Goal: Task Accomplishment & Management: Use online tool/utility

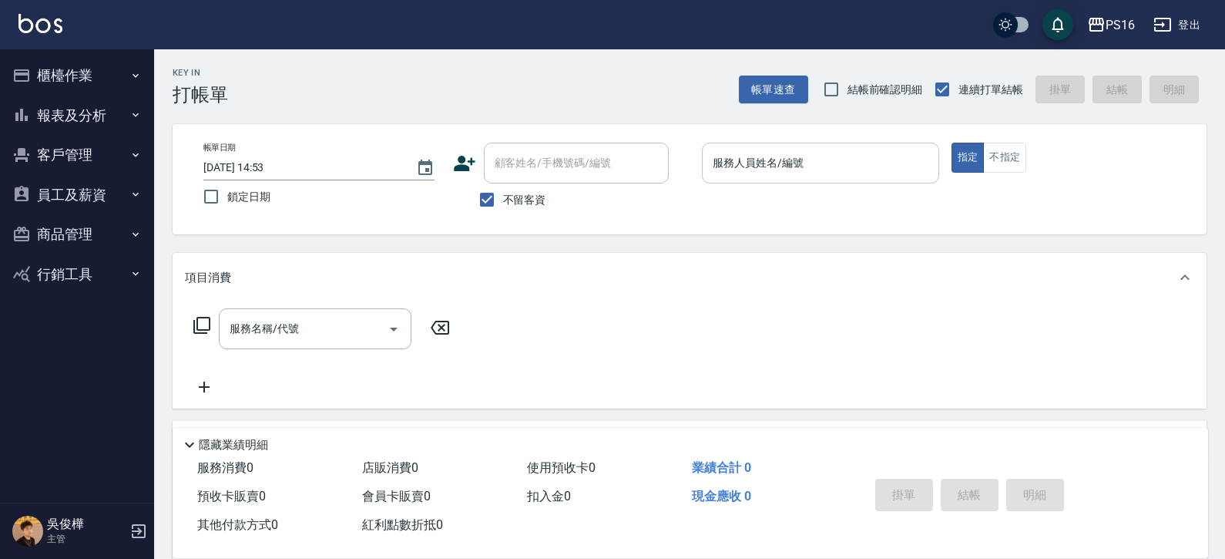
click at [803, 153] on input "服務人員姓名/編號" at bounding box center [820, 162] width 223 height 27
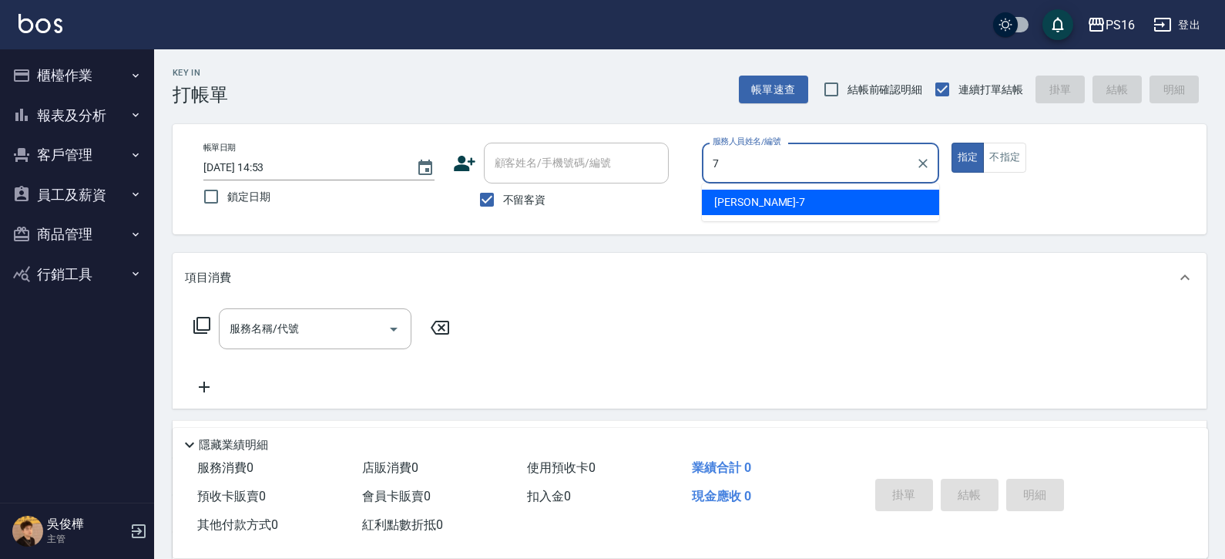
type input "[PERSON_NAME]-7"
type button "true"
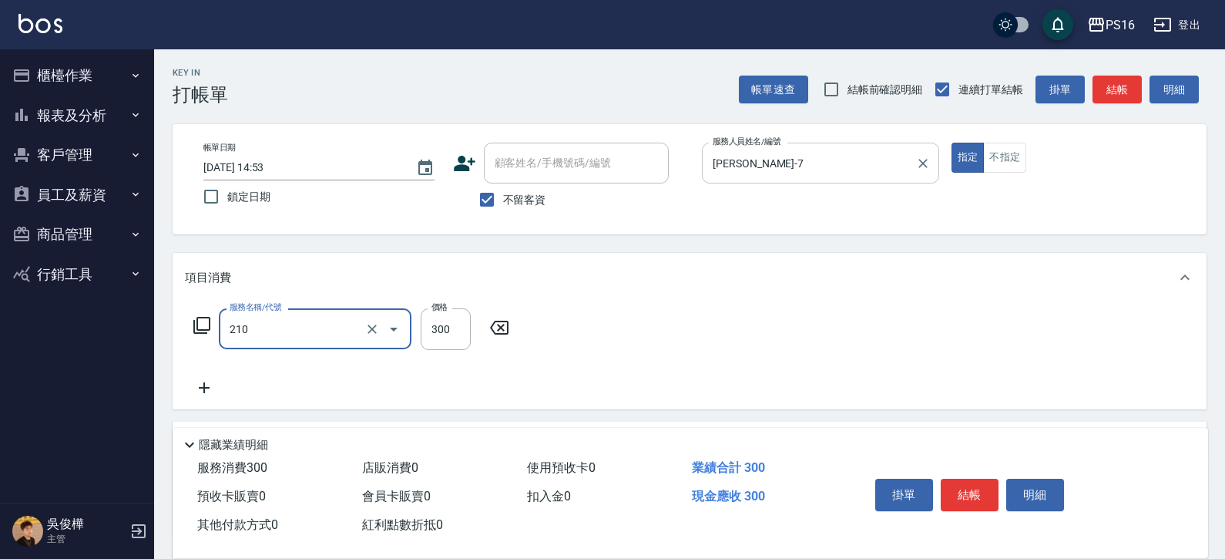
type input "歐娜洗髮精(210)"
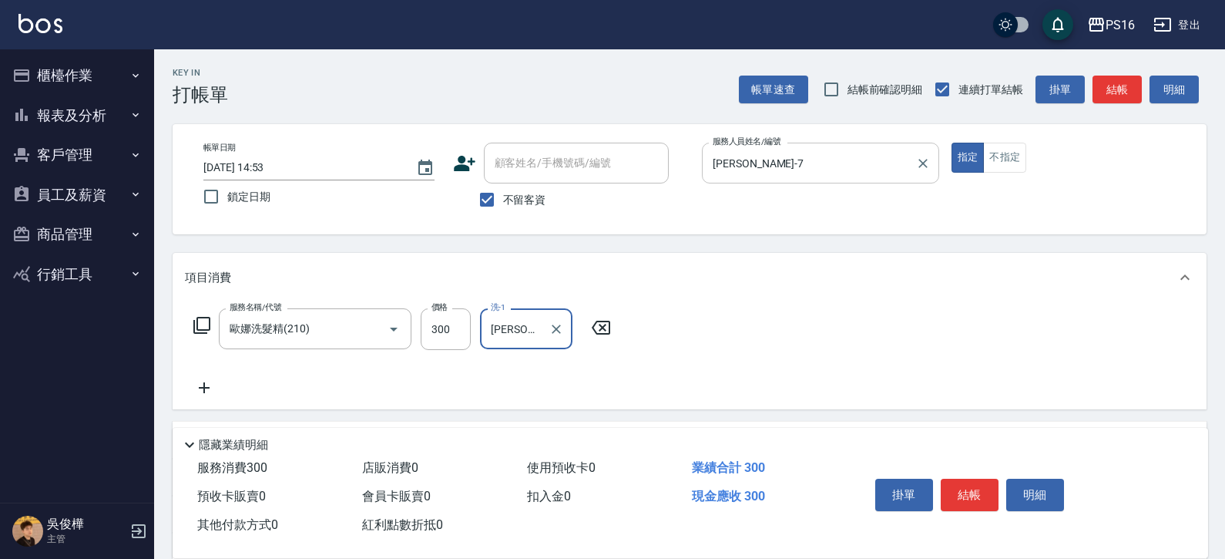
type input "[PERSON_NAME]-20"
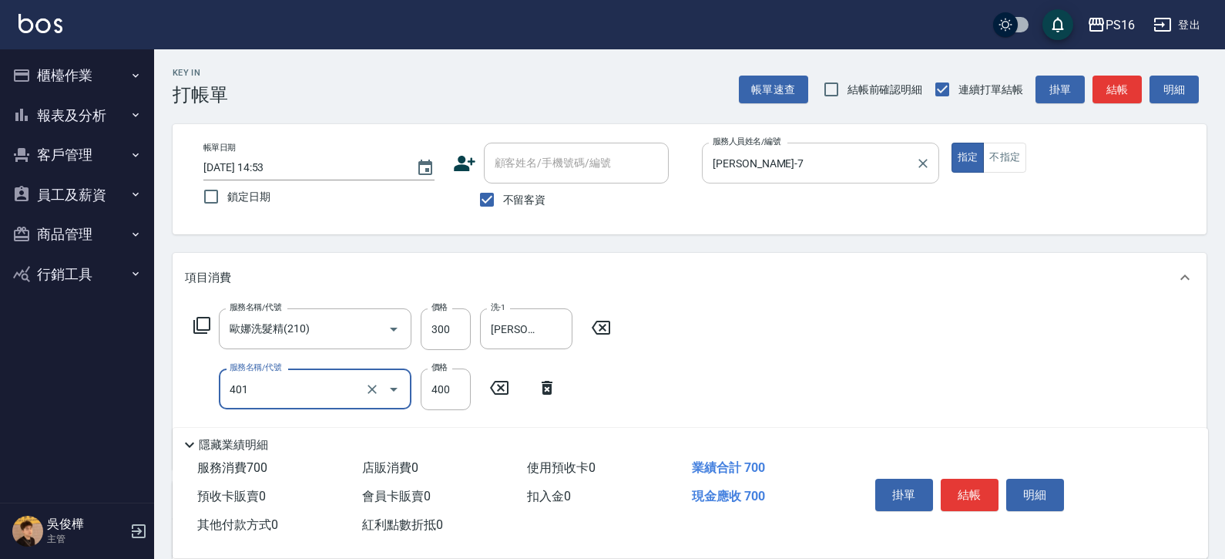
type input "剪髮(401)"
type input "350"
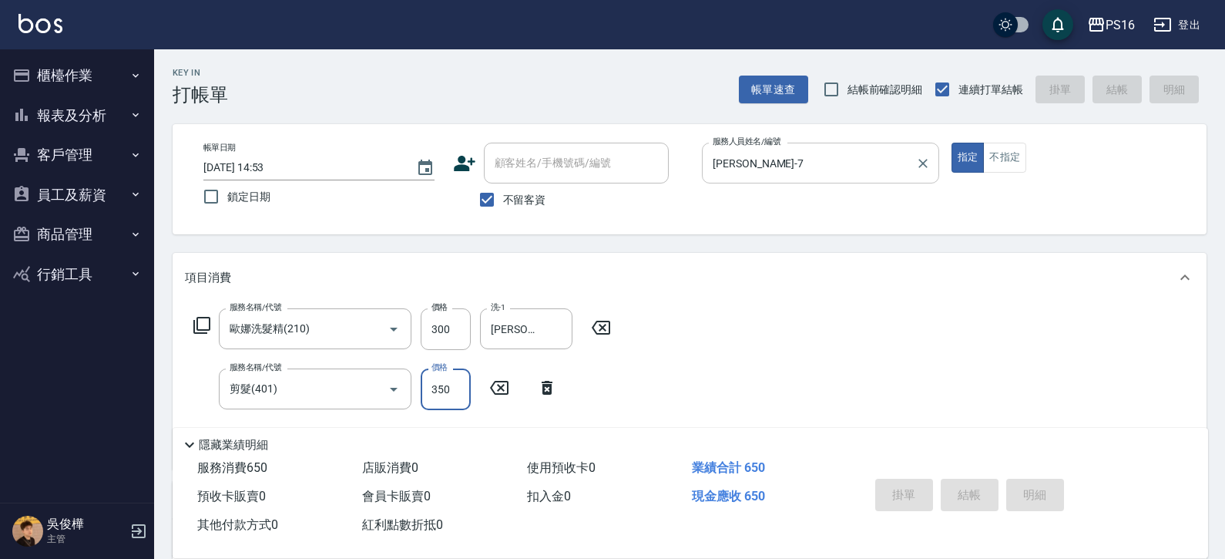
type input "[DATE] 18:25"
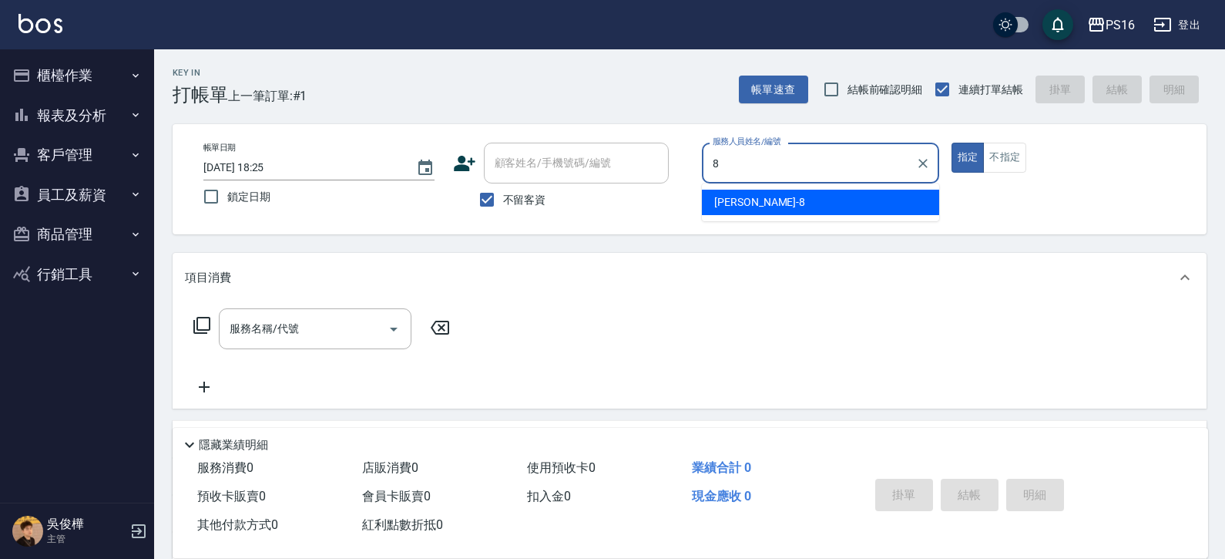
type input "[PERSON_NAME]-8"
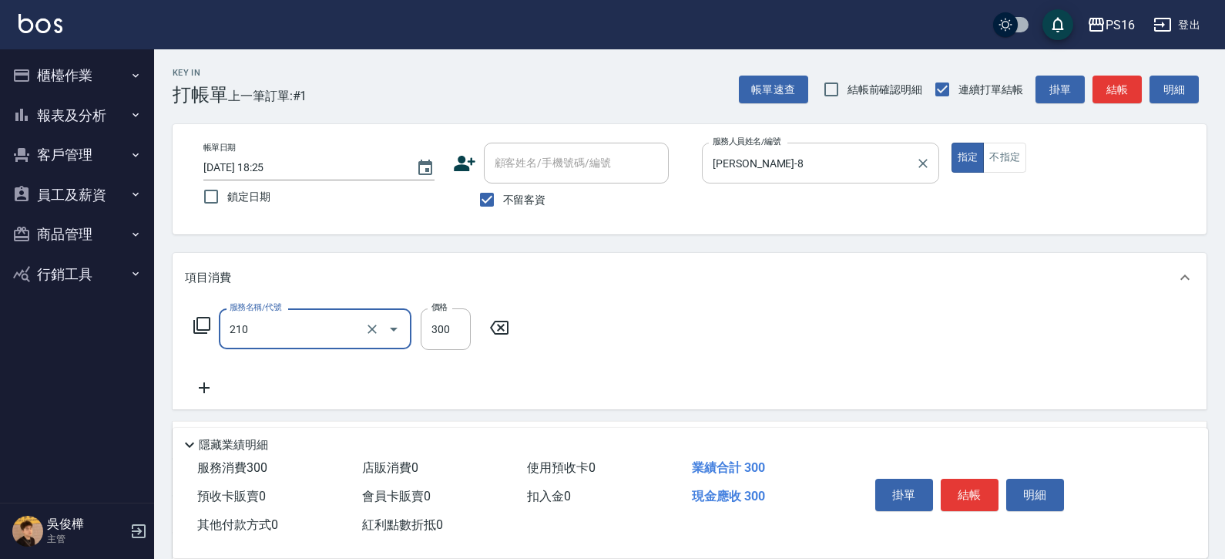
type input "歐娜洗髮精(210)"
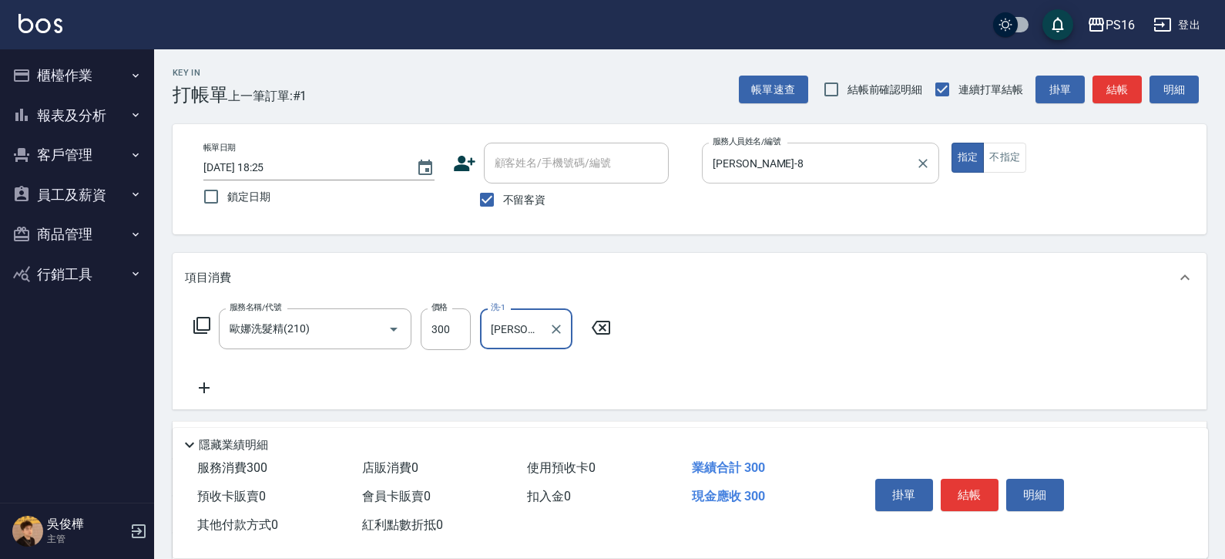
type input "[PERSON_NAME]-20"
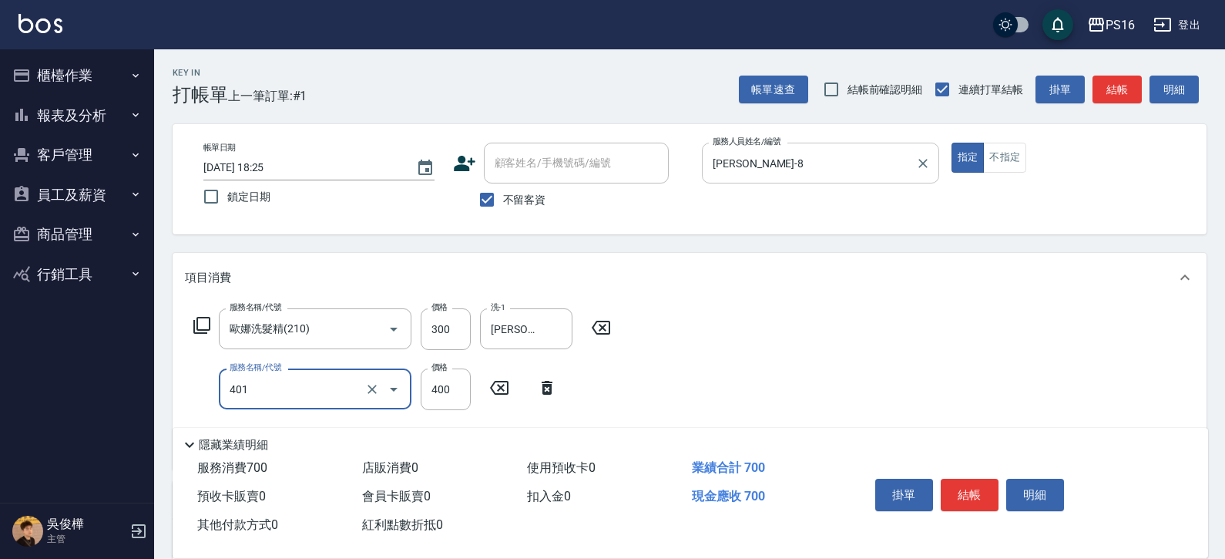
type input "剪髮(401)"
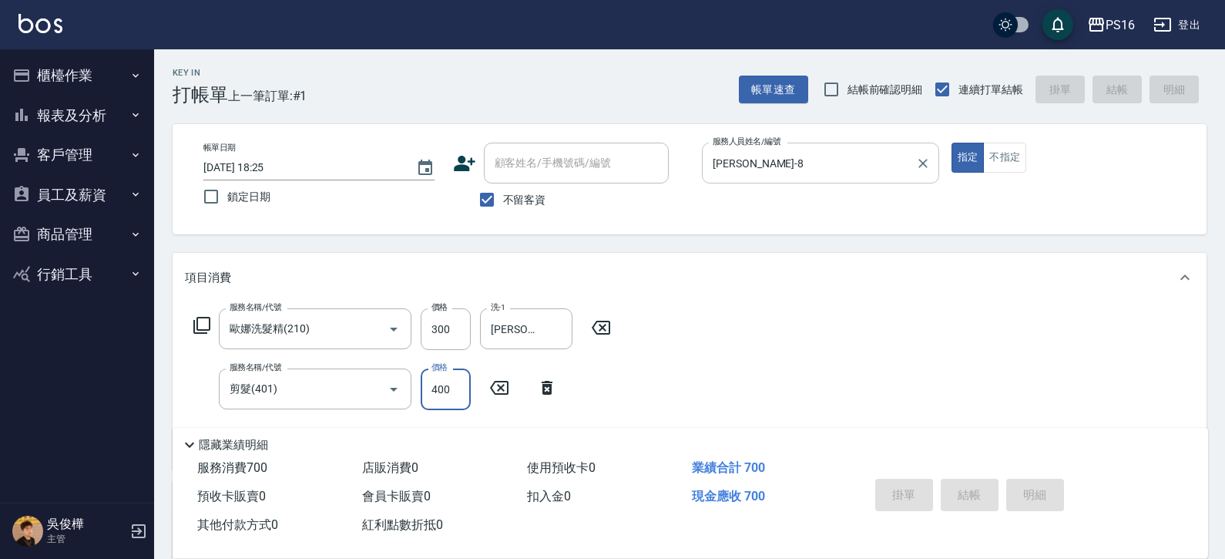
type input "[DATE] 18:26"
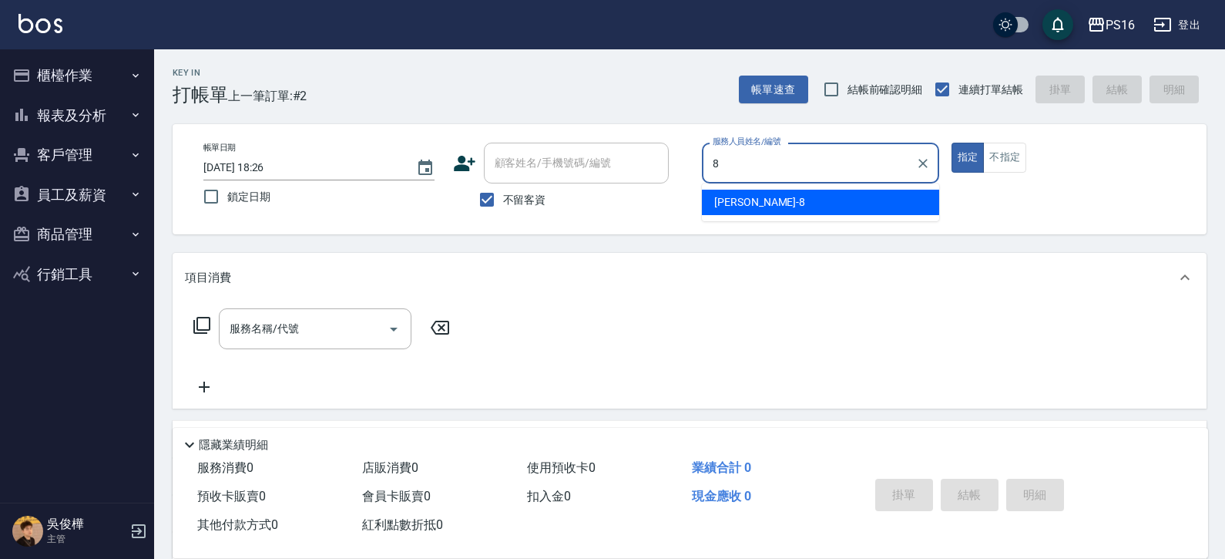
type input "[PERSON_NAME]-8"
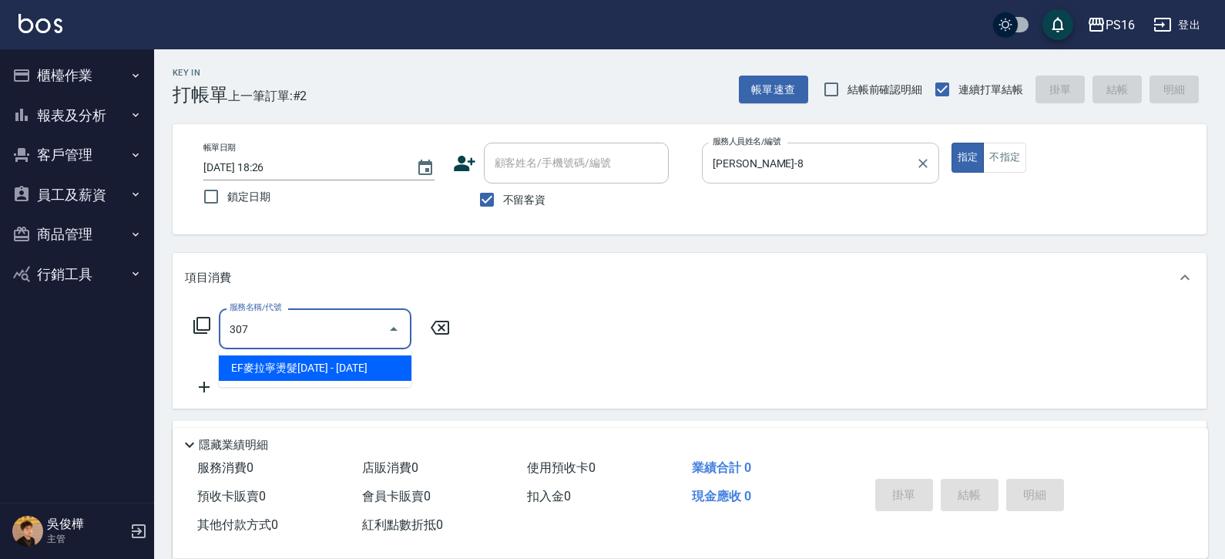
type input "EF麥拉寧燙髮1500(307)"
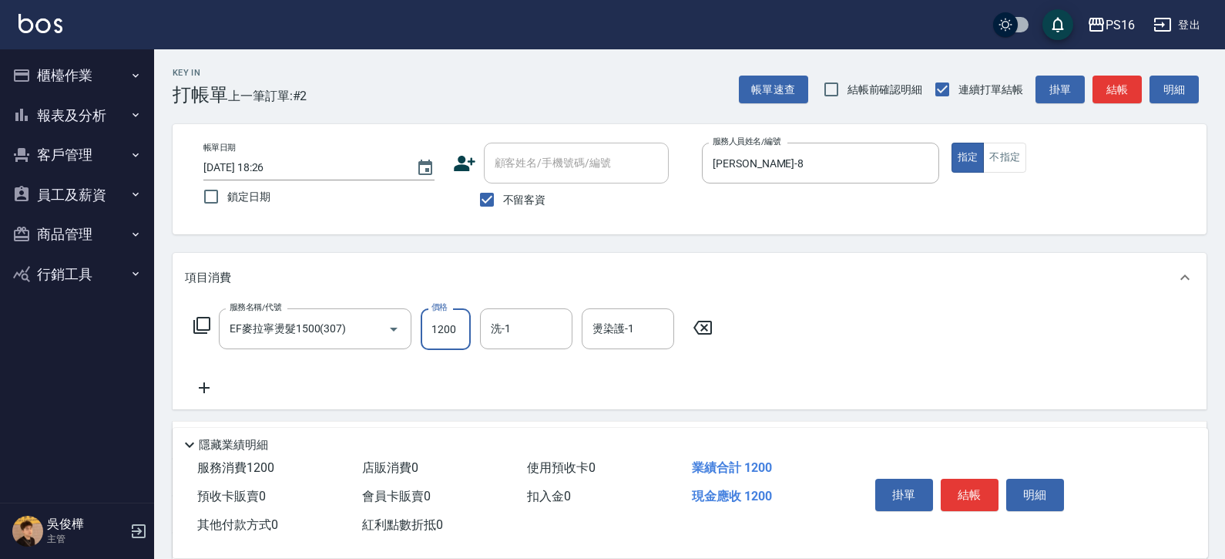
type input "1200"
click at [194, 328] on icon at bounding box center [201, 325] width 17 height 17
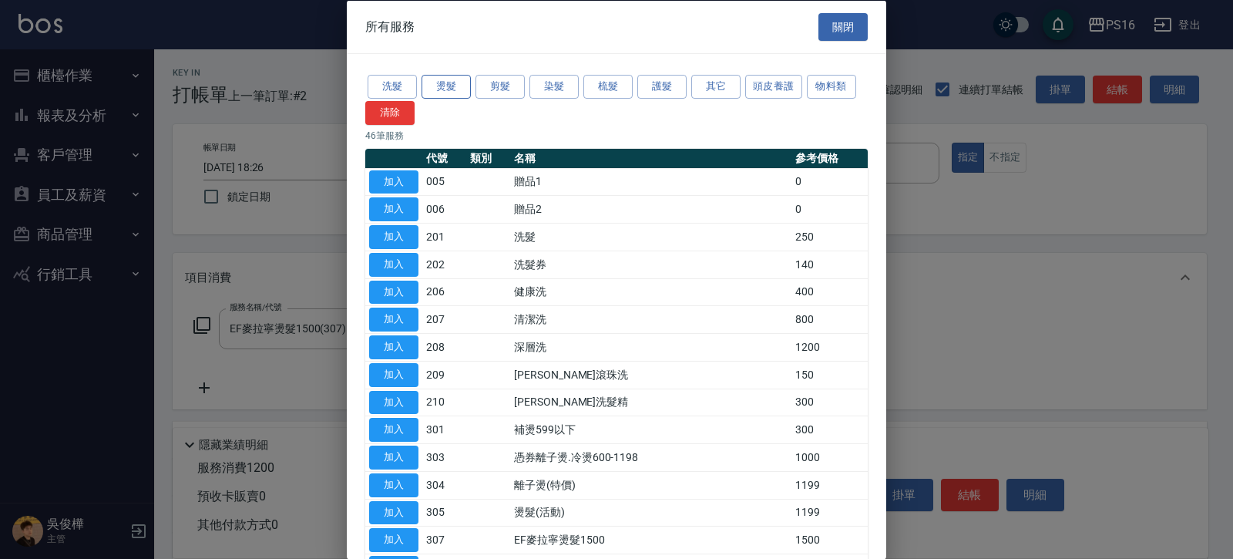
click at [448, 83] on button "燙髮" at bounding box center [445, 87] width 49 height 24
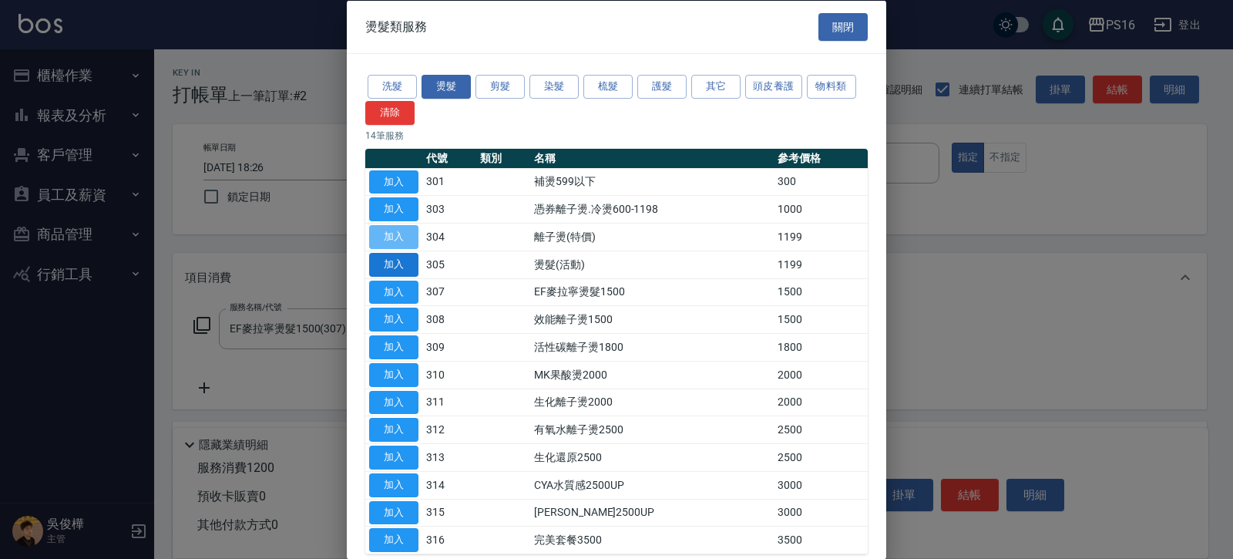
drag, startPoint x: 384, startPoint y: 234, endPoint x: 392, endPoint y: 252, distance: 19.3
click at [384, 235] on button "加入" at bounding box center [393, 237] width 49 height 24
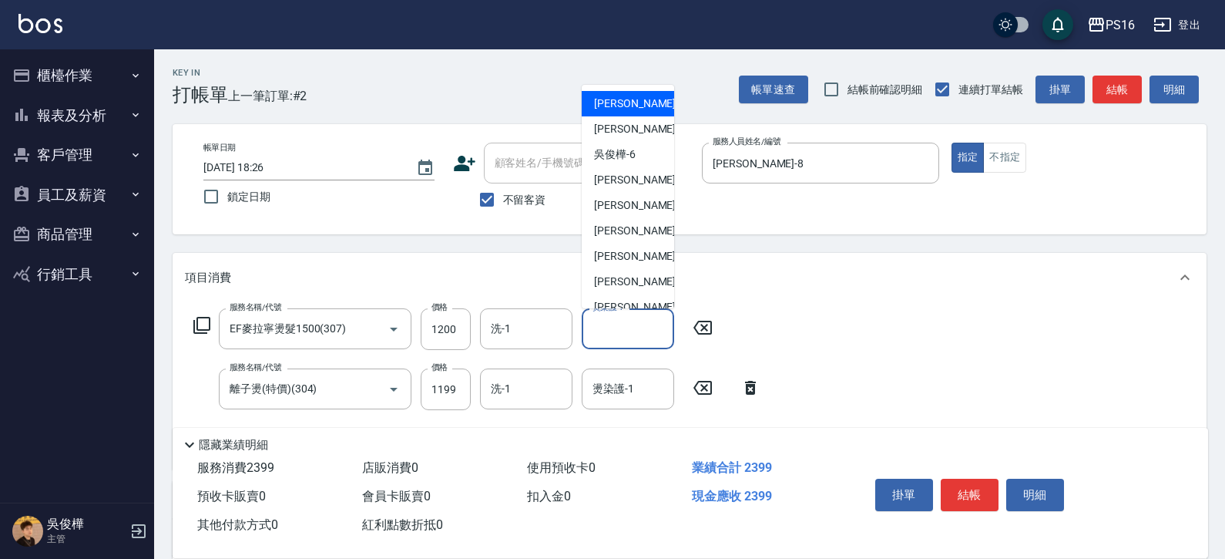
drag, startPoint x: 637, startPoint y: 326, endPoint x: 660, endPoint y: 327, distance: 23.1
click at [637, 327] on input "燙染護-1" at bounding box center [628, 328] width 79 height 27
click at [342, 334] on input "EF麥拉寧燙髮1500(307)" at bounding box center [294, 328] width 136 height 27
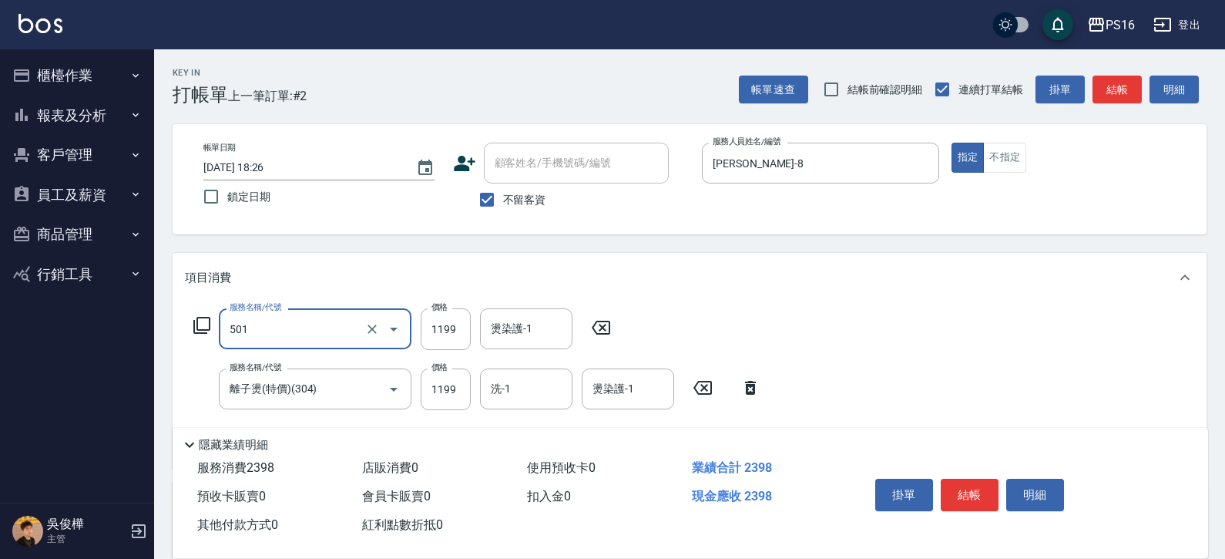
type input "染髮(501)"
click at [438, 319] on input "1199" at bounding box center [446, 329] width 50 height 42
type input "1200"
type input "[PERSON_NAME]-28"
type input "1200"
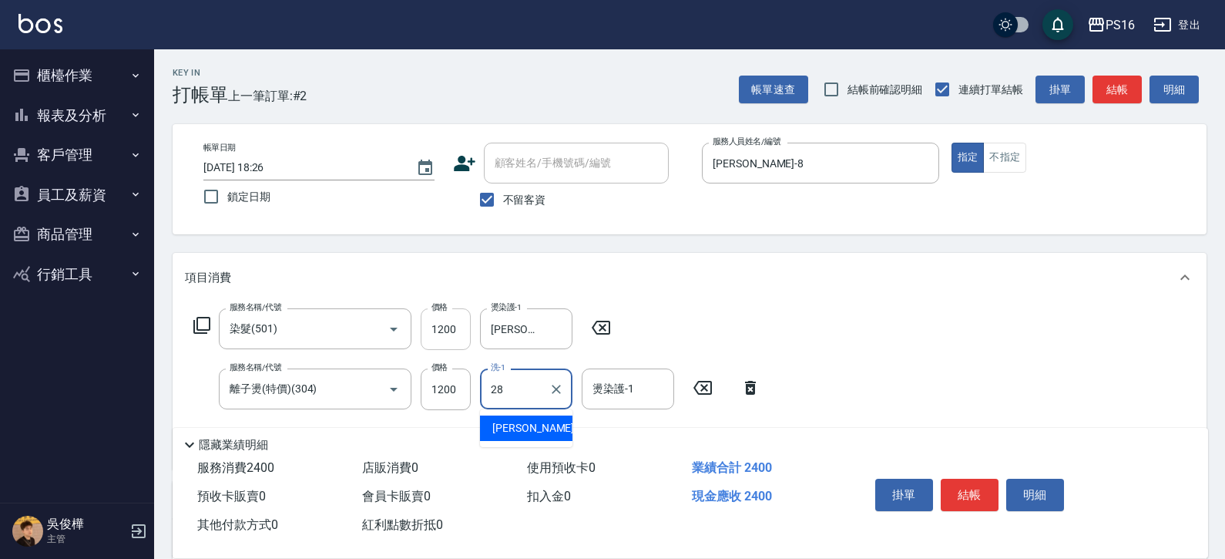
type input "[PERSON_NAME]-28"
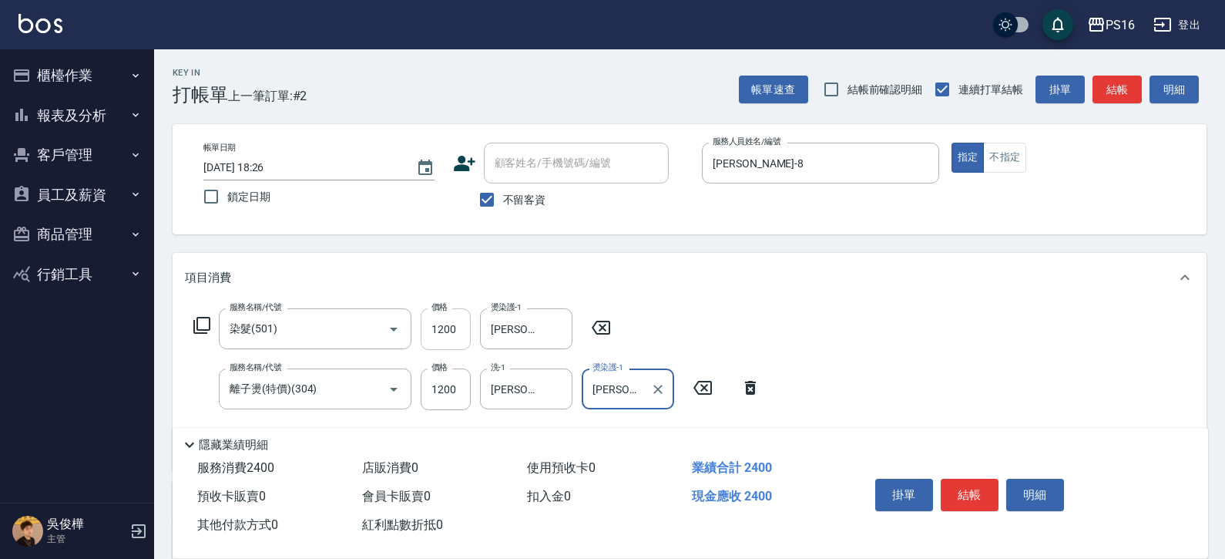
type input "[PERSON_NAME]-28"
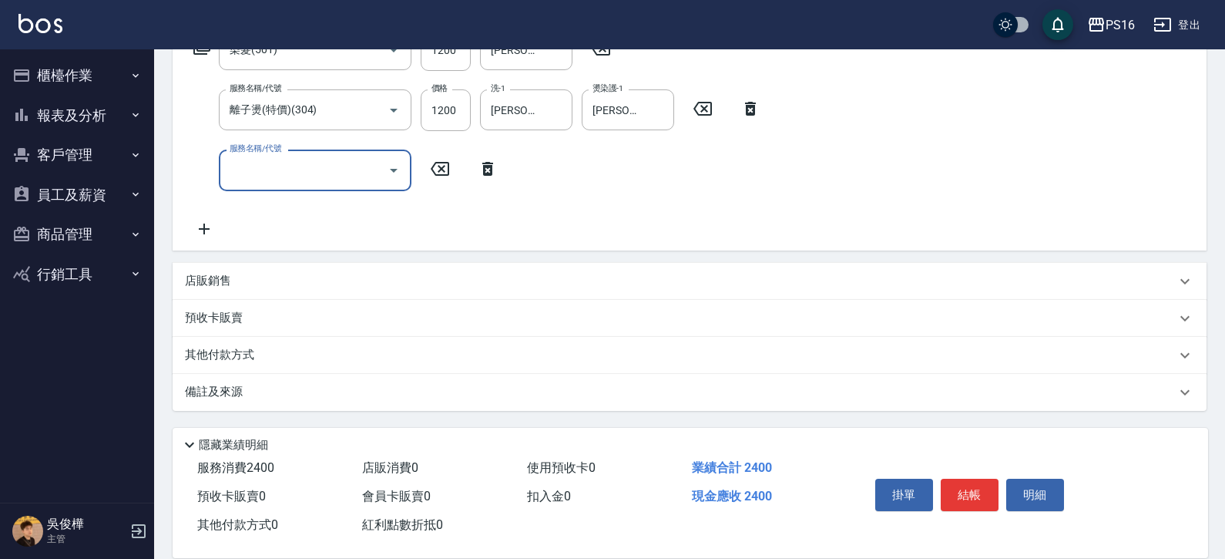
click at [246, 277] on div "店販銷售" at bounding box center [680, 281] width 991 height 16
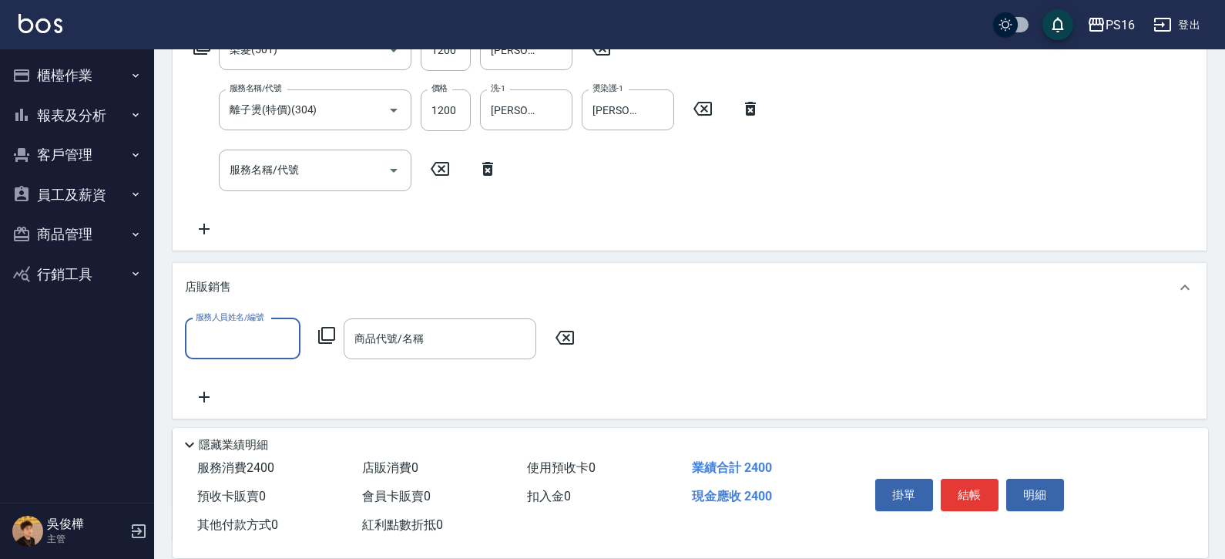
scroll to position [0, 0]
type input "[PERSON_NAME]-8"
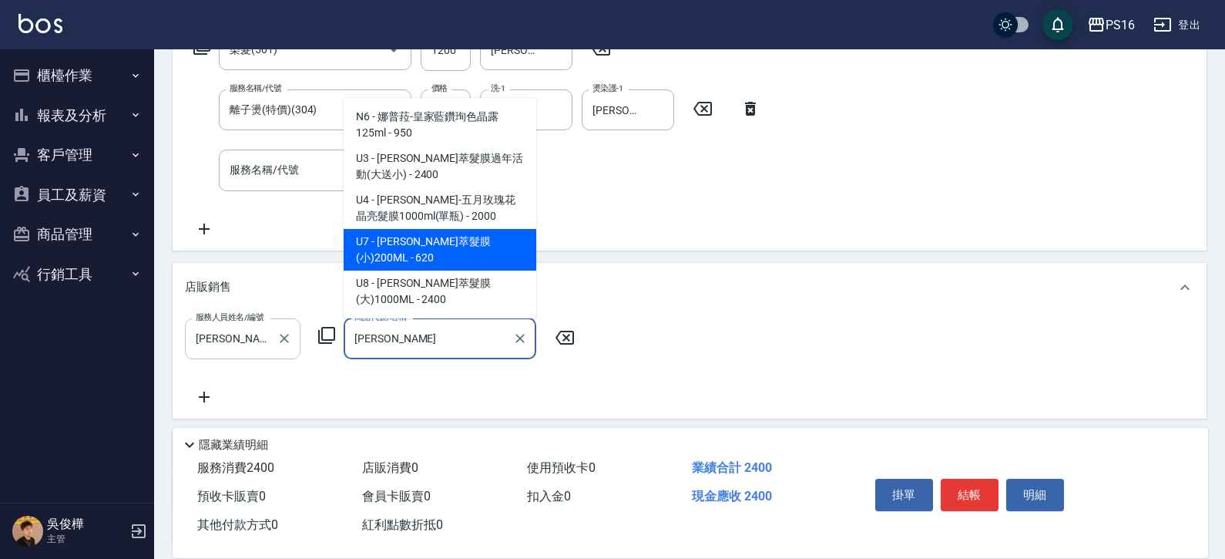
type input "[PERSON_NAME]萃髮膜(小)200ML"
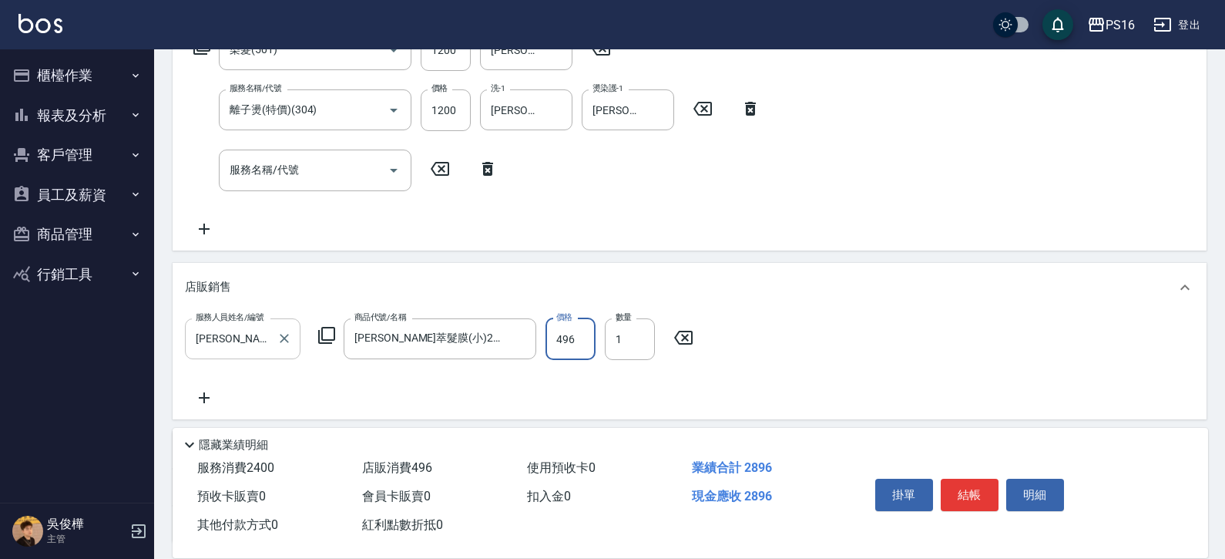
type input "496"
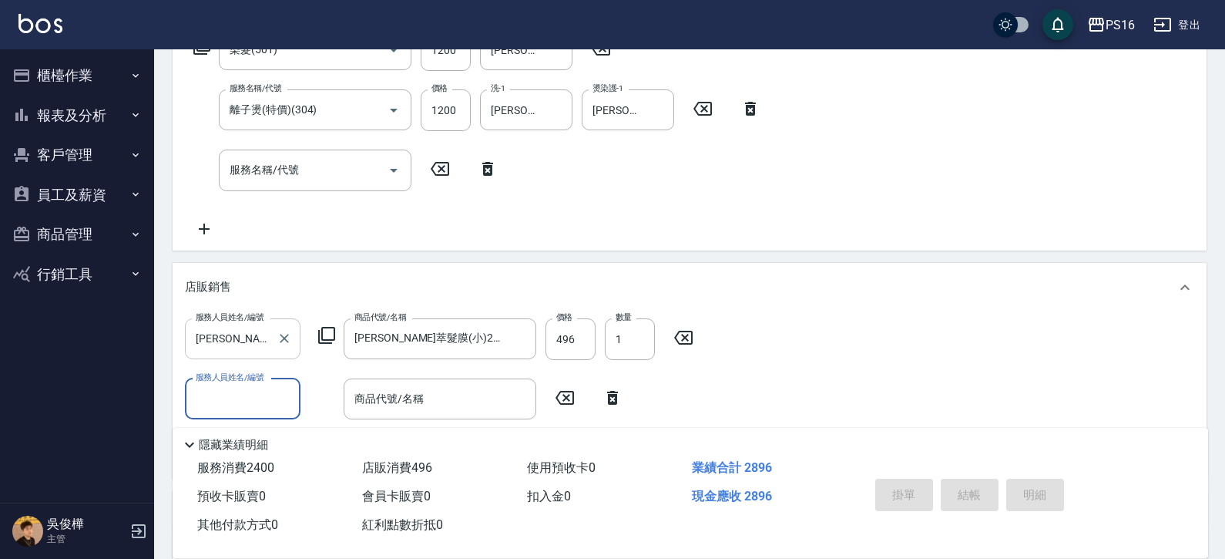
type input "[DATE] 18:27"
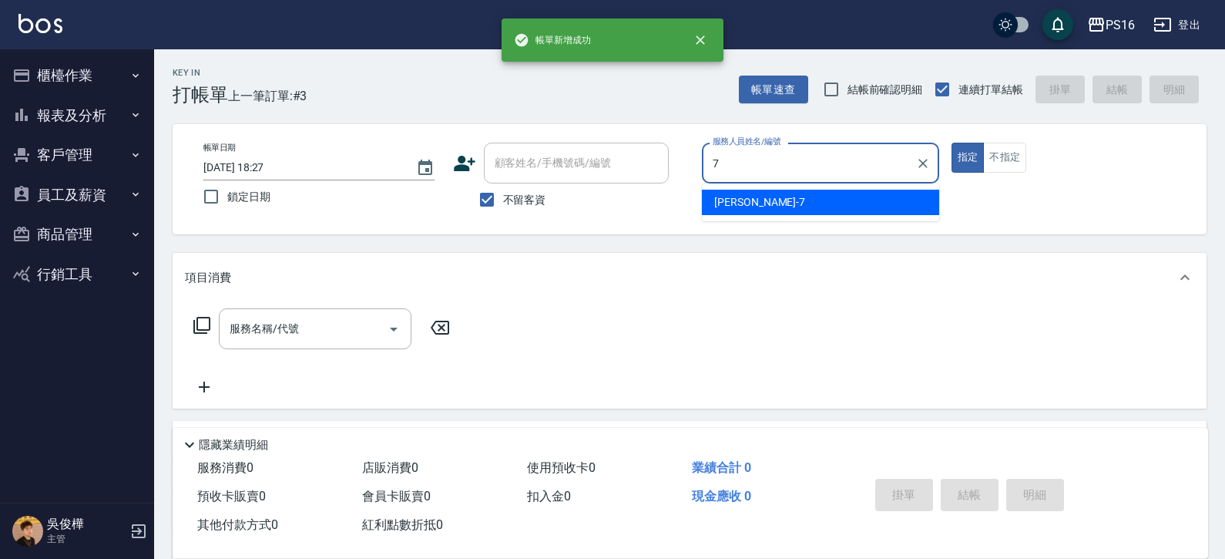
type input "[PERSON_NAME]-7"
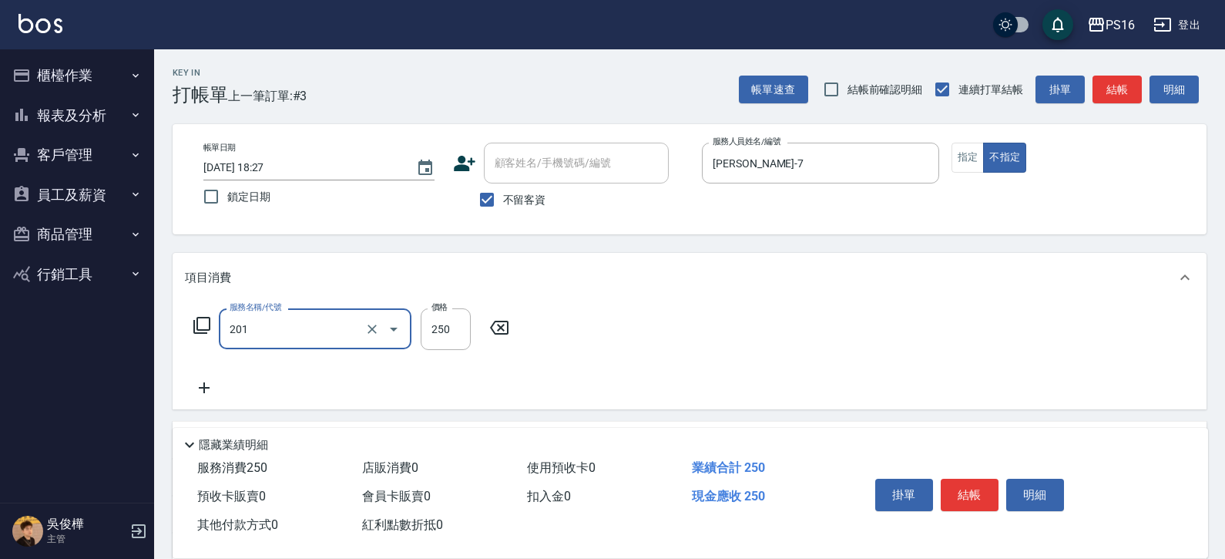
type input "洗髮(201)"
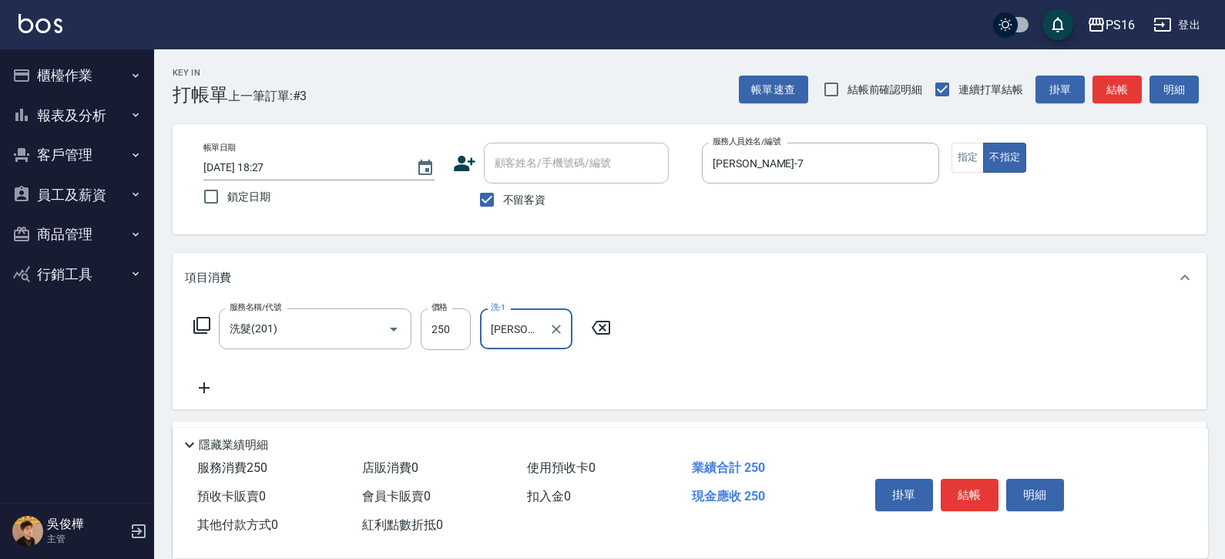
type input "[PERSON_NAME]-3"
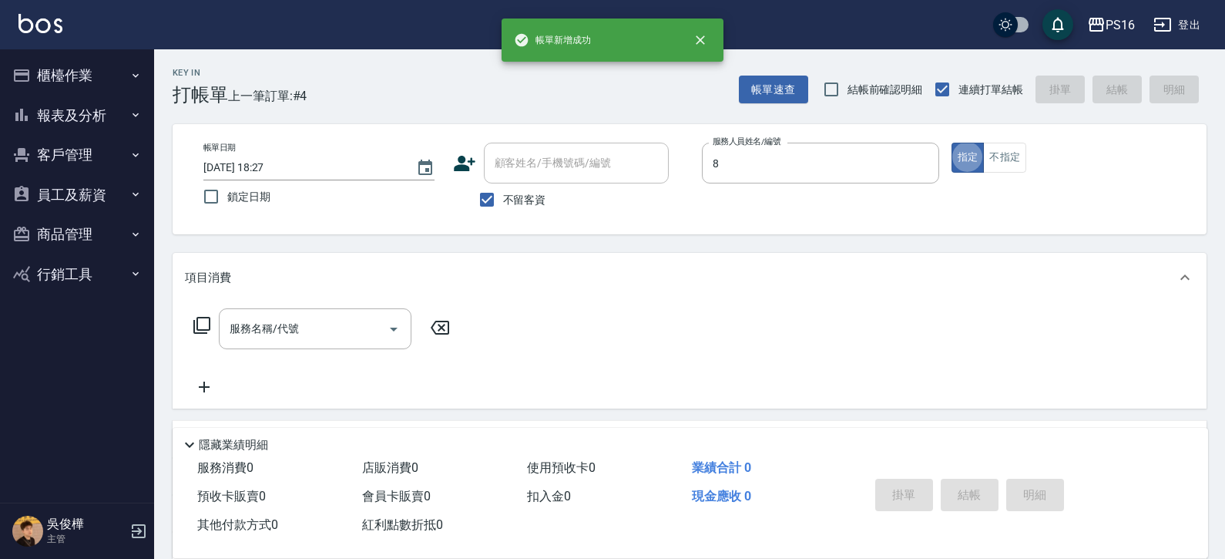
type input "[PERSON_NAME]-8"
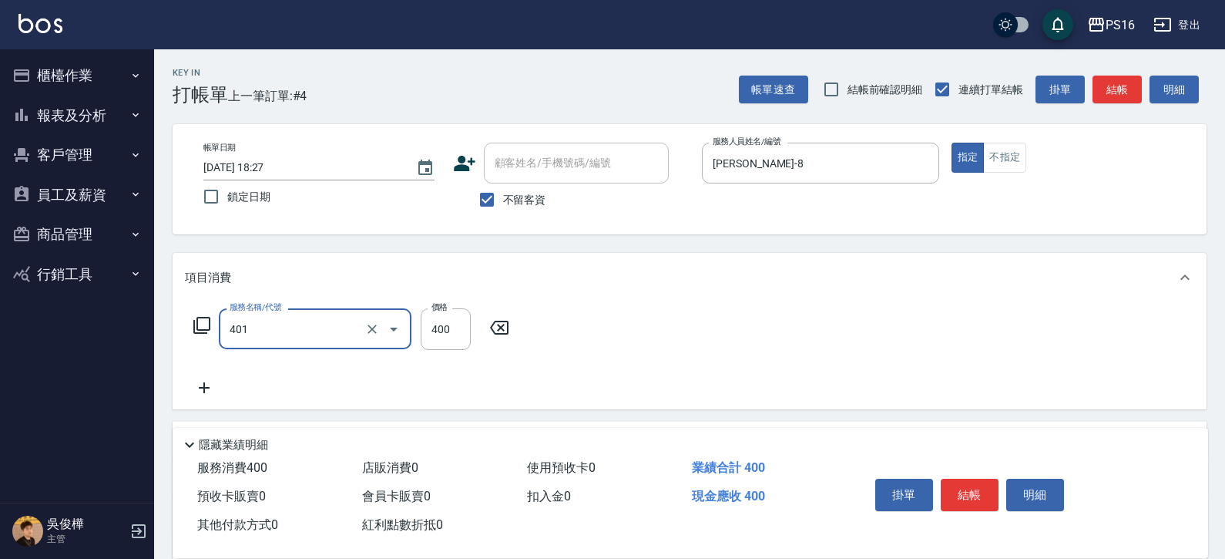
type input "剪髮(401)"
type input "300"
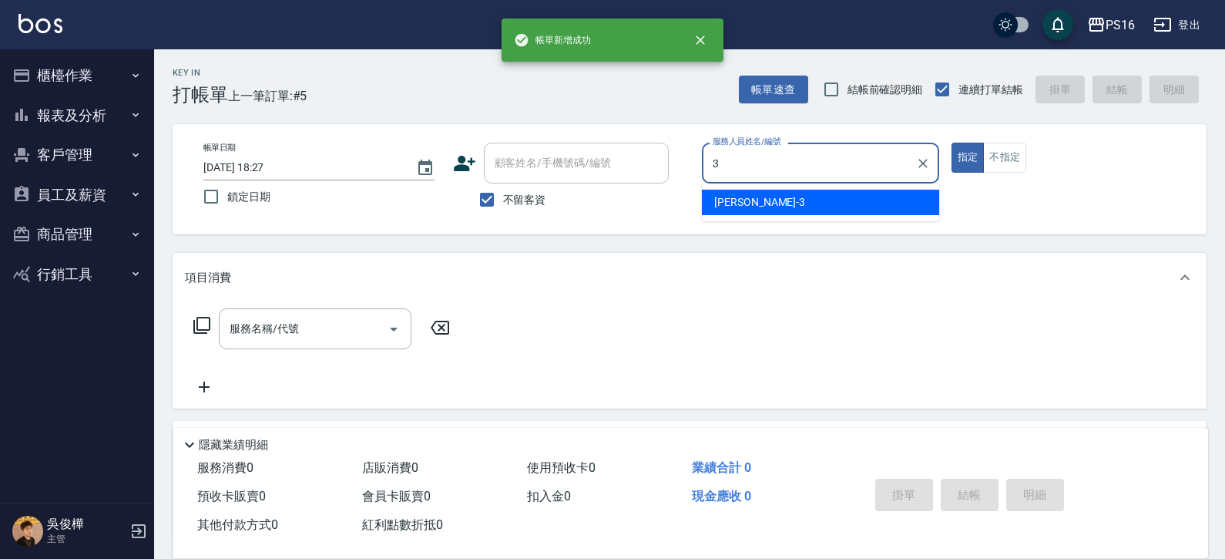
type input "[PERSON_NAME]-3"
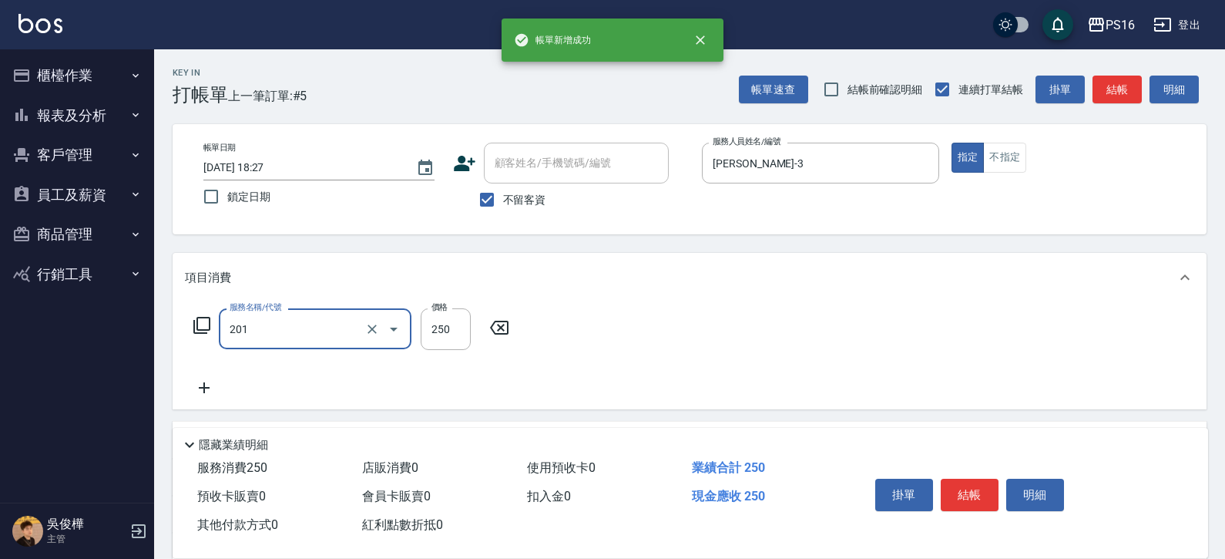
type input "洗髮(201)"
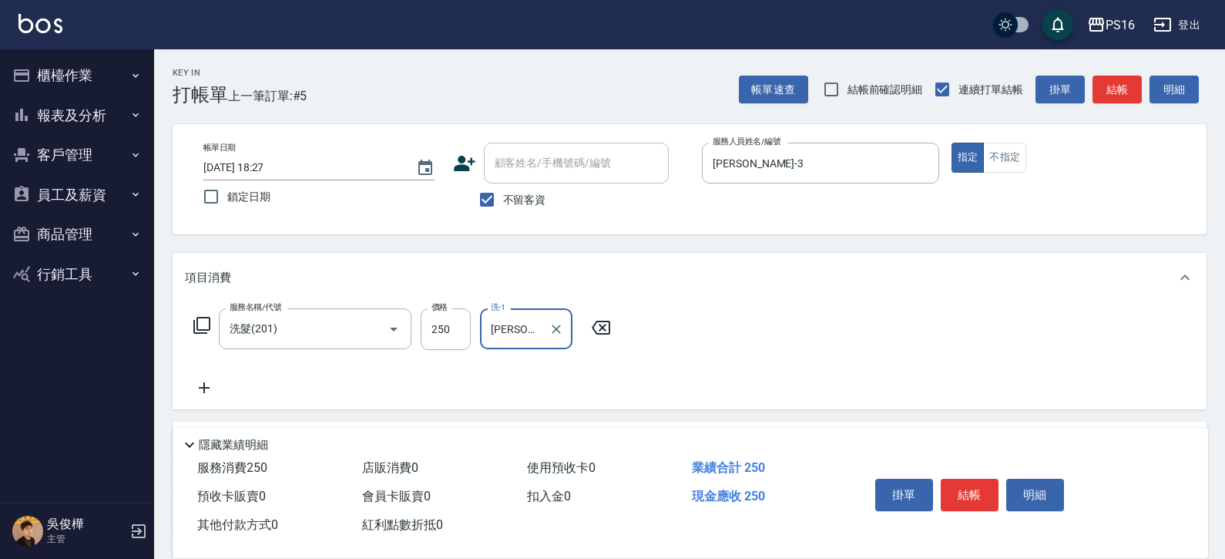
type input "[PERSON_NAME]-3"
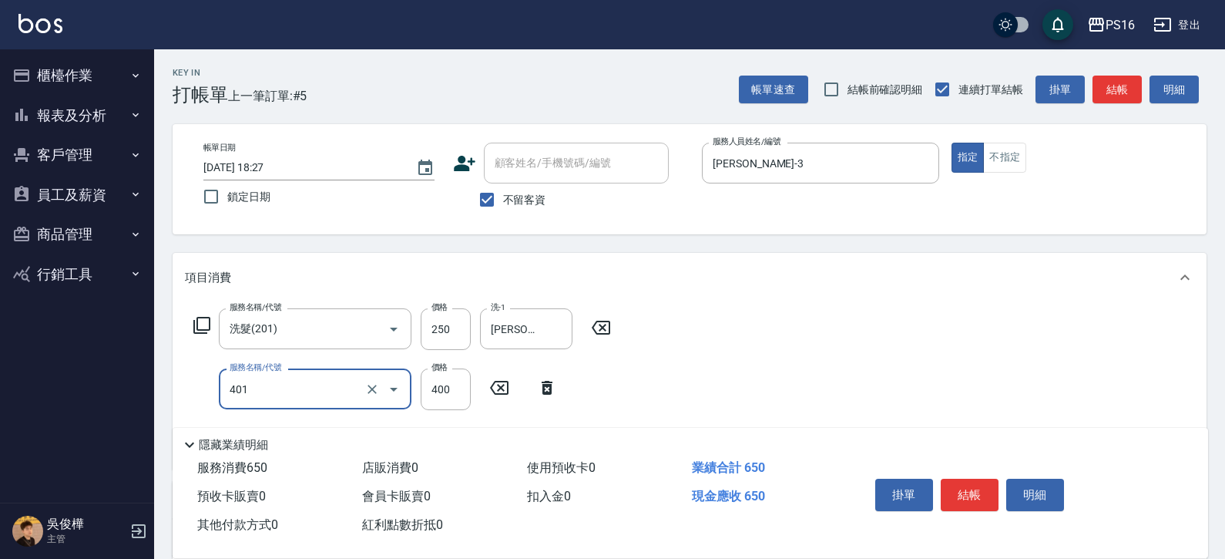
type input "剪髮(401)"
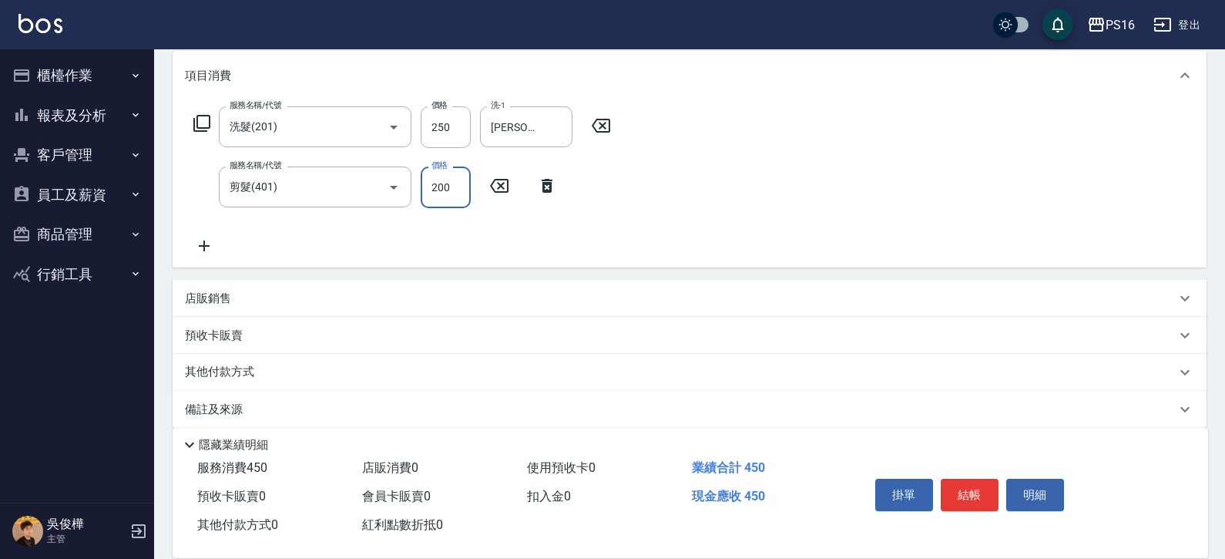
scroll to position [219, 0]
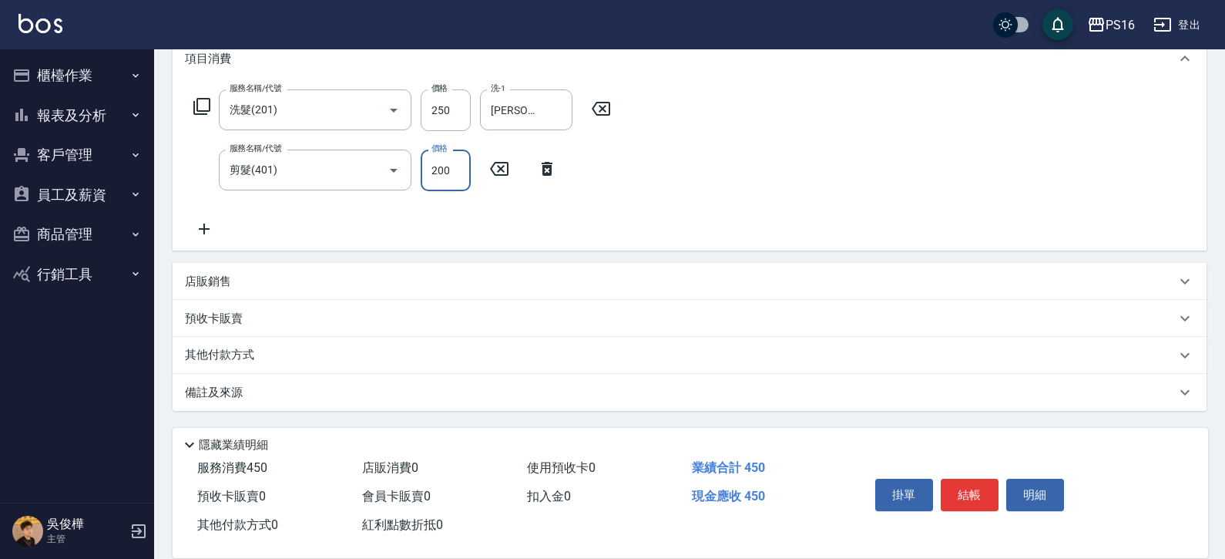
type input "200"
drag, startPoint x: 210, startPoint y: 268, endPoint x: 223, endPoint y: 269, distance: 12.4
click at [213, 267] on div "店販銷售" at bounding box center [690, 281] width 1034 height 37
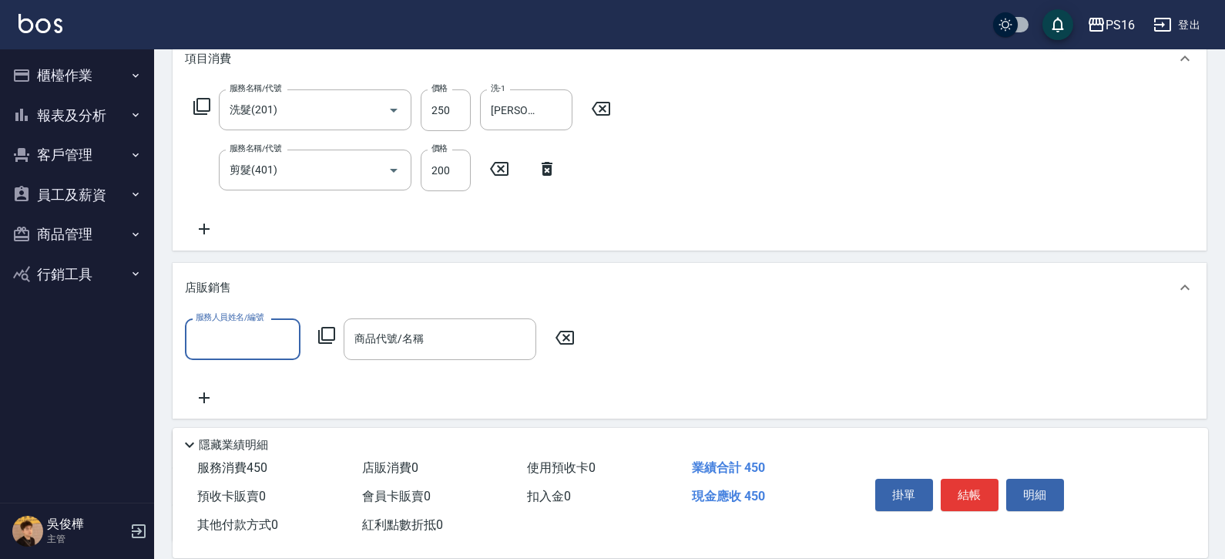
scroll to position [0, 0]
type input "[PERSON_NAME]-3"
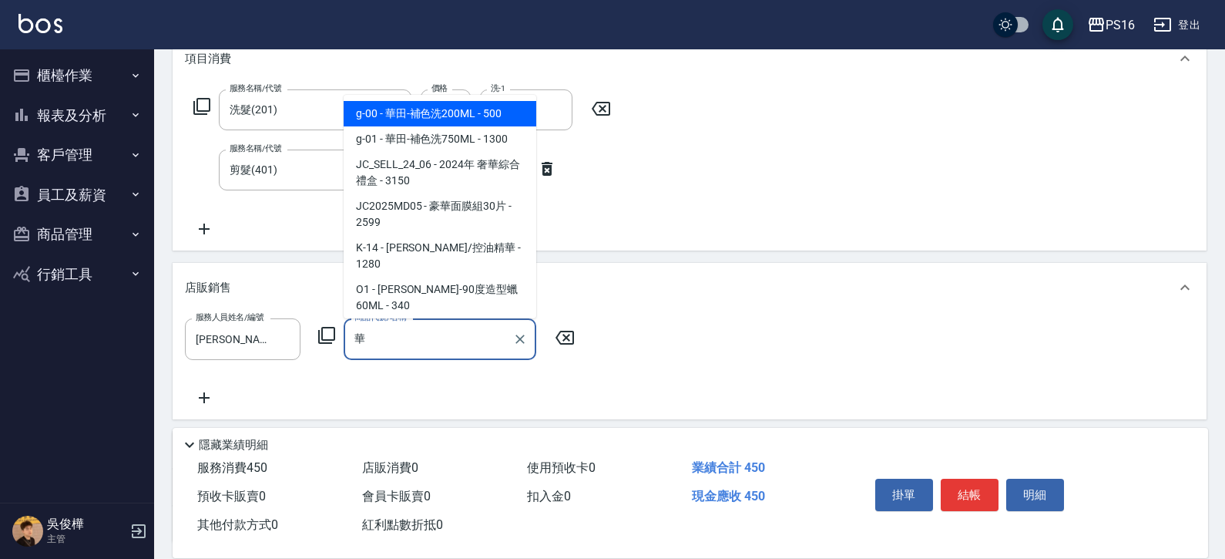
type input "華田-補色洗200ML"
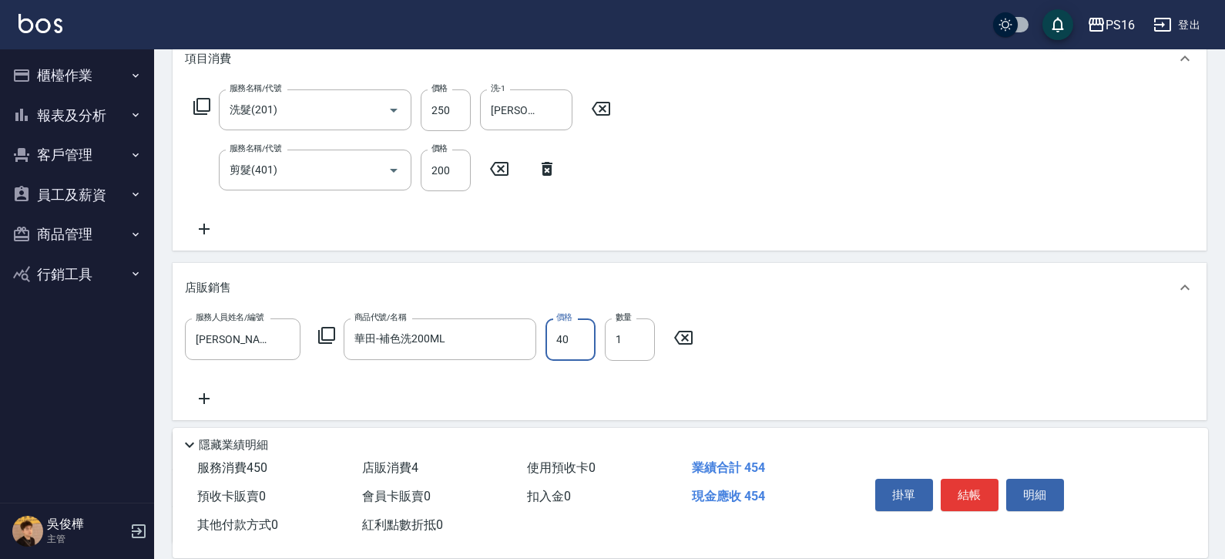
type input "400"
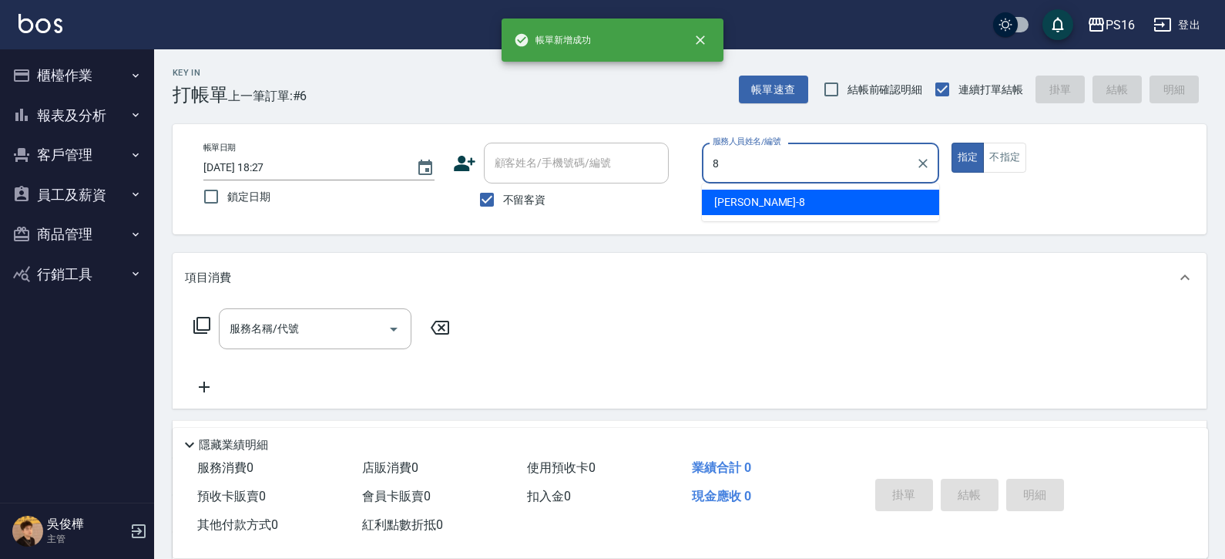
type input "[PERSON_NAME]-8"
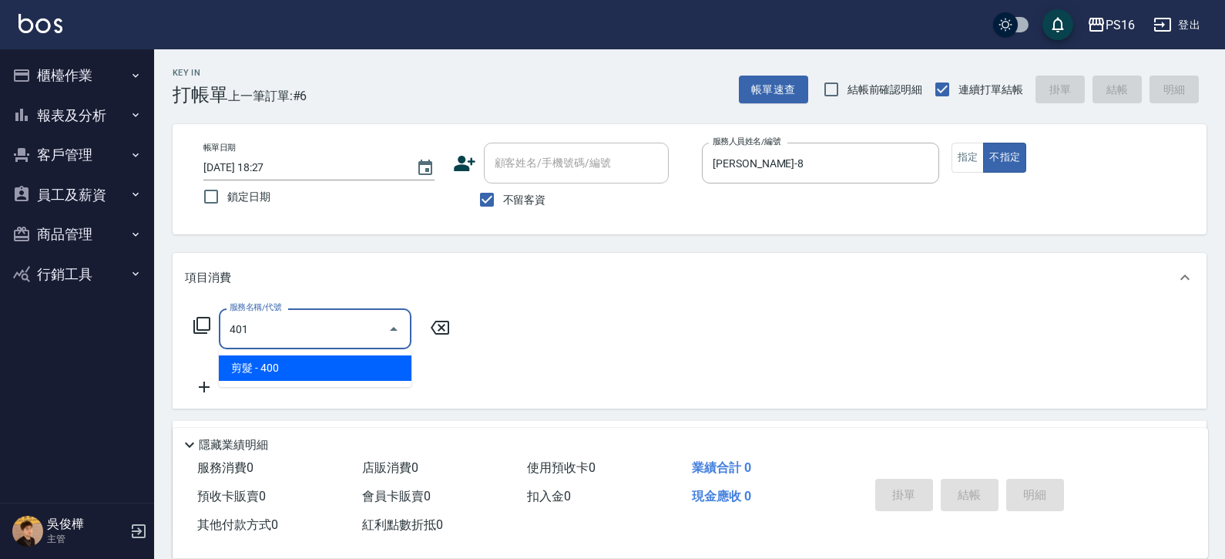
type input "剪髮(401)"
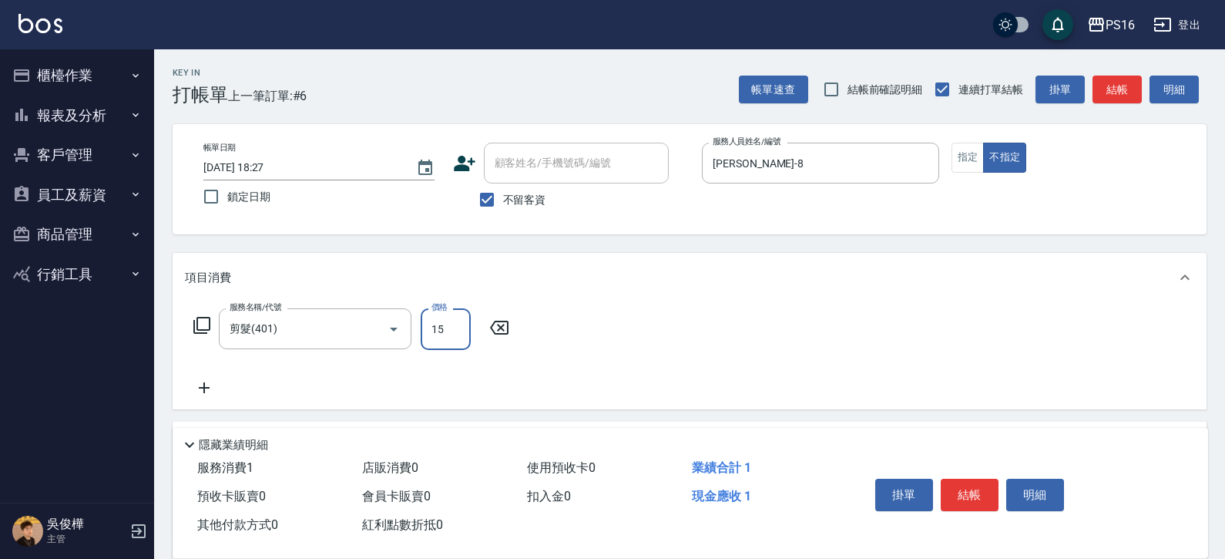
type input "150"
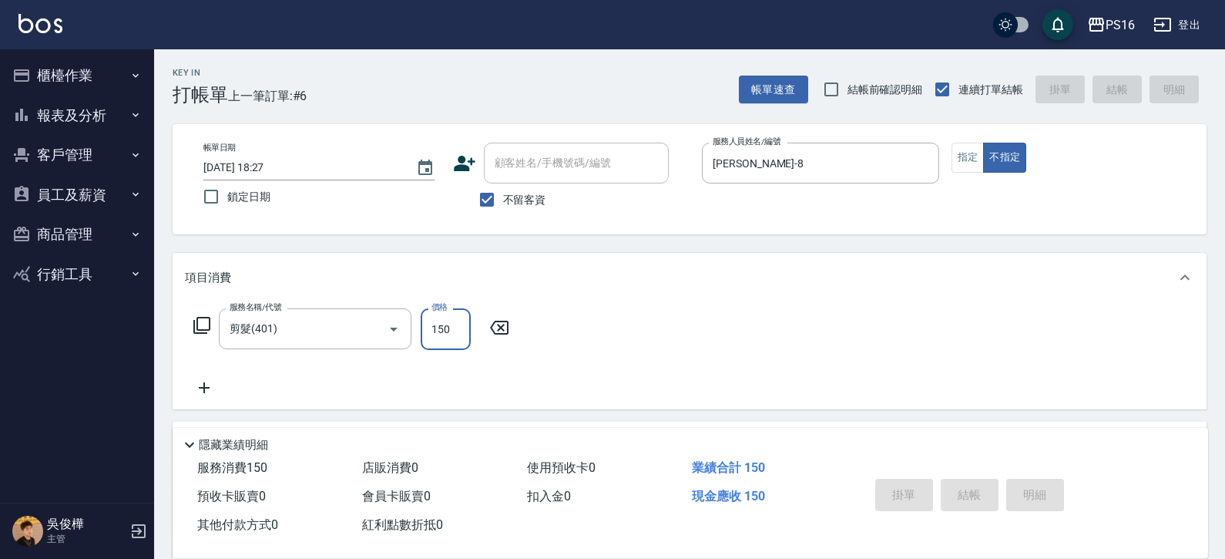
type input "[DATE] 18:28"
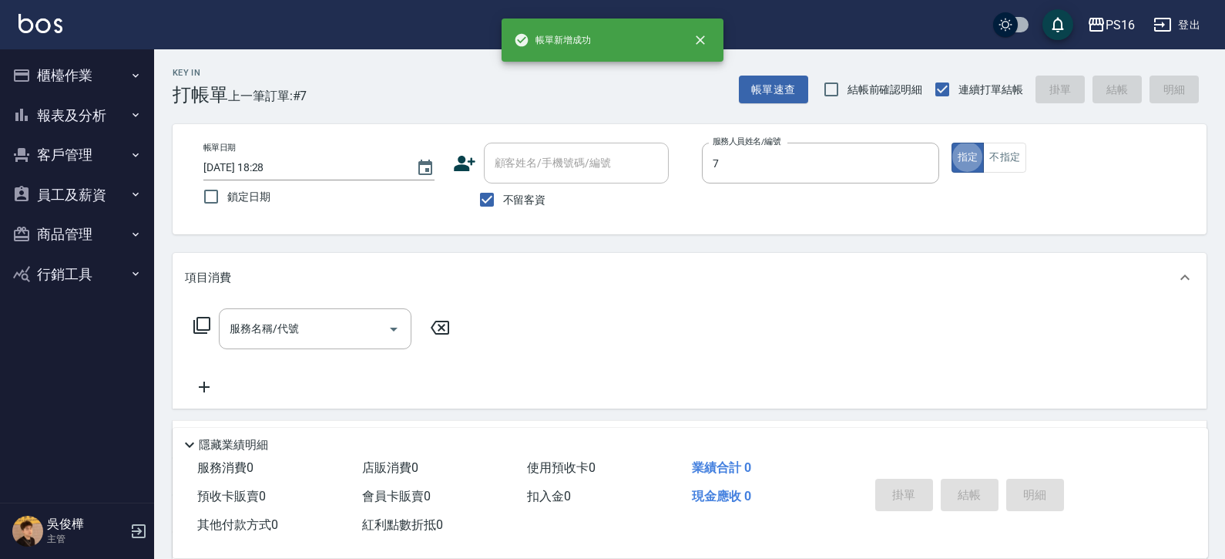
type input "[PERSON_NAME]-7"
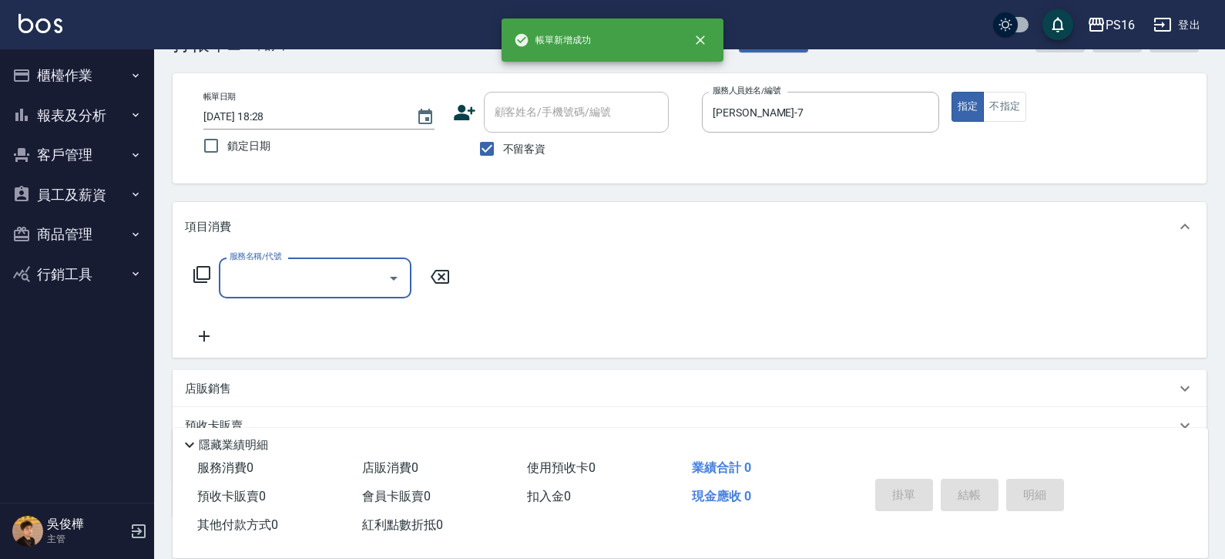
scroll to position [77, 0]
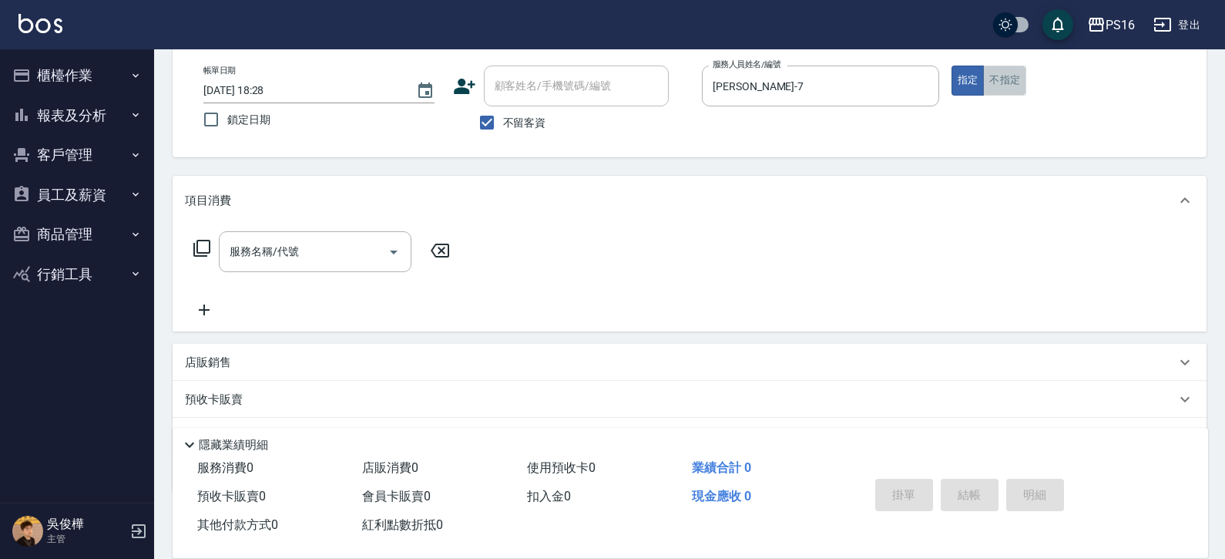
click at [997, 85] on button "不指定" at bounding box center [1004, 80] width 43 height 30
click at [265, 247] on input "服務名稱/代號" at bounding box center [304, 251] width 156 height 27
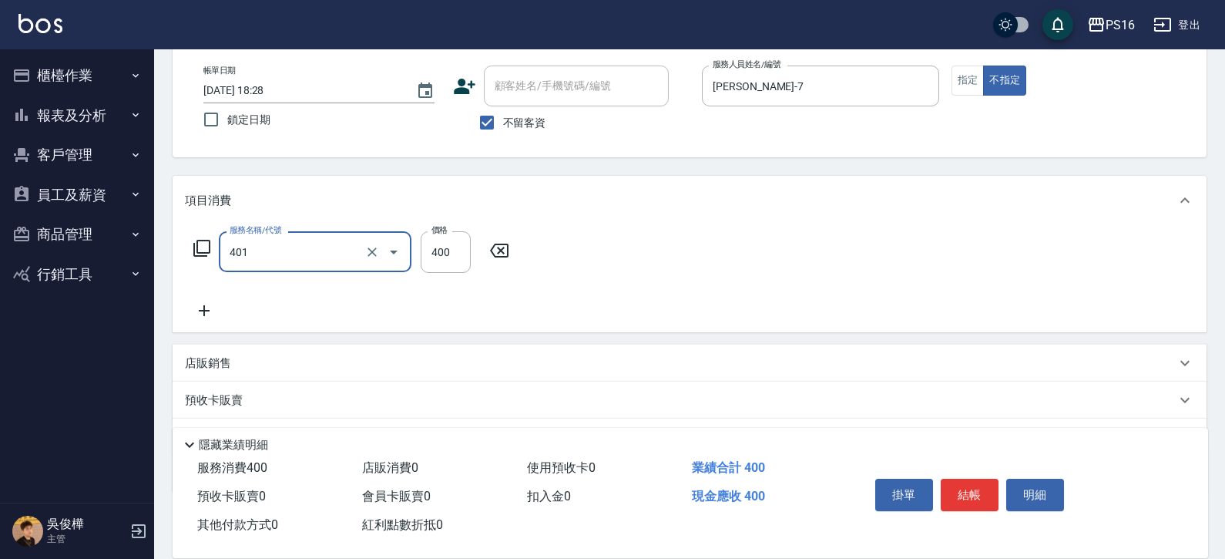
type input "剪髮(401)"
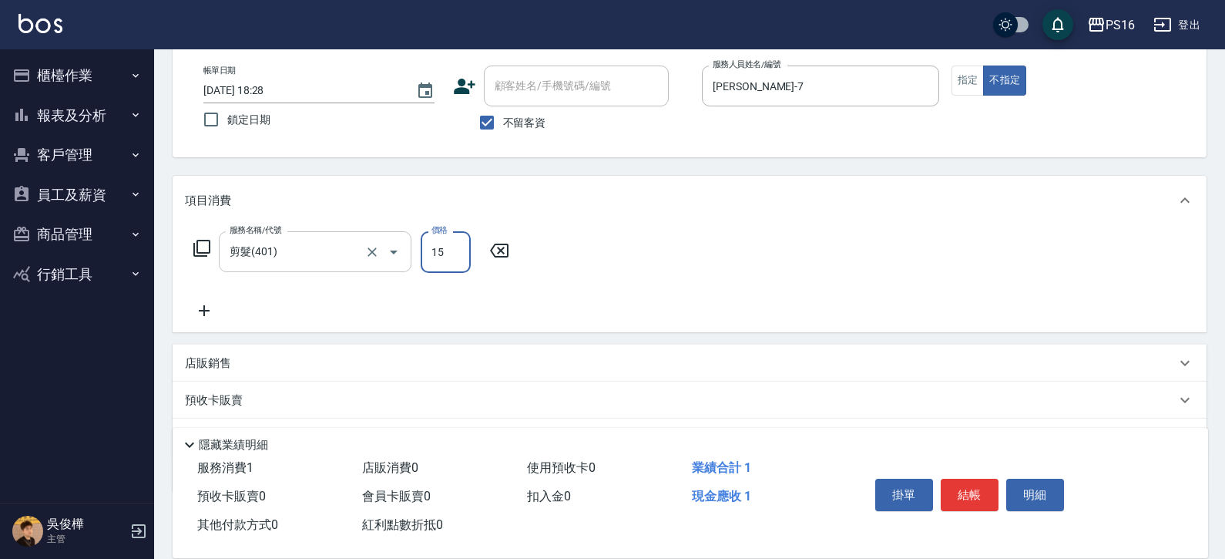
type input "150"
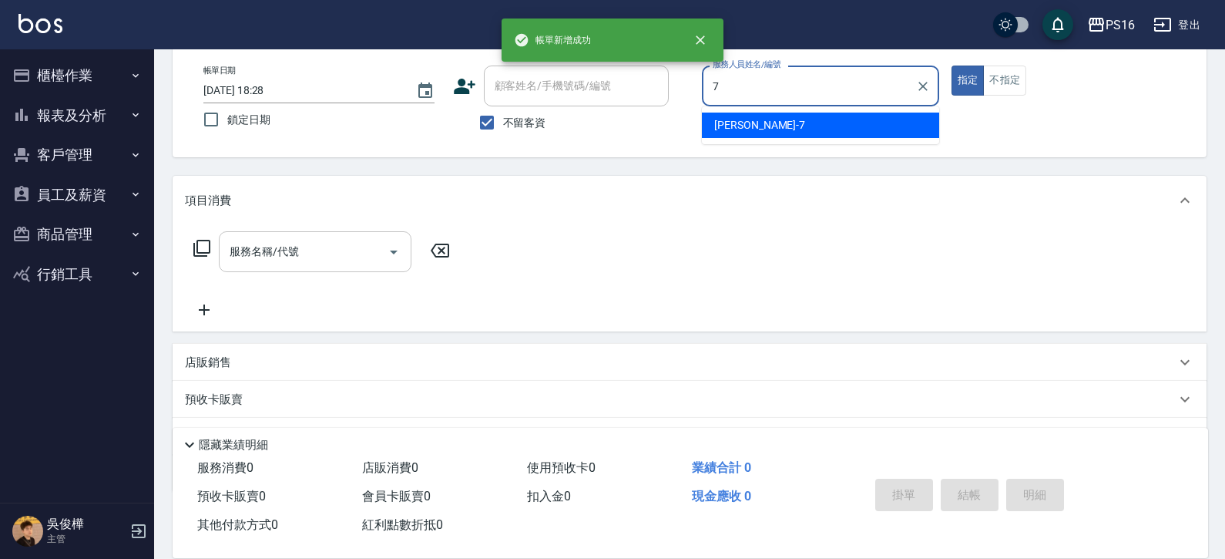
type input "[PERSON_NAME]-7"
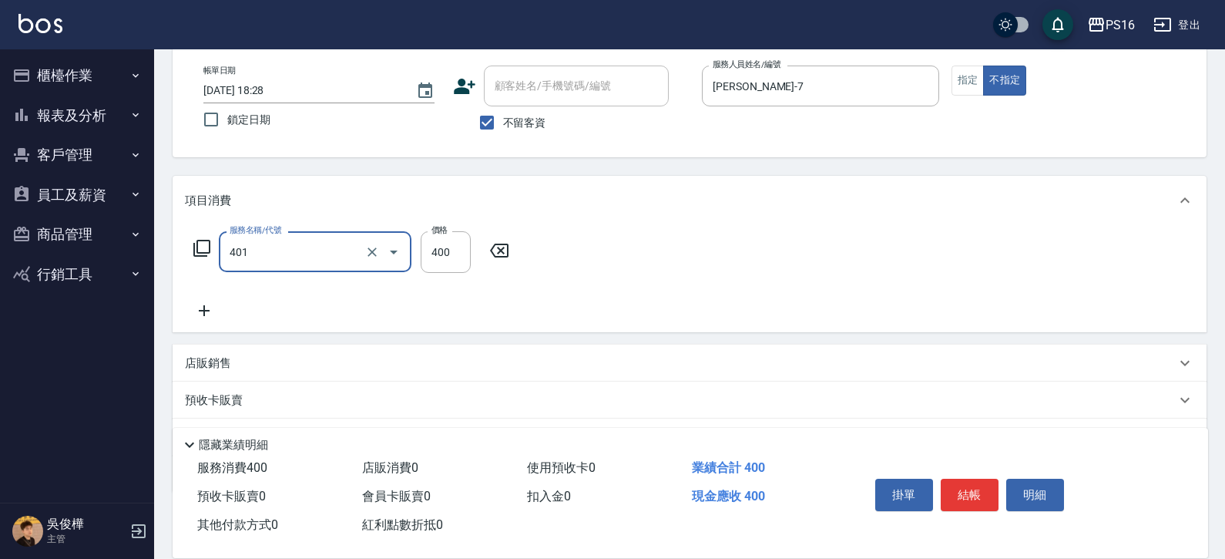
type input "剪髮(401)"
type input "150"
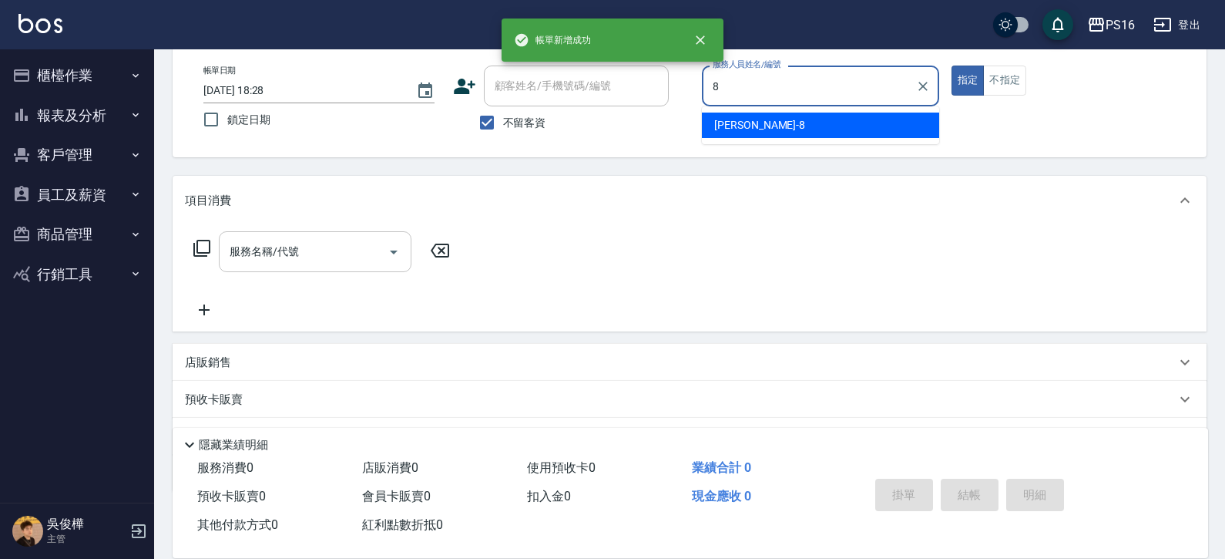
type input "[PERSON_NAME]-8"
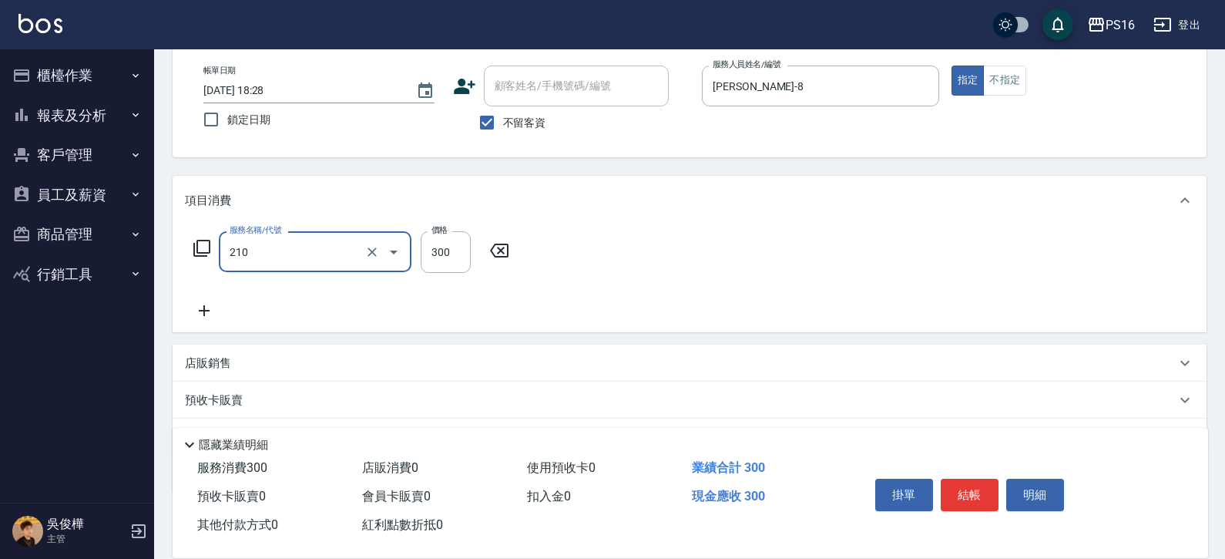
type input "歐娜洗髮精(210)"
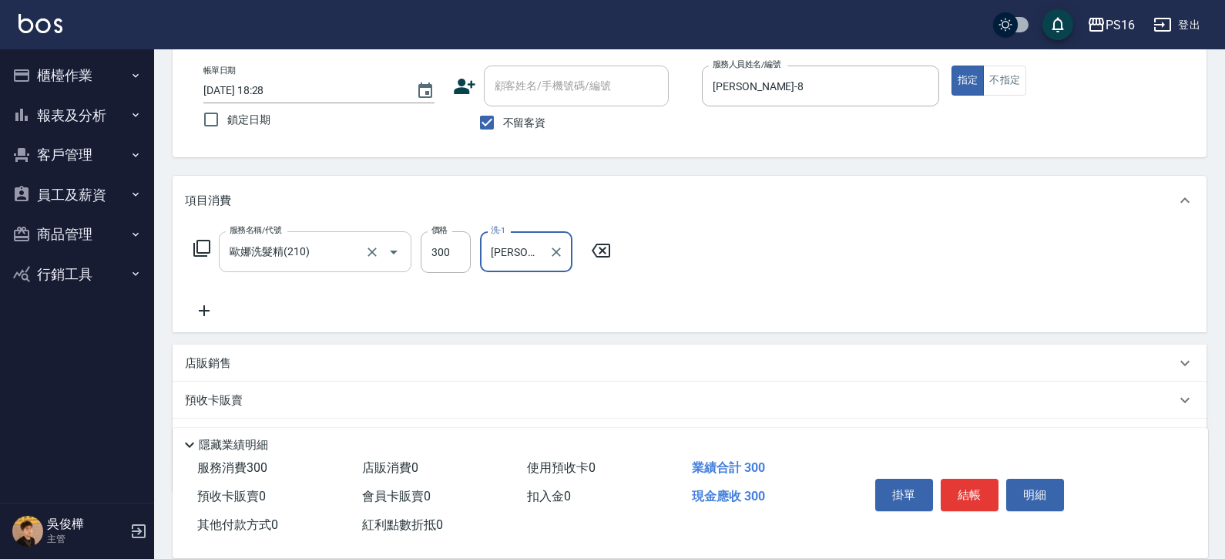
type input "[PERSON_NAME]-20"
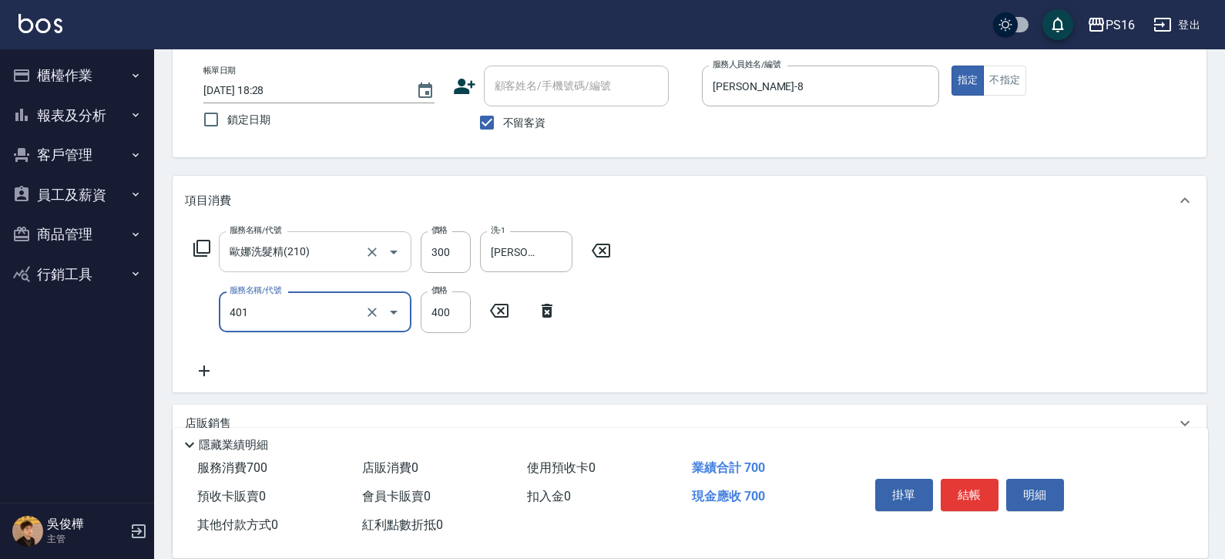
type input "剪髮(401)"
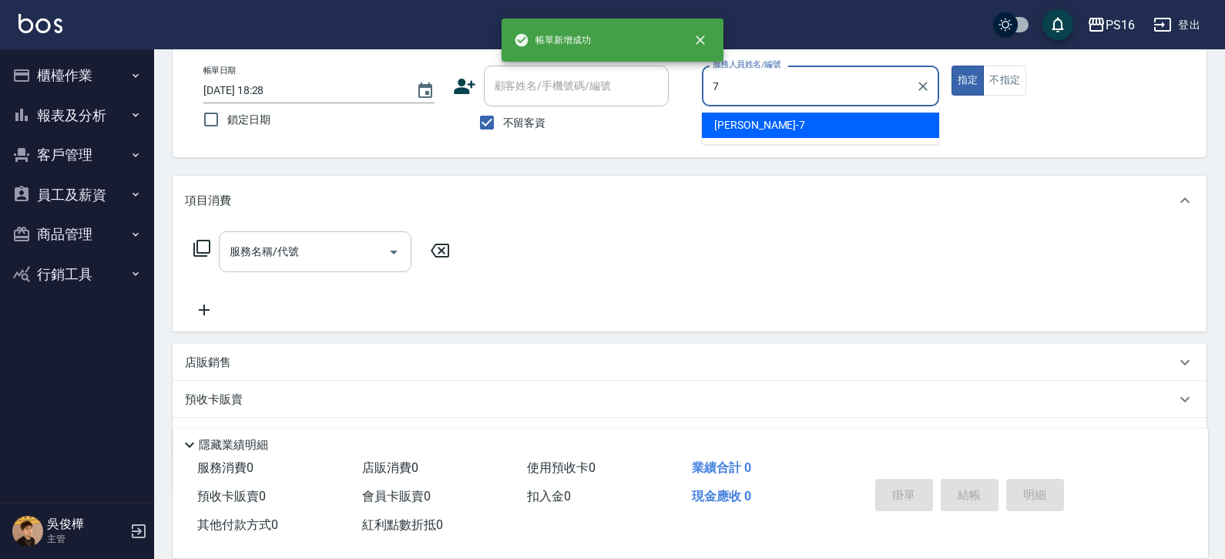
type input "[PERSON_NAME]-7"
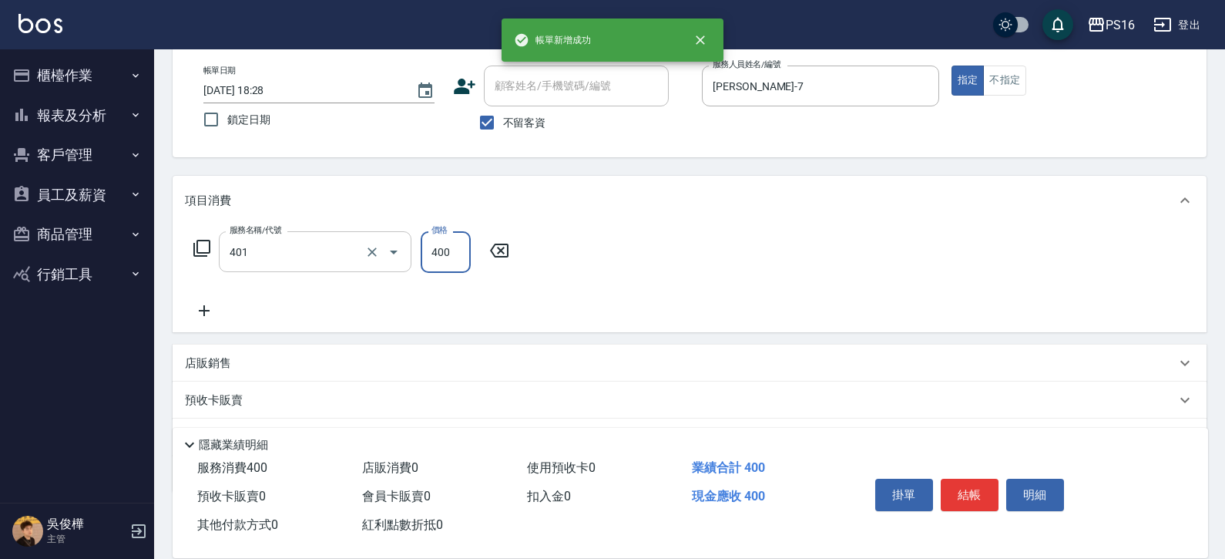
type input "剪髮(401)"
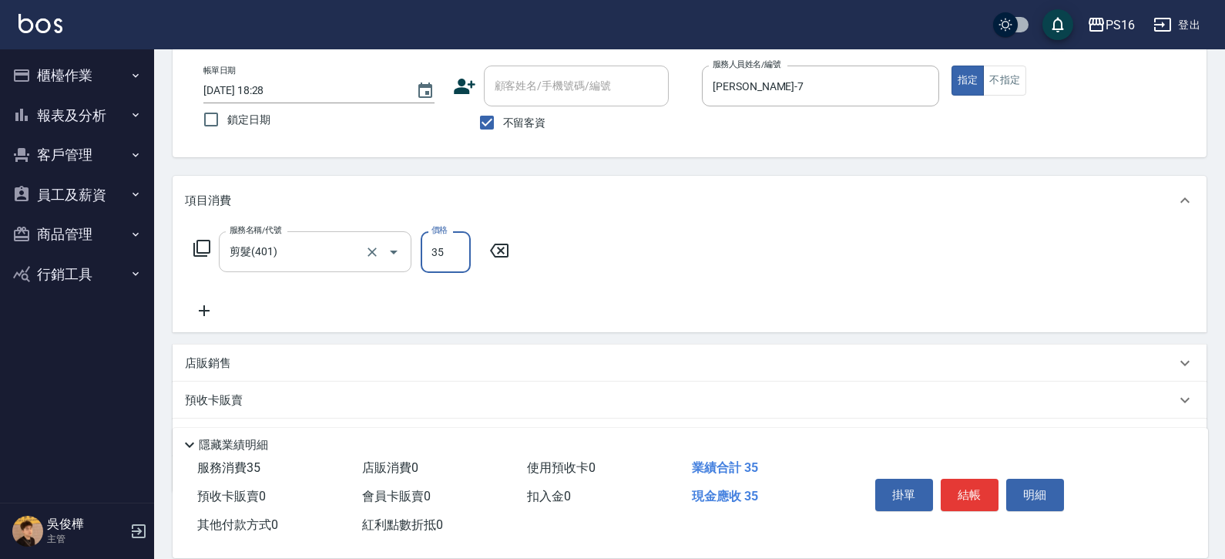
type input "350"
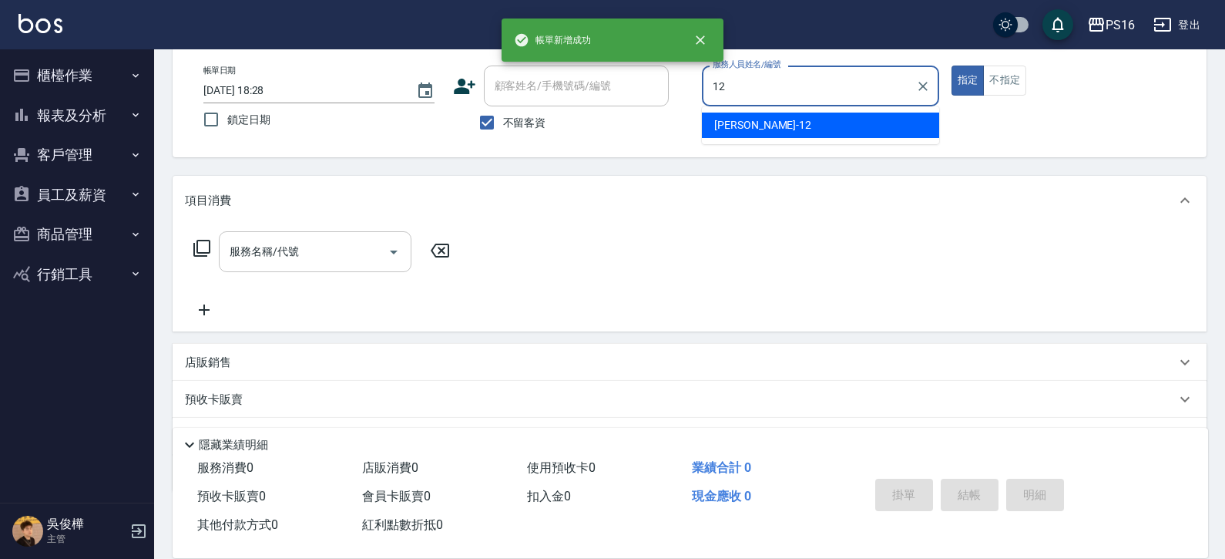
type input "[PERSON_NAME]-12"
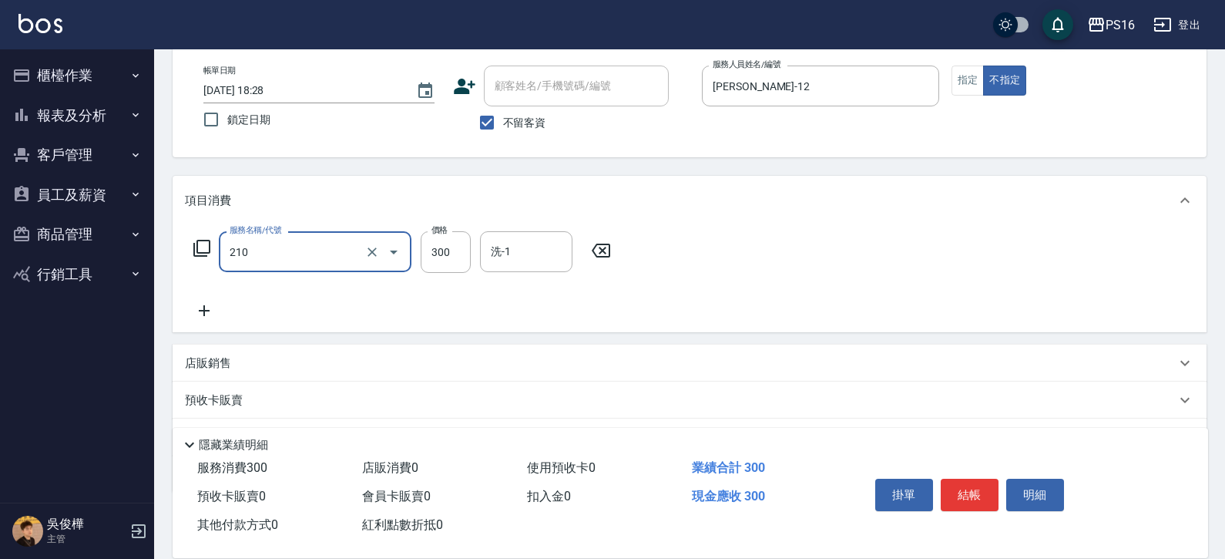
type input "歐娜洗髮精(210)"
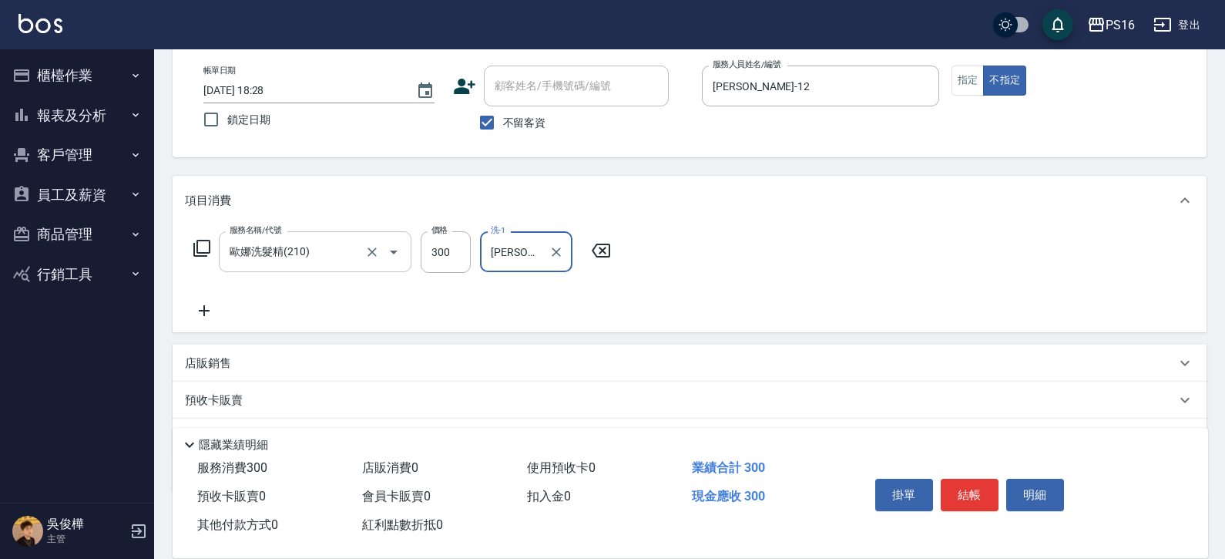
type input "[PERSON_NAME]-20"
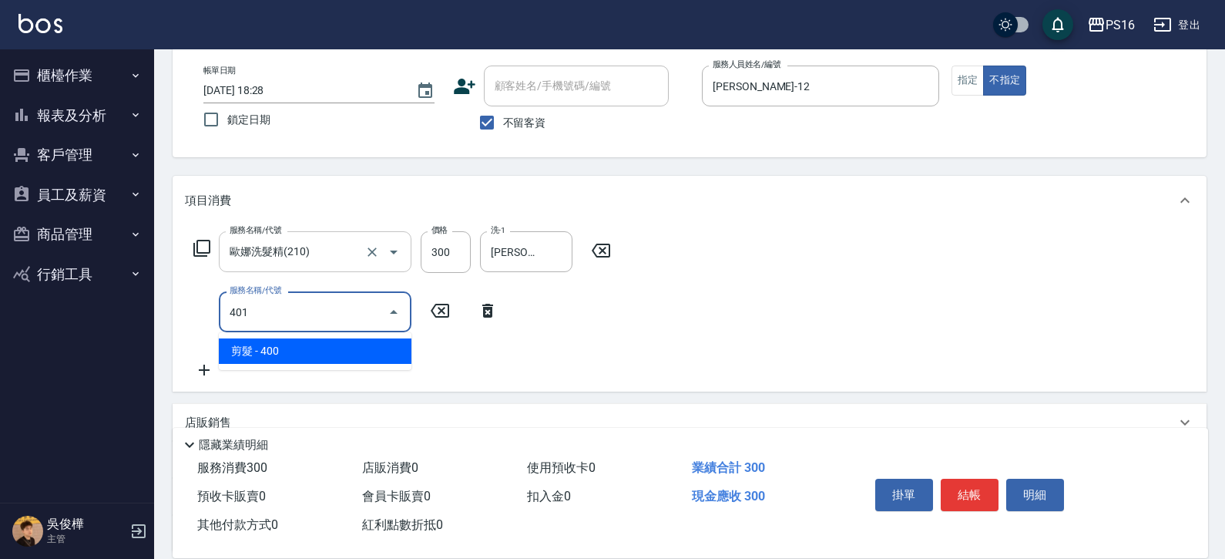
type input "剪髮(401)"
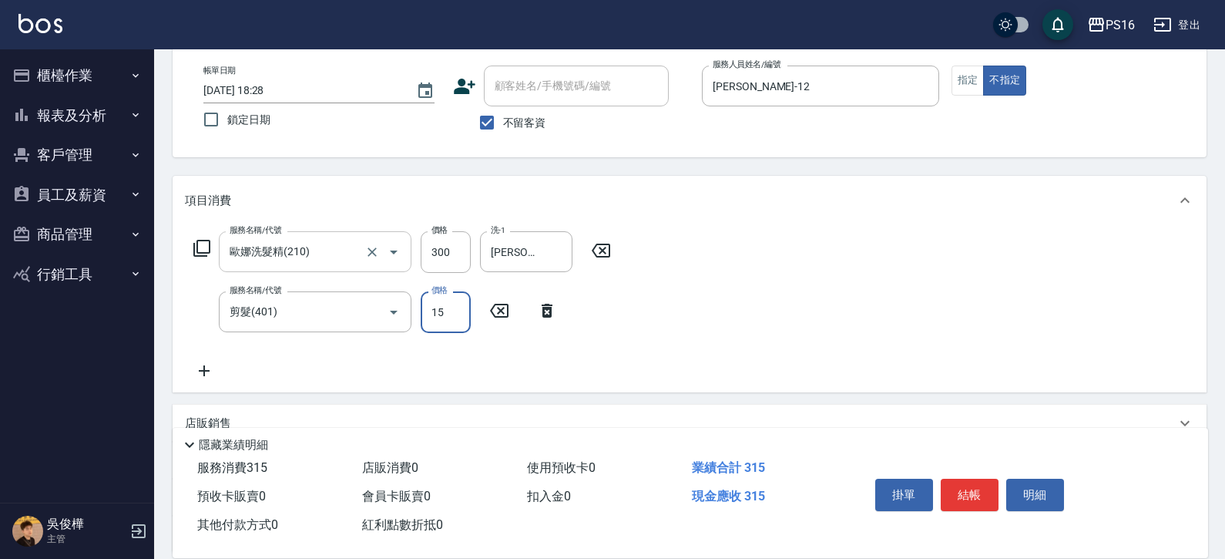
type input "150"
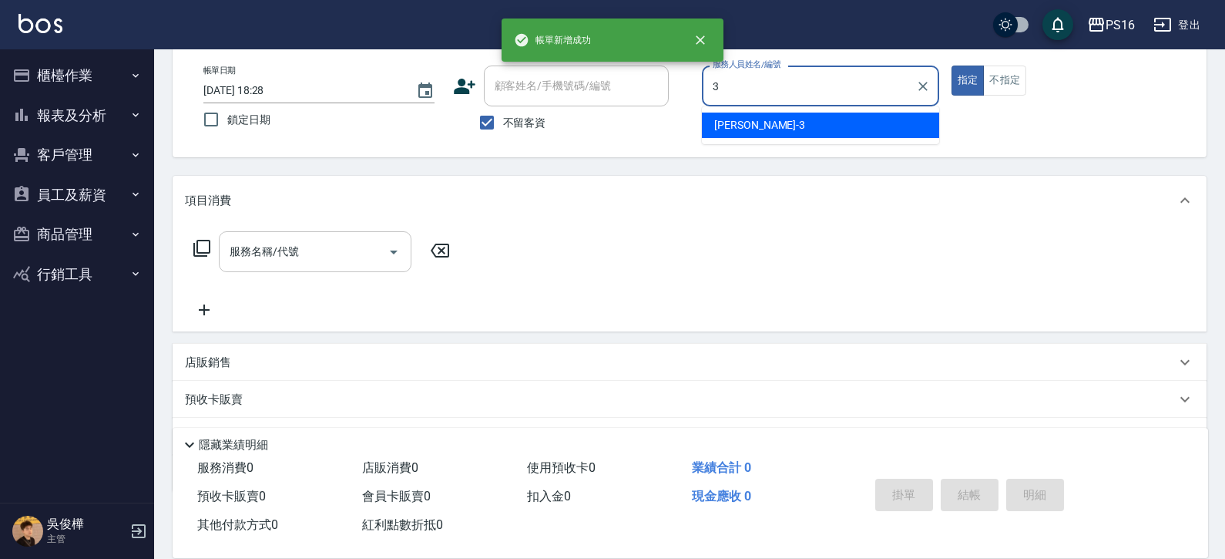
type input "[PERSON_NAME]-3"
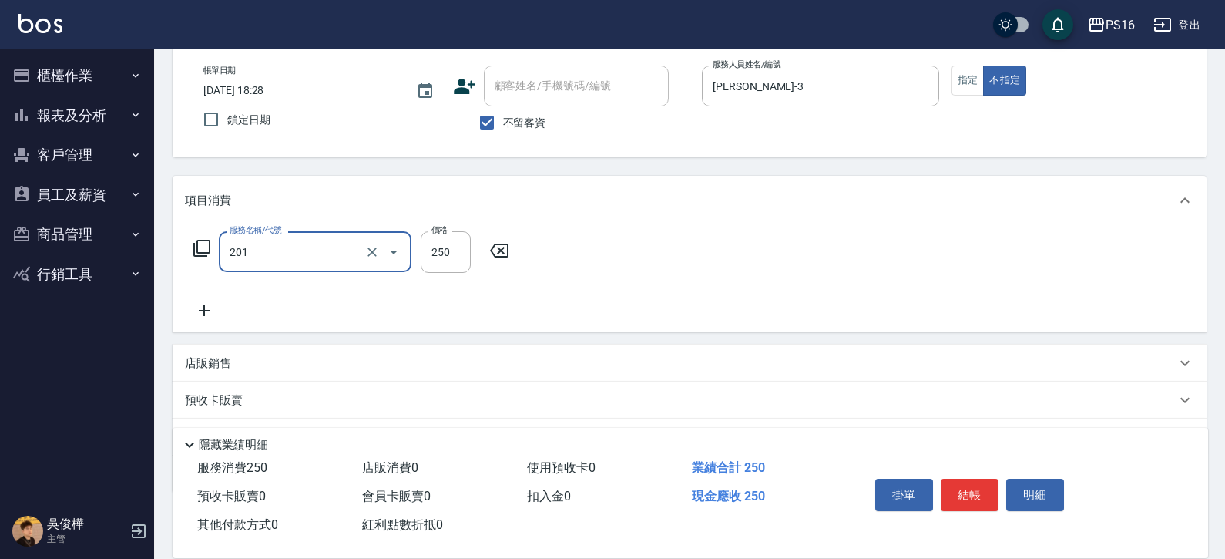
type input "洗髮(201)"
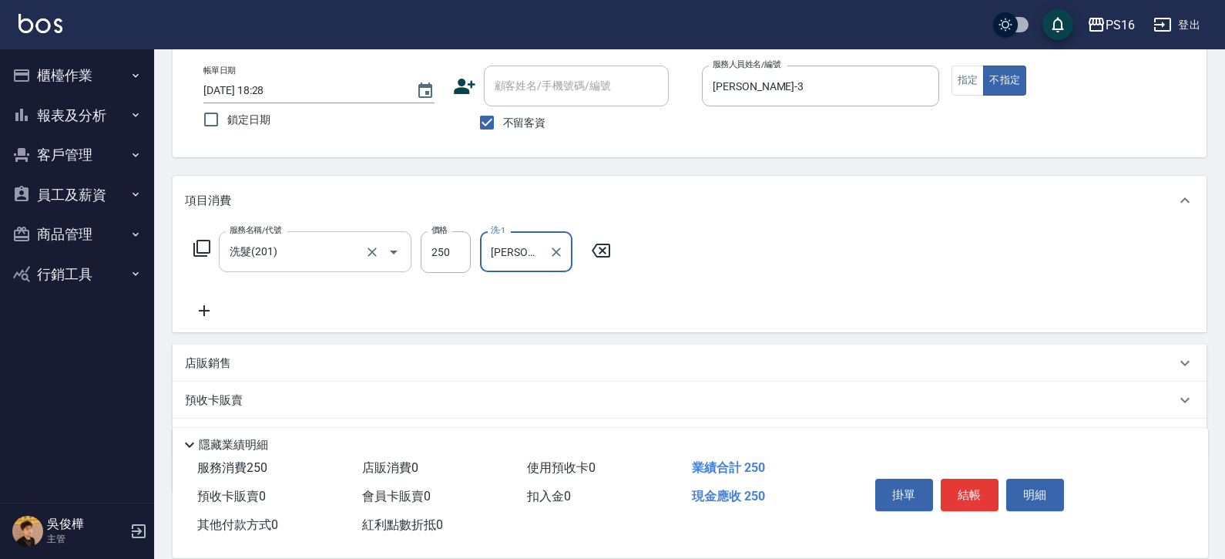
type input "[PERSON_NAME]-3"
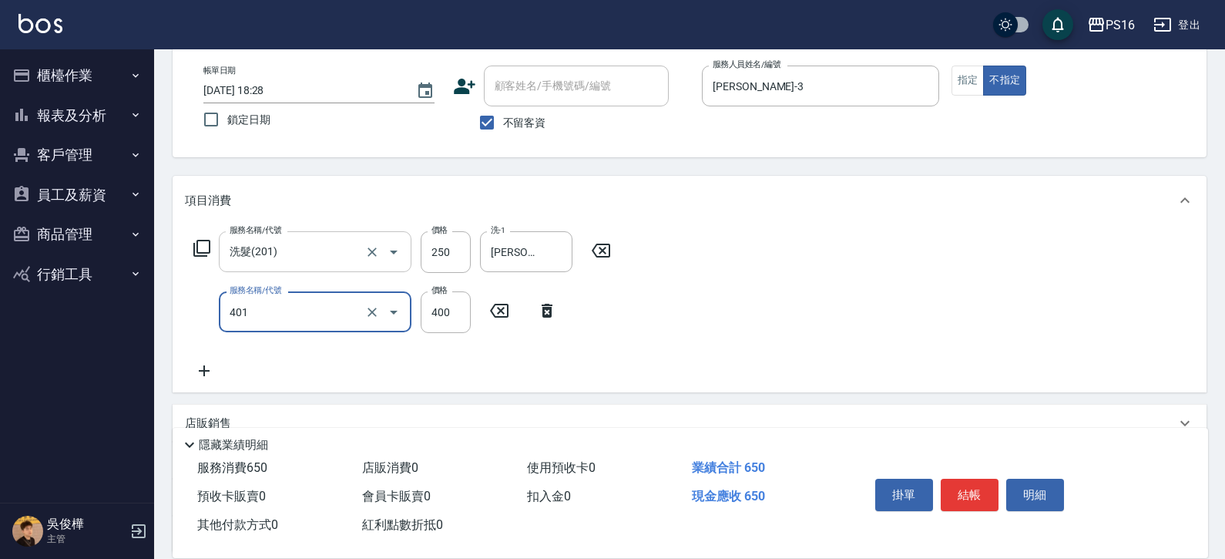
type input "剪髮(401)"
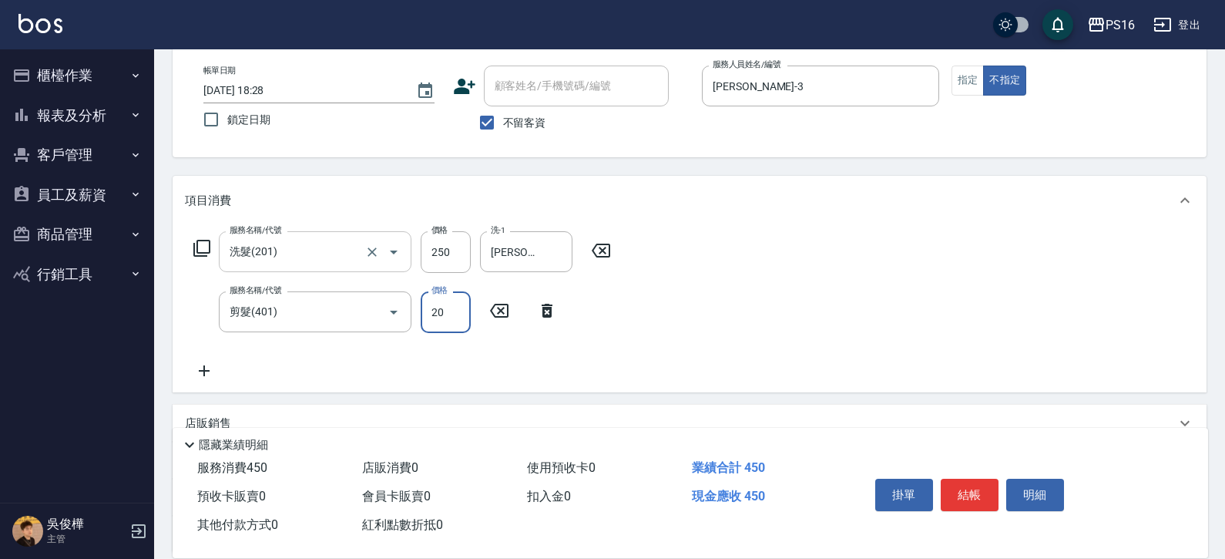
type input "200"
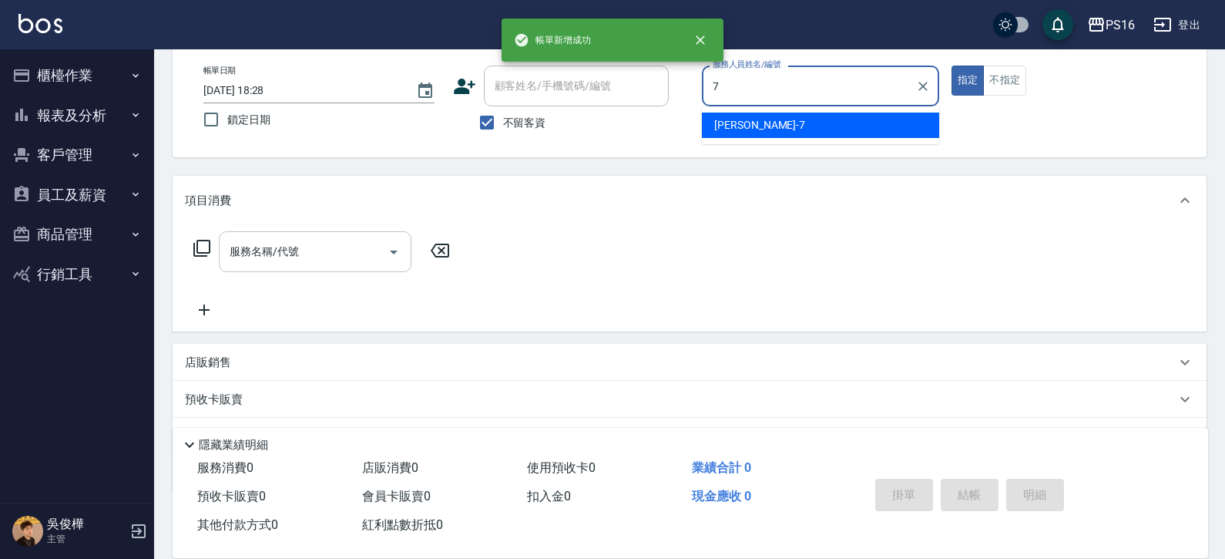
type input "[PERSON_NAME]-7"
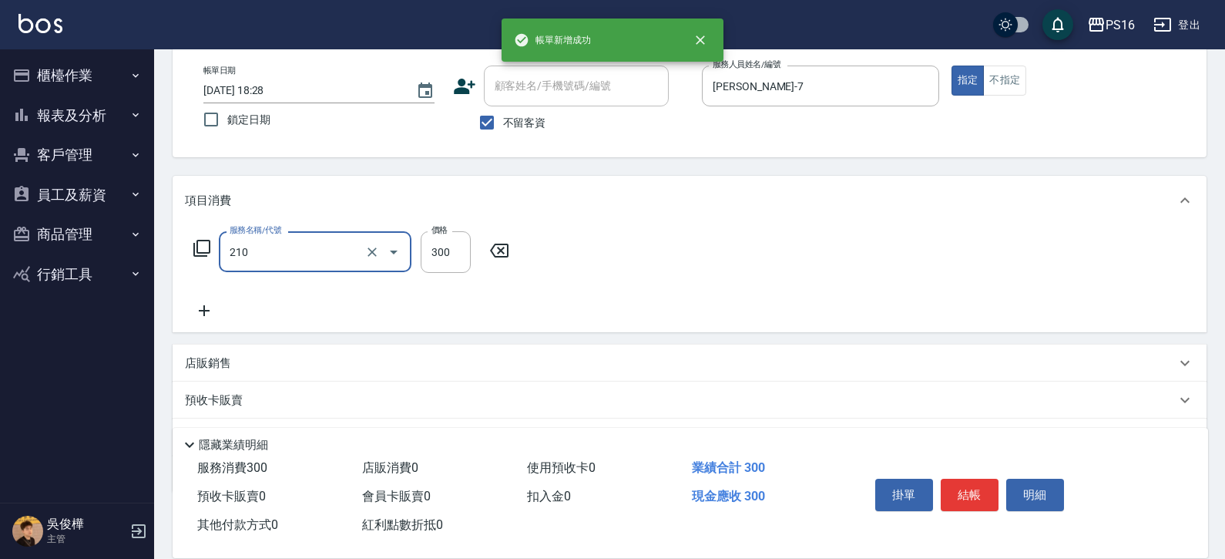
type input "歐娜洗髮精(210)"
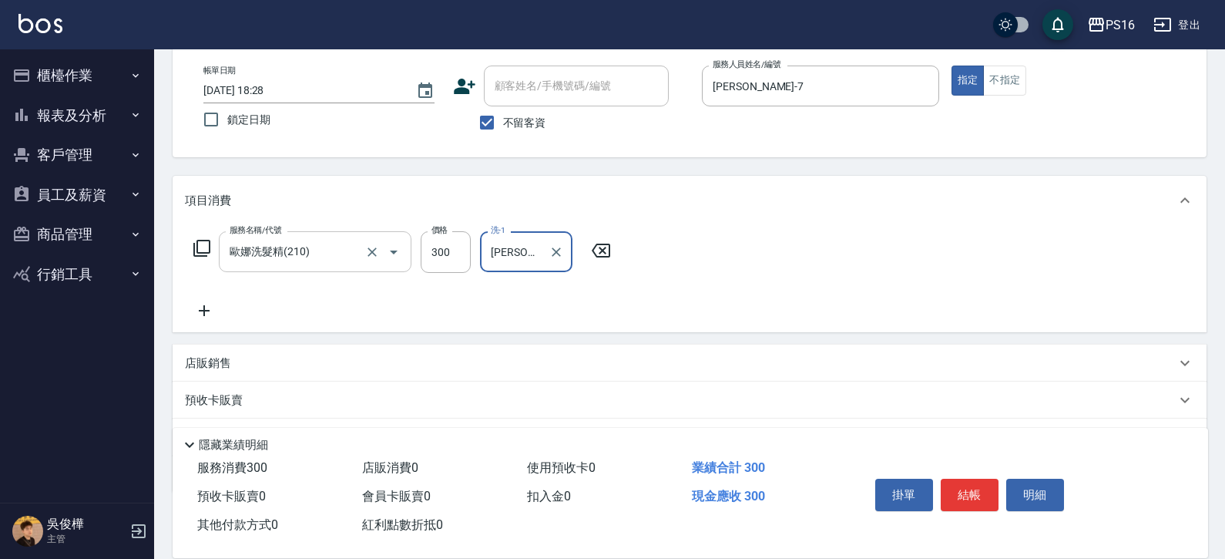
type input "[PERSON_NAME]-20"
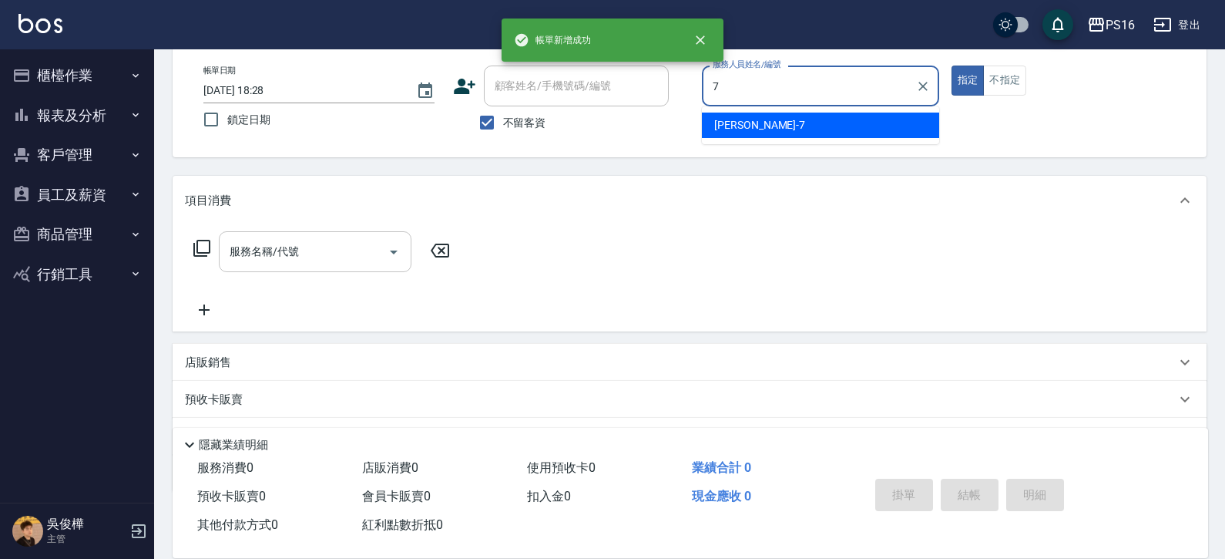
type input "[PERSON_NAME]-7"
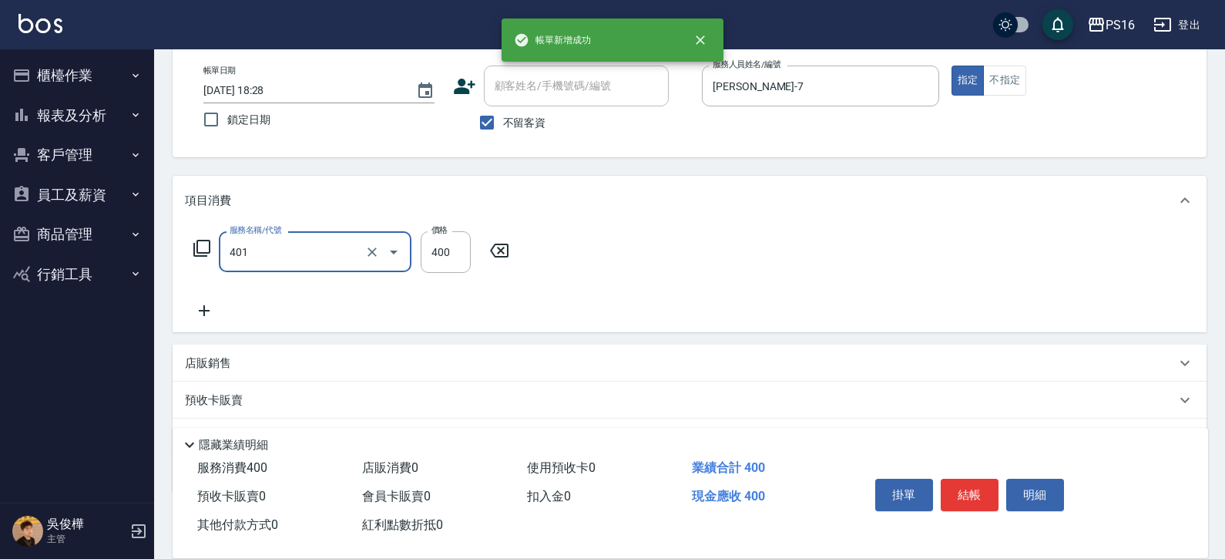
type input "剪髮(401)"
type input "350"
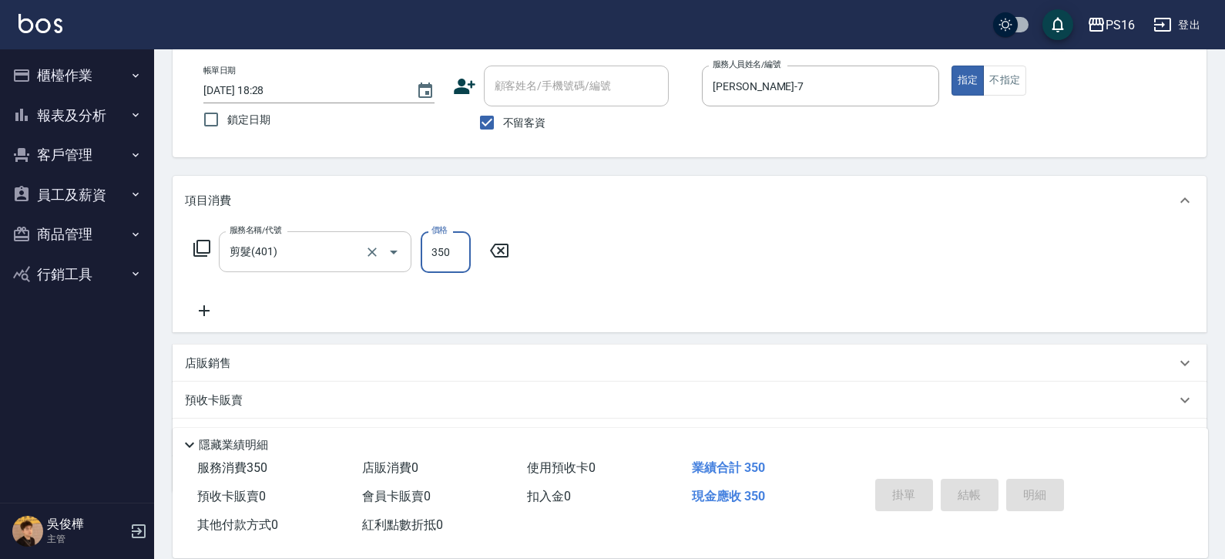
type input "[DATE] 18:29"
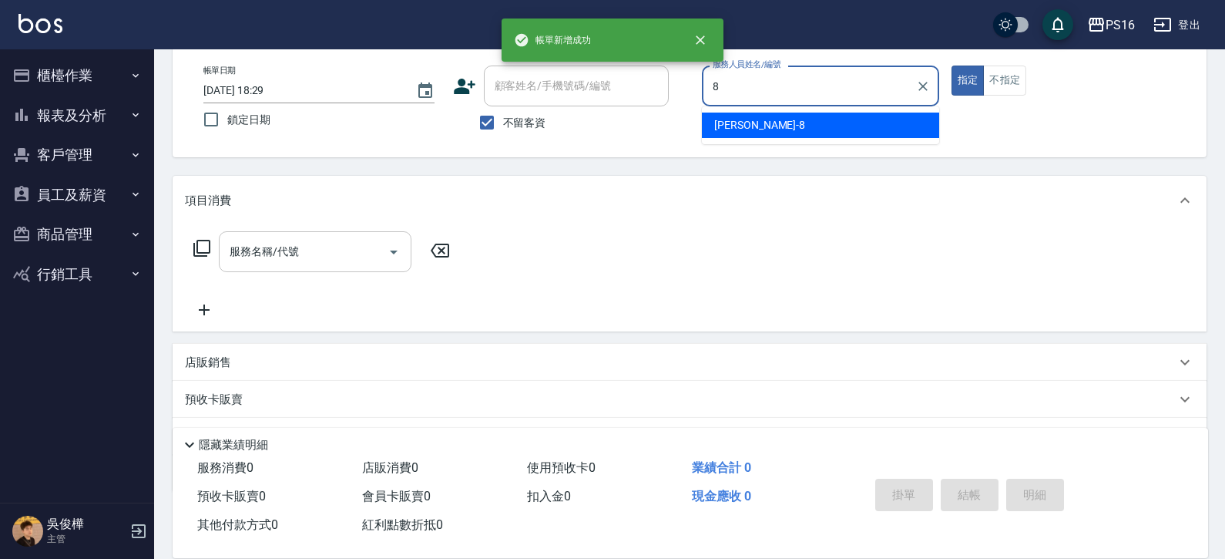
type input "[PERSON_NAME]-8"
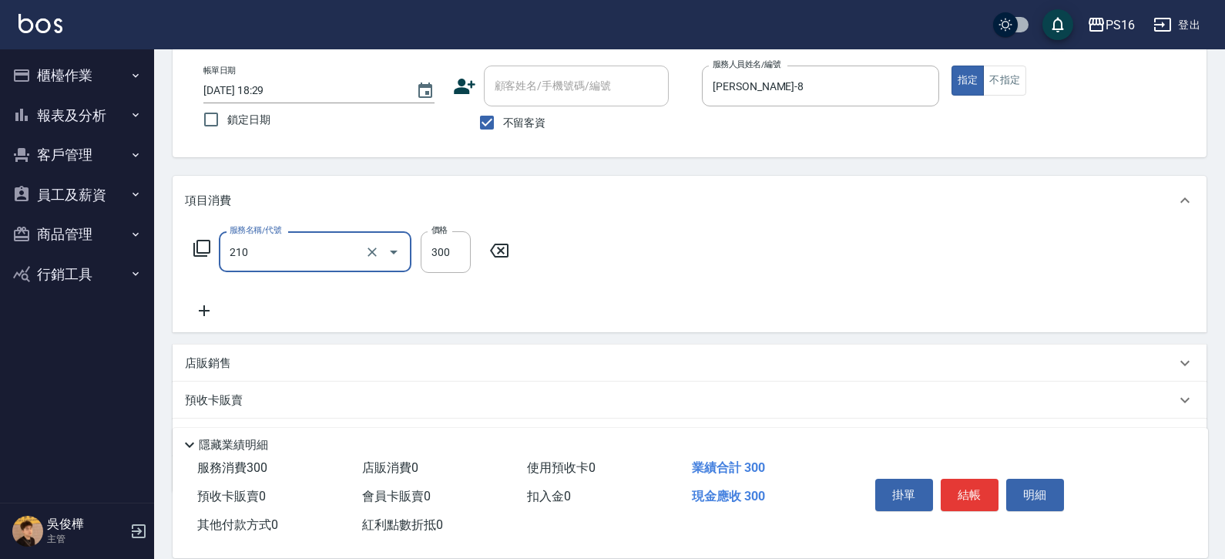
type input "歐娜洗髮精(210)"
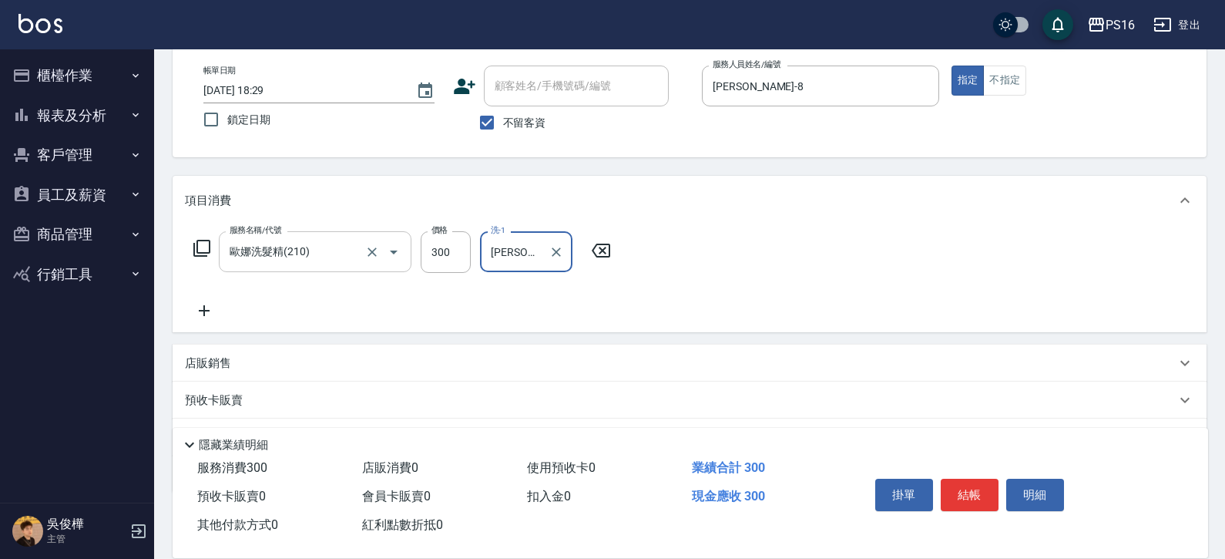
type input "[PERSON_NAME]-28"
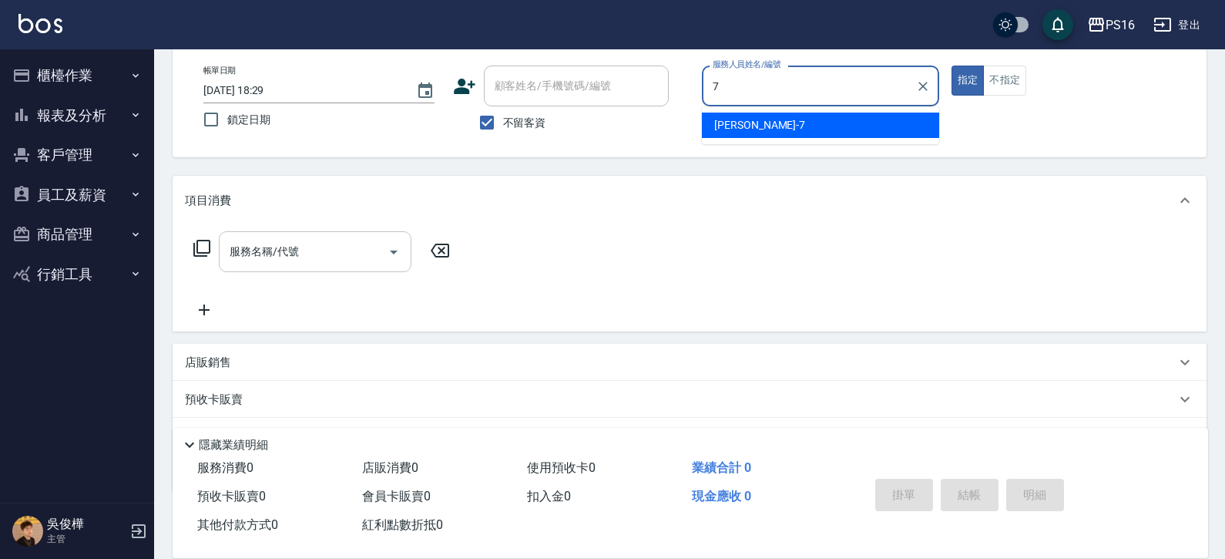
type input "[PERSON_NAME]-7"
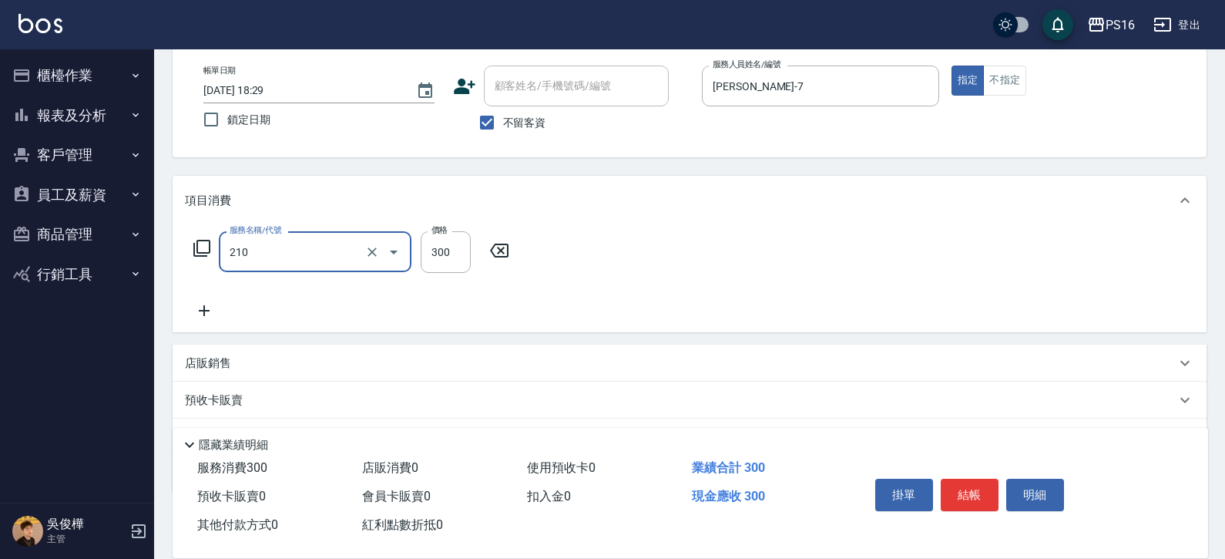
type input "歐娜洗髮精(210)"
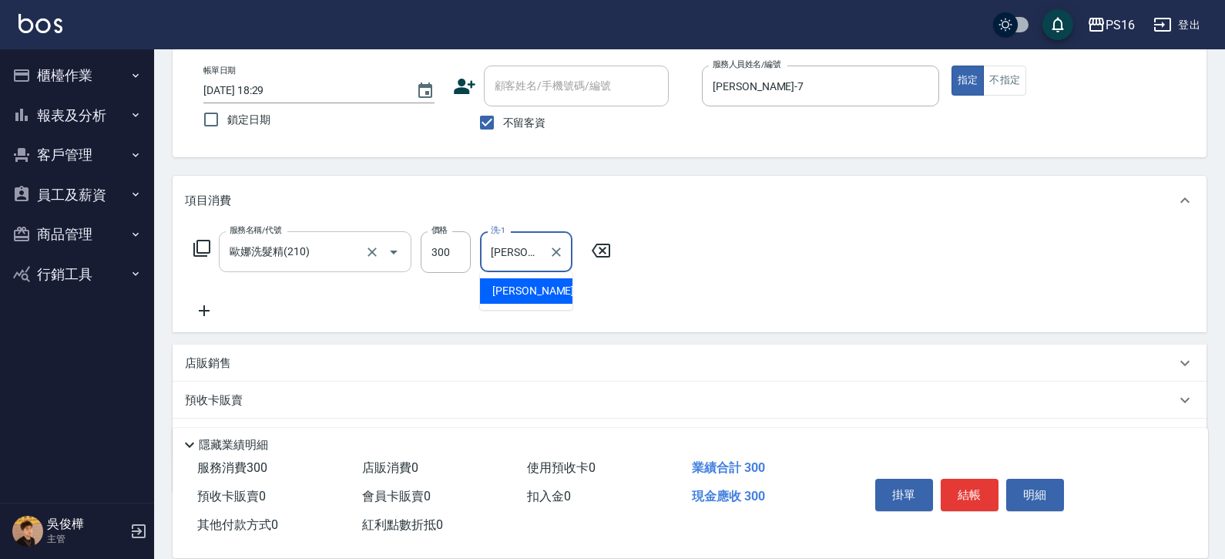
type input "[PERSON_NAME]-20"
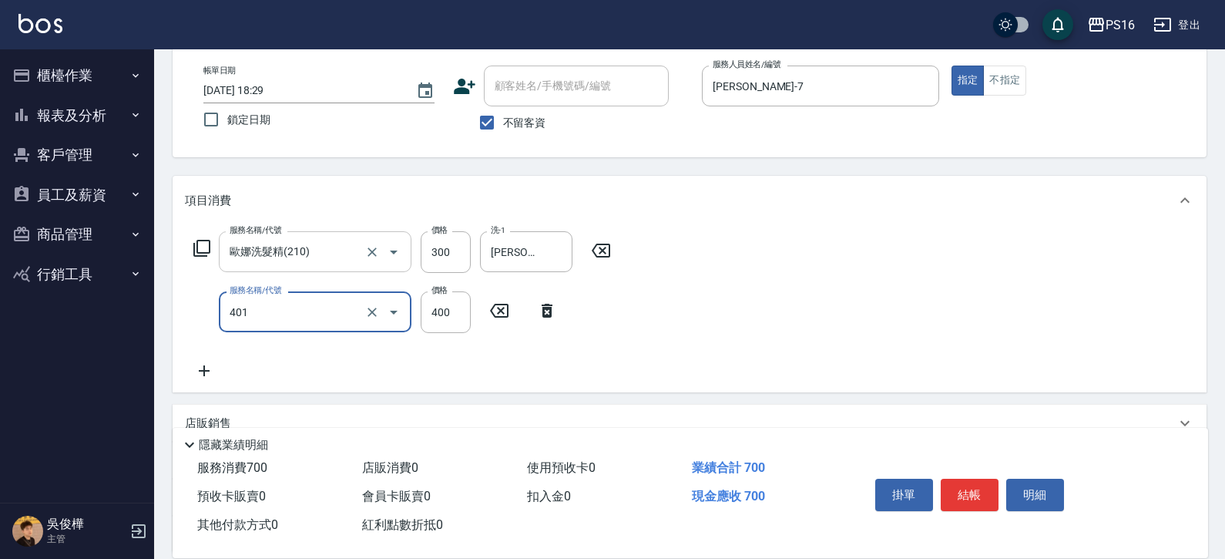
type input "剪髮(401)"
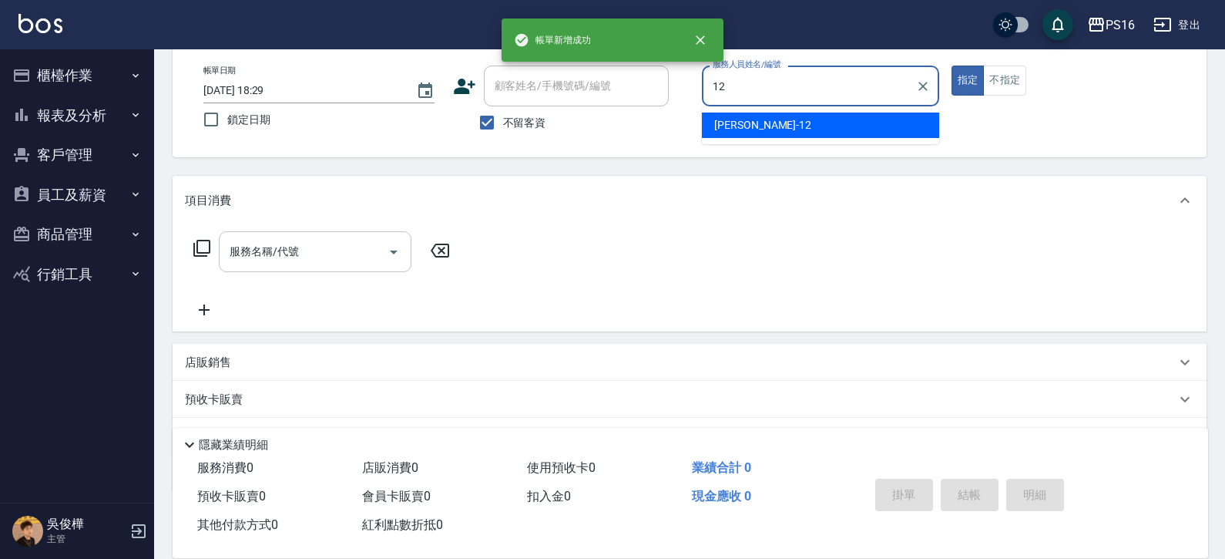
type input "[PERSON_NAME]-12"
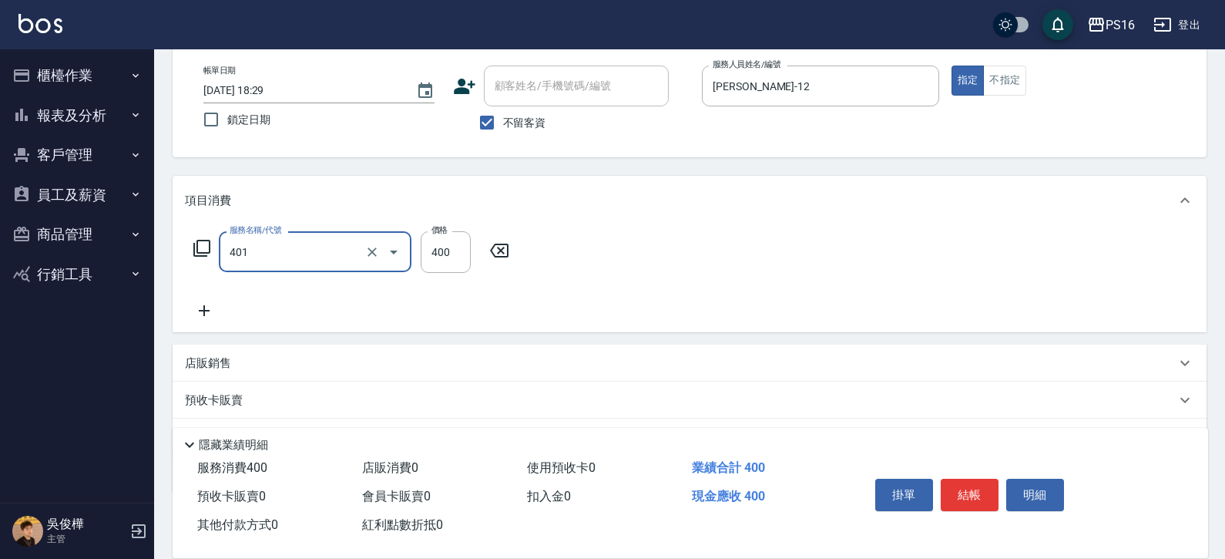
type input "剪髮(401)"
type input "300"
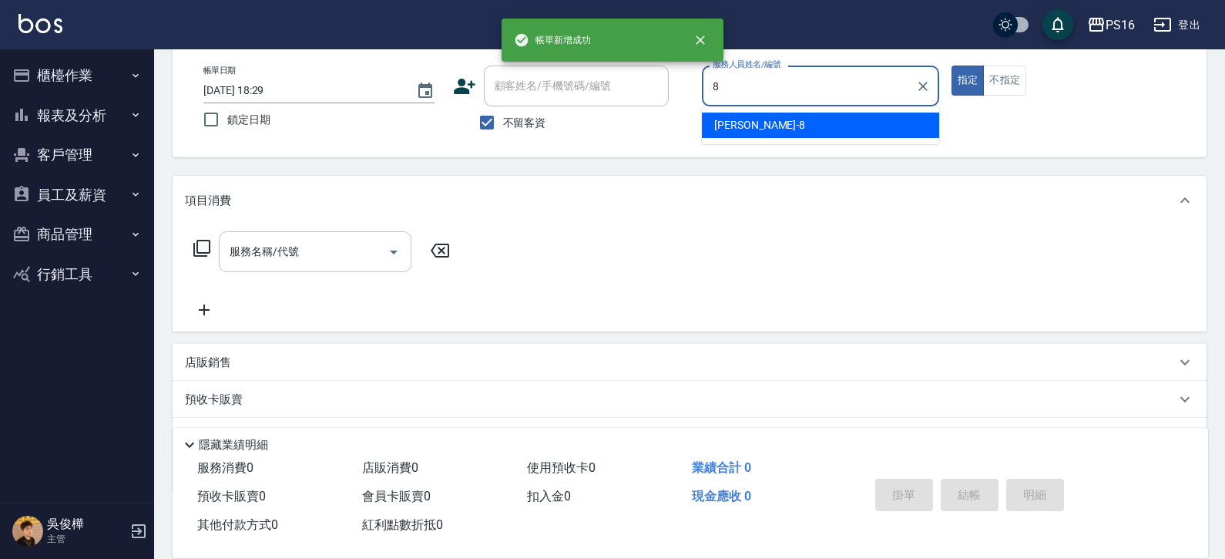
type input "[PERSON_NAME]-8"
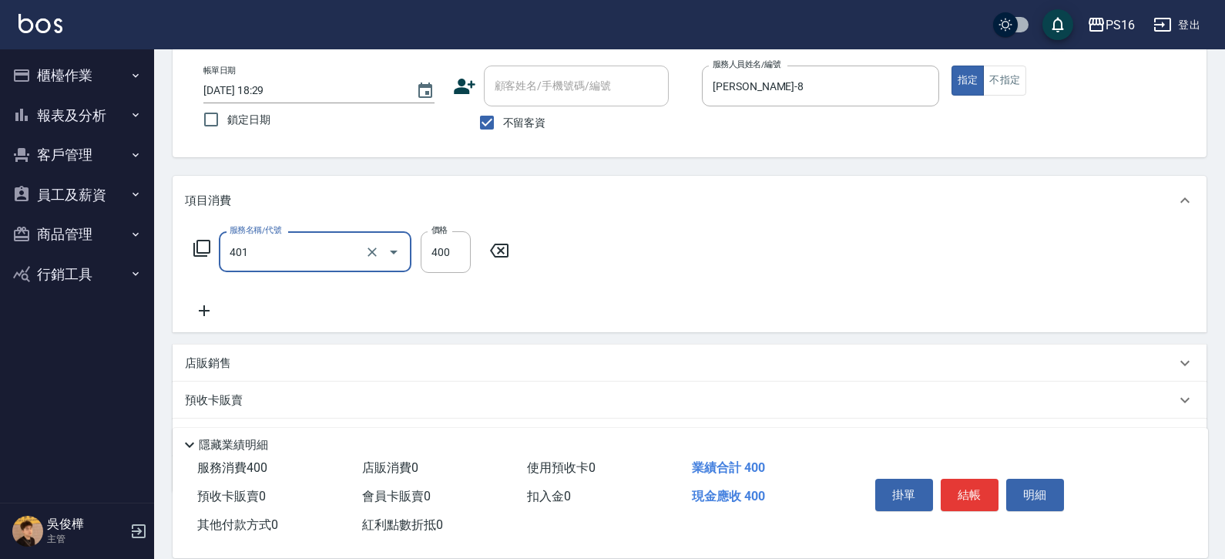
type input "剪髮(401)"
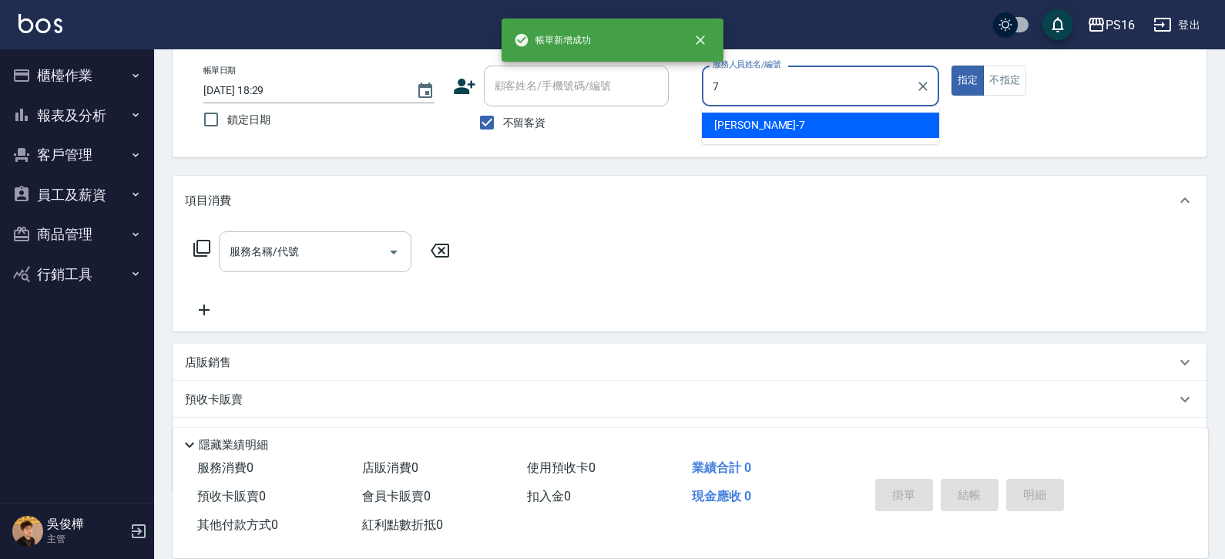
type input "[PERSON_NAME]-7"
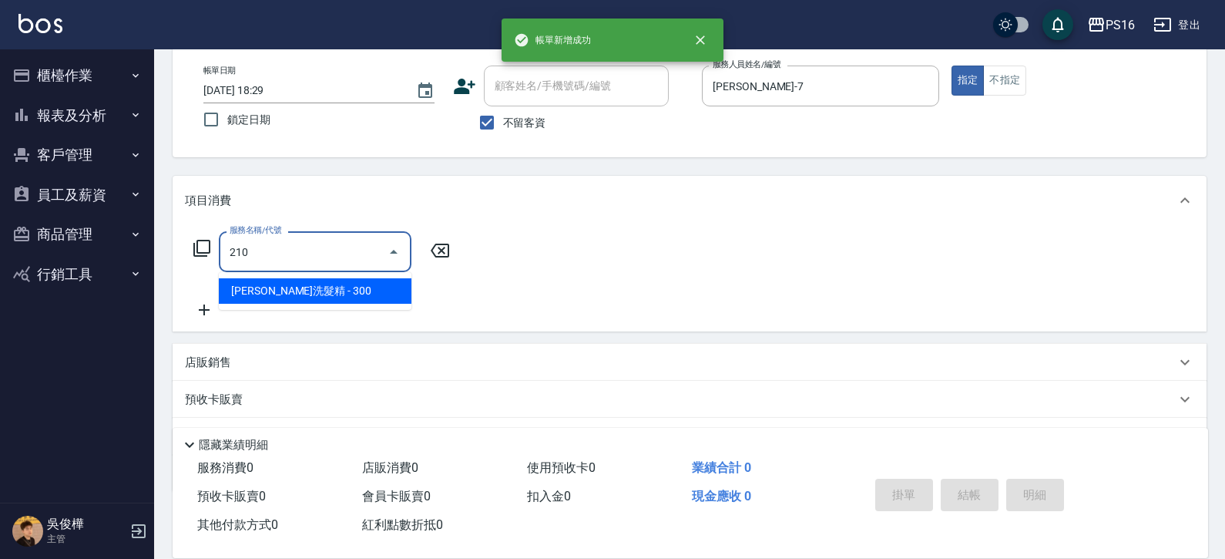
type input "歐娜洗髮精(210)"
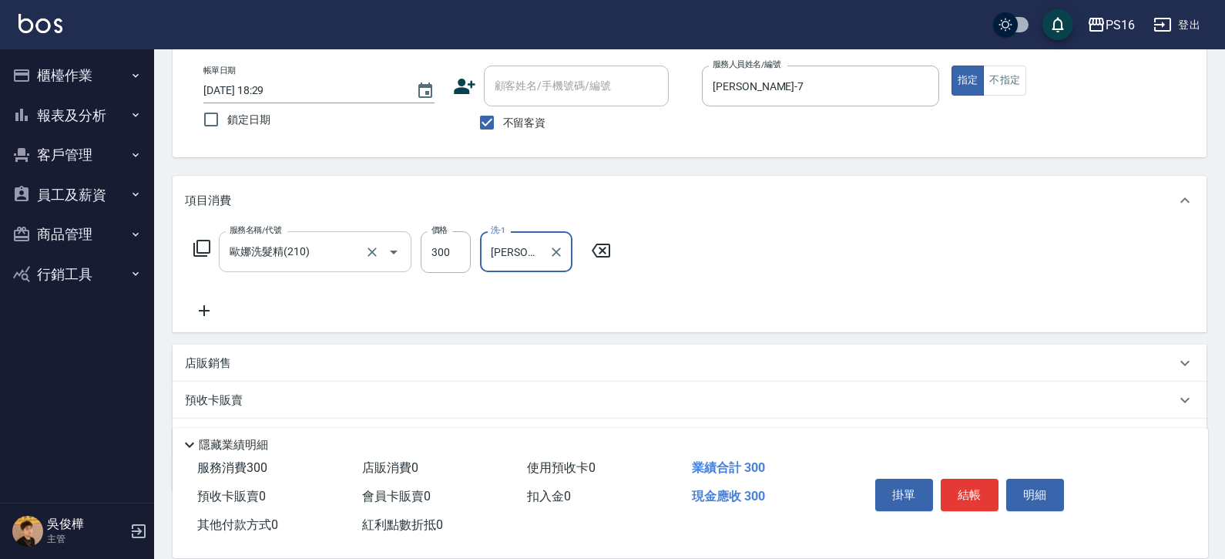
type input "[PERSON_NAME]-28"
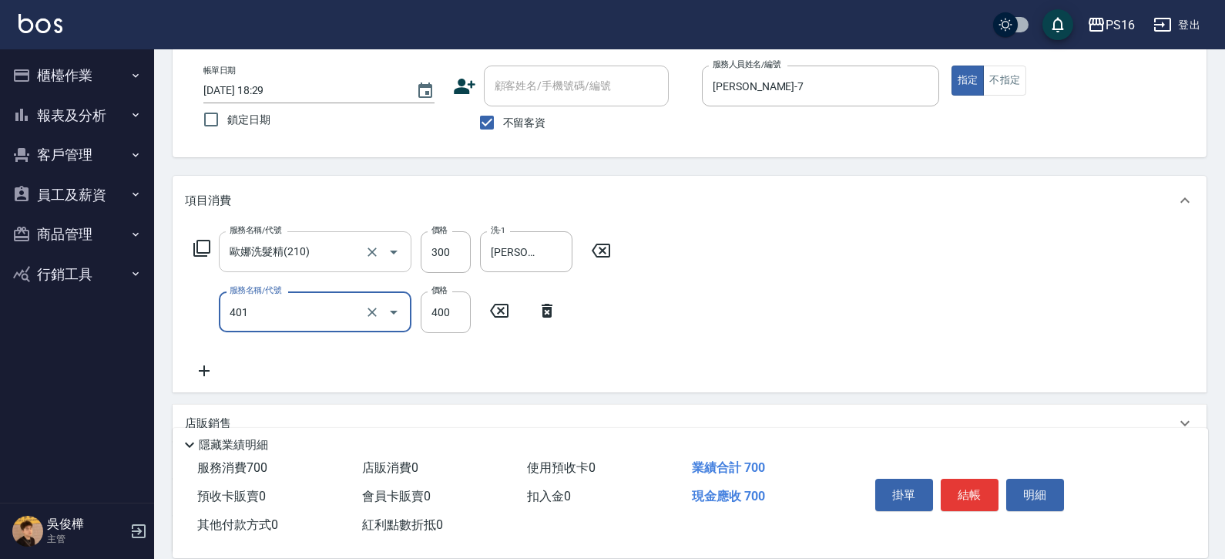
type input "剪髮(401)"
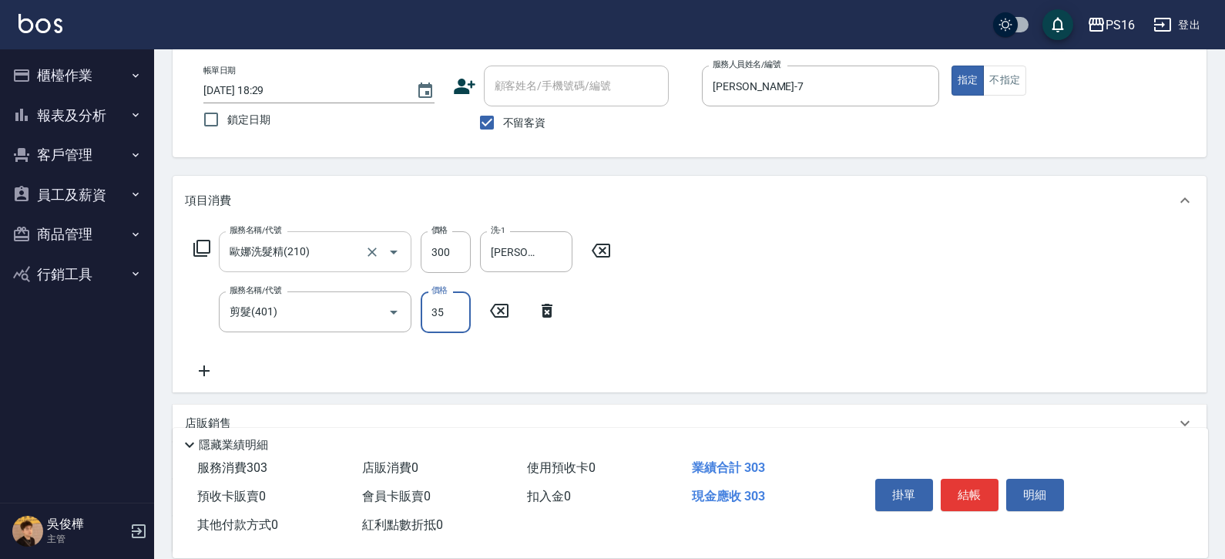
type input "350"
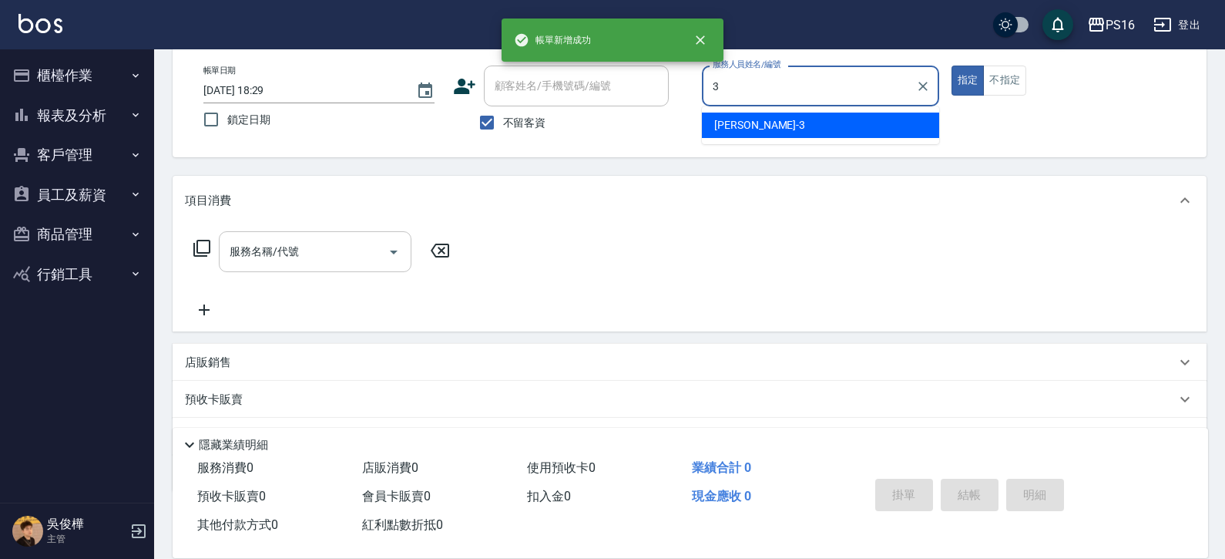
type input "[PERSON_NAME]-3"
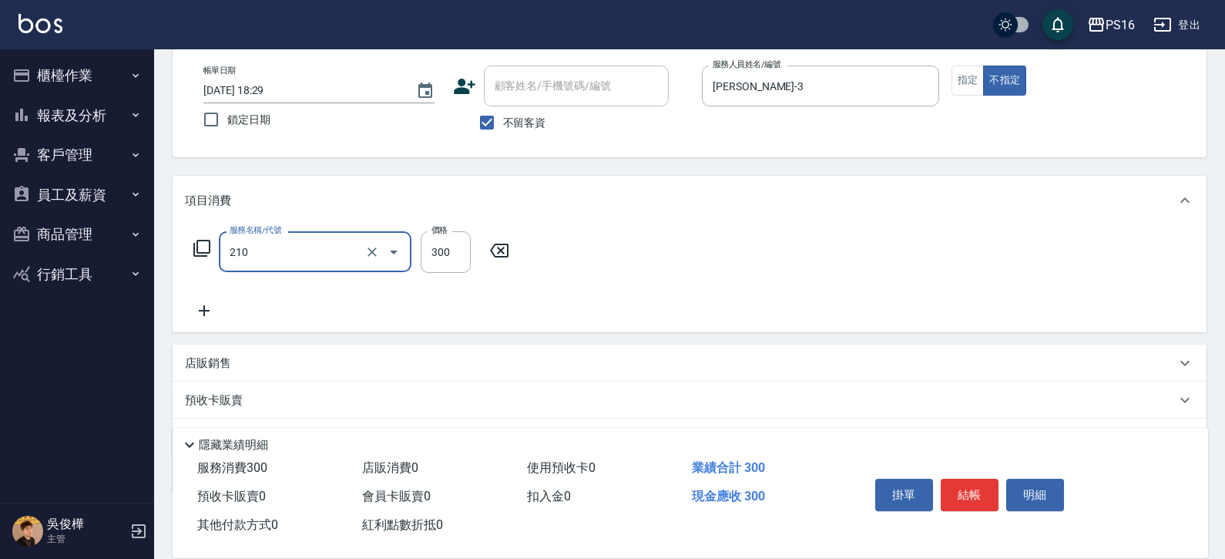
type input "歐娜洗髮精(210)"
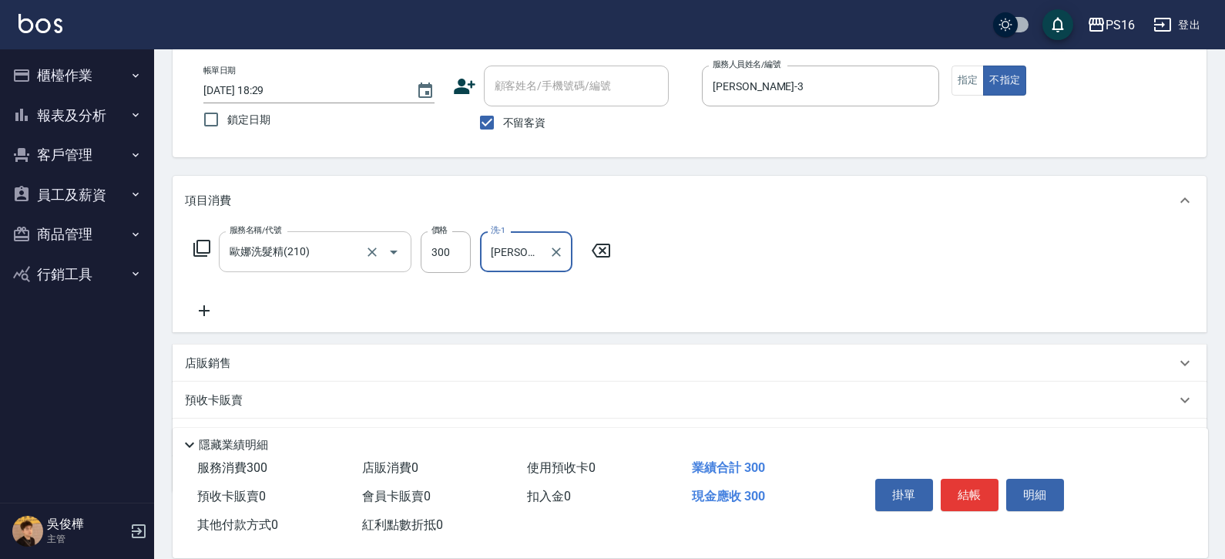
type input "[PERSON_NAME]-3"
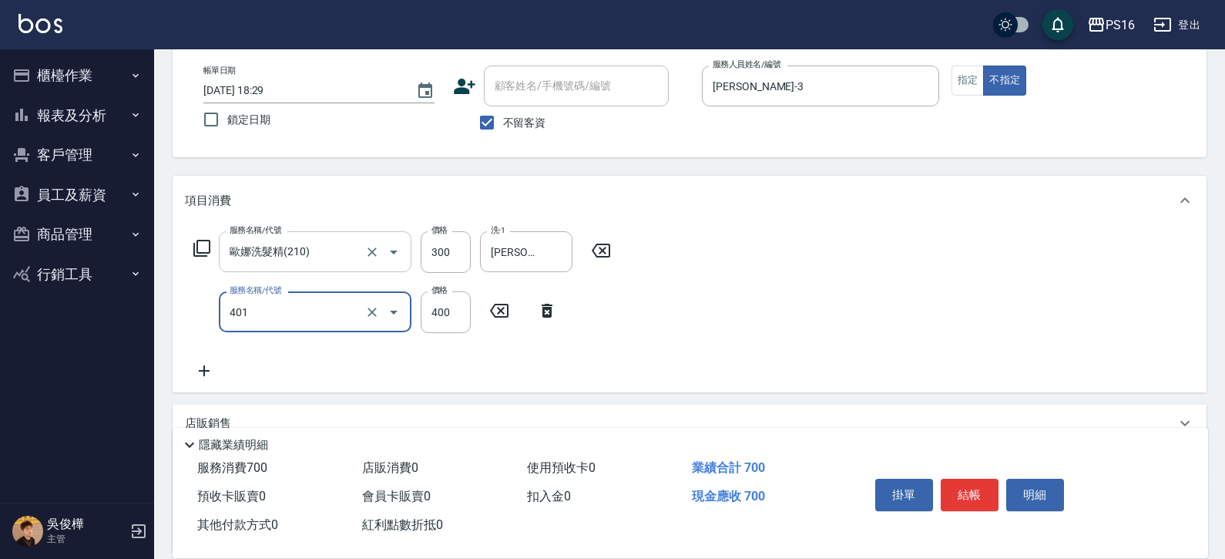
type input "剪髮(401)"
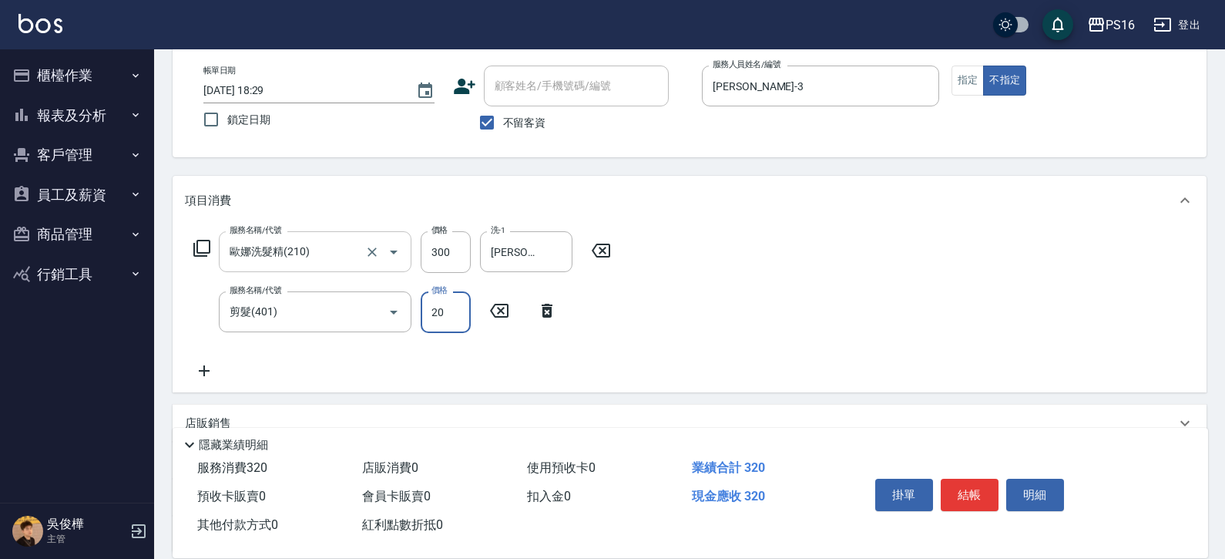
type input "200"
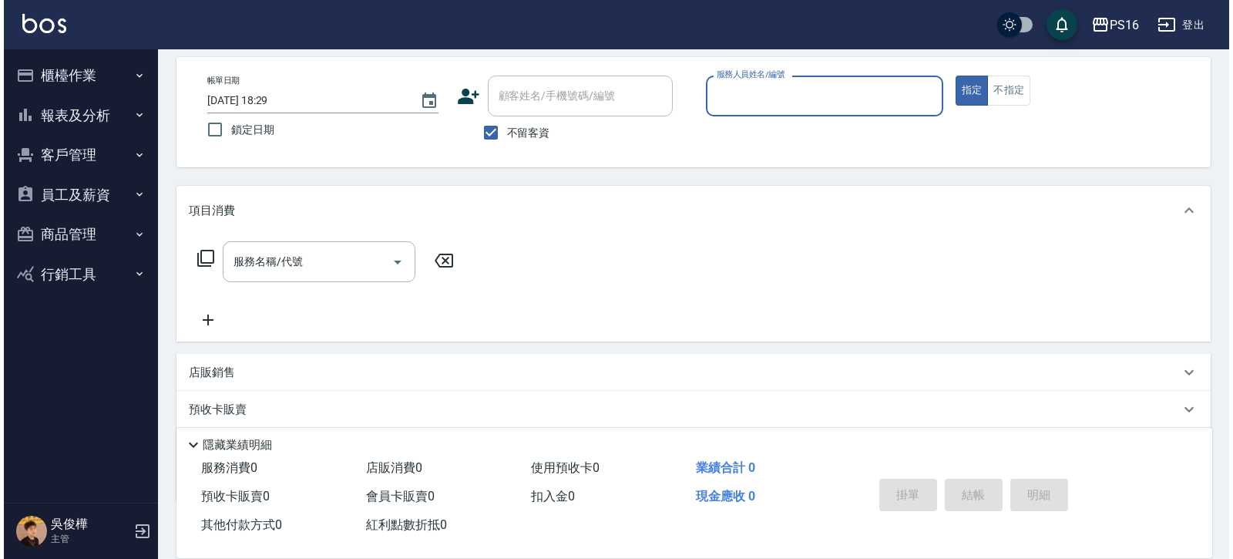
scroll to position [0, 0]
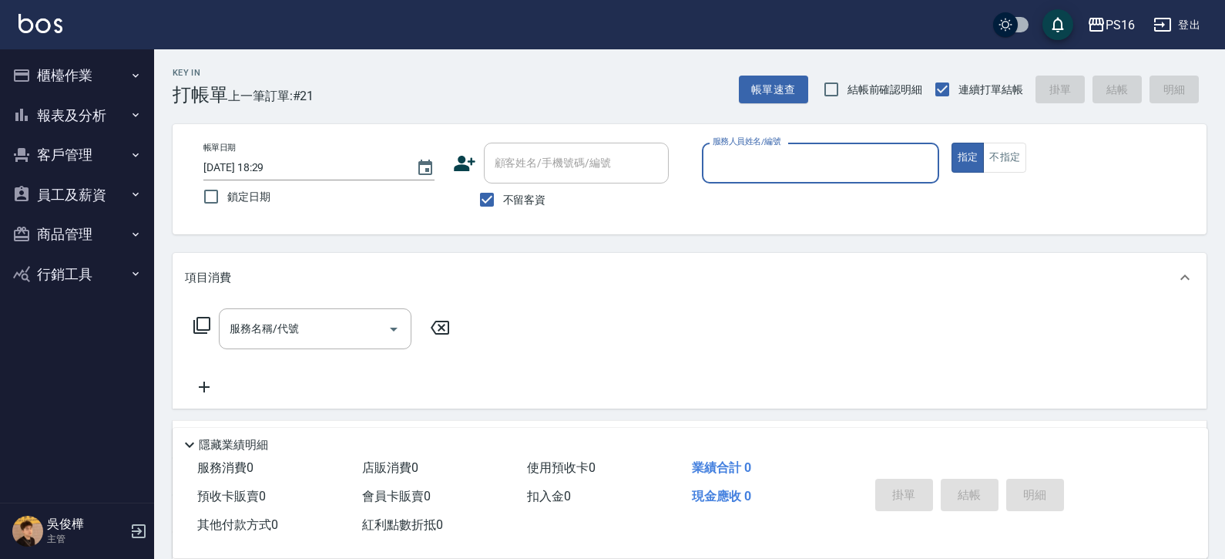
click at [758, 73] on div "帳單速查 結帳前確認明細 連續打單結帳 掛單 結帳 明細" at bounding box center [973, 89] width 468 height 32
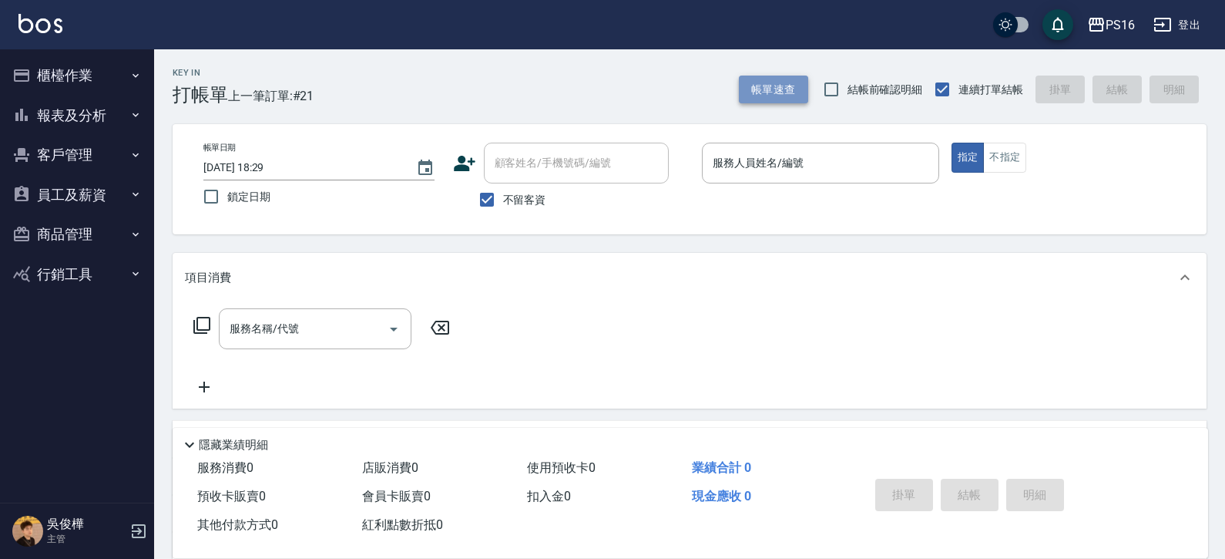
click at [763, 88] on button "帳單速查" at bounding box center [773, 90] width 69 height 29
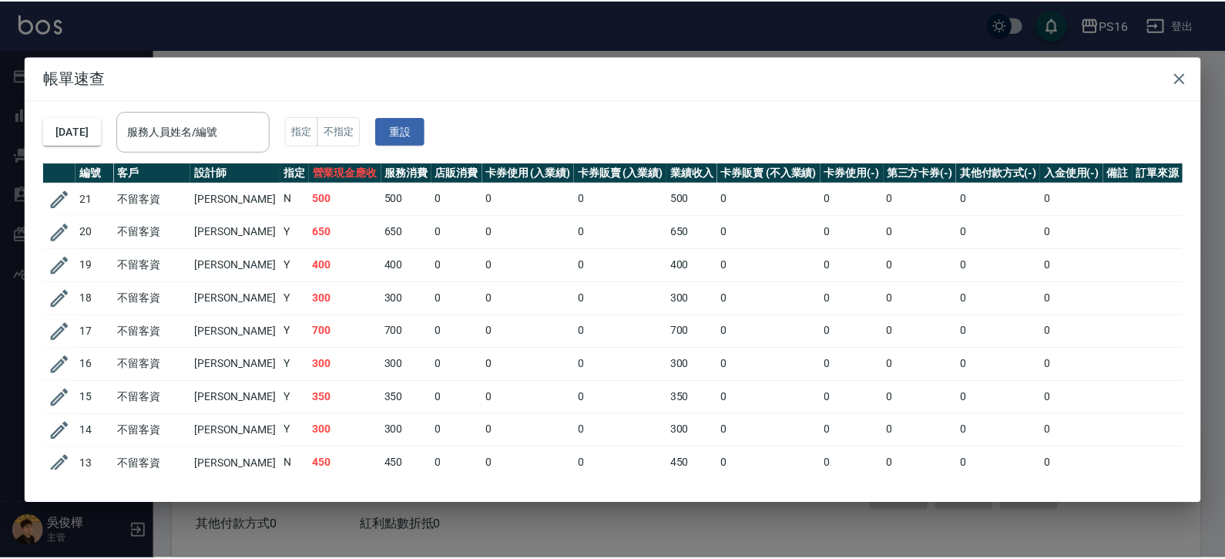
scroll to position [428, 0]
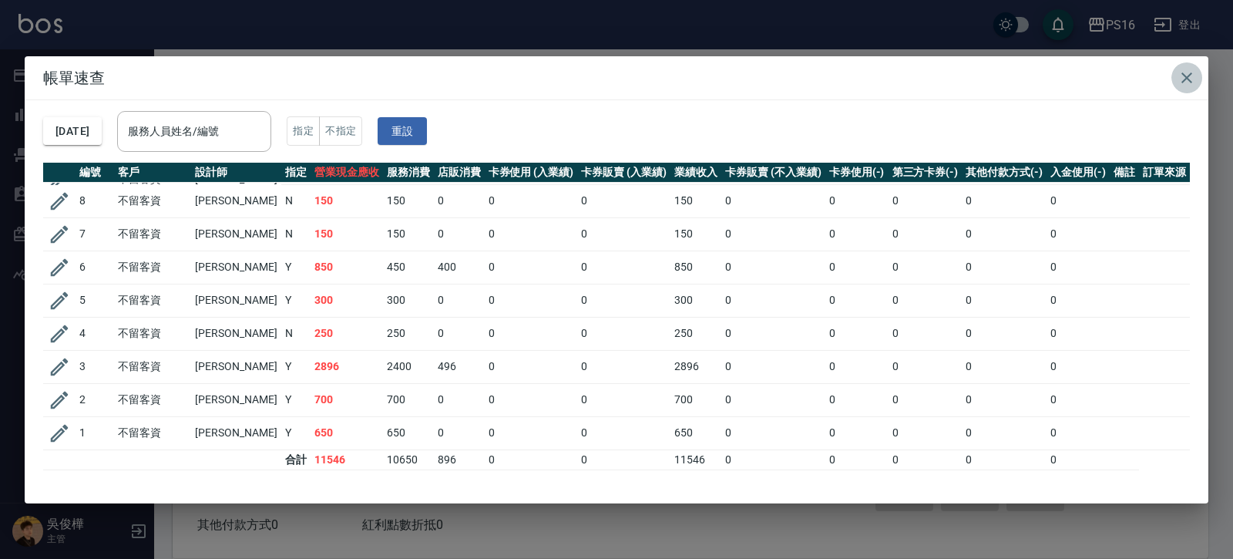
click at [1185, 76] on icon "button" at bounding box center [1186, 77] width 11 height 11
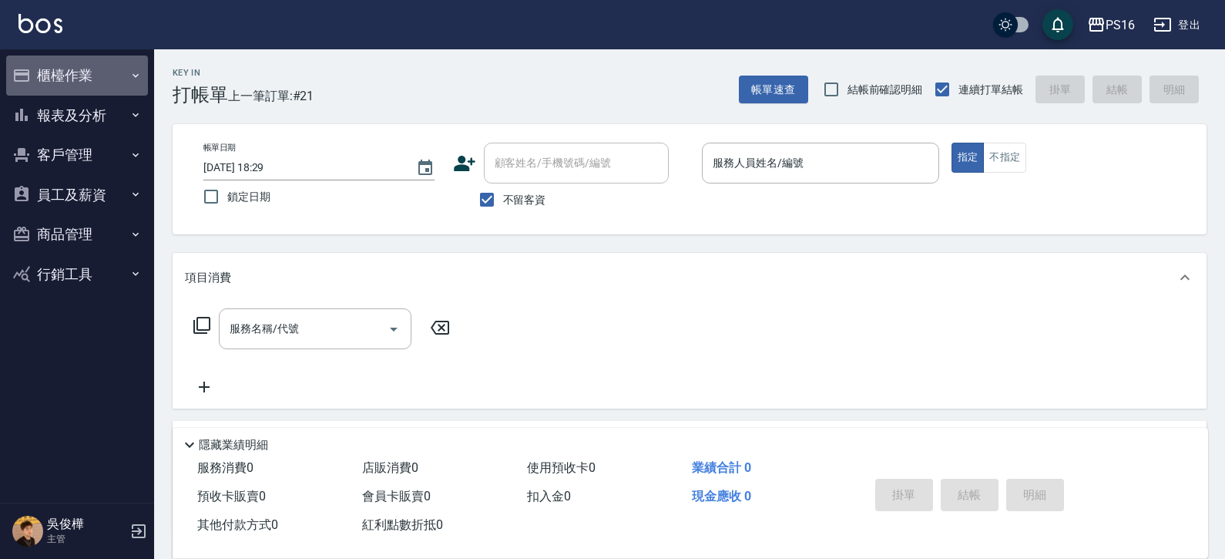
click at [115, 74] on button "櫃檯作業" at bounding box center [77, 75] width 142 height 40
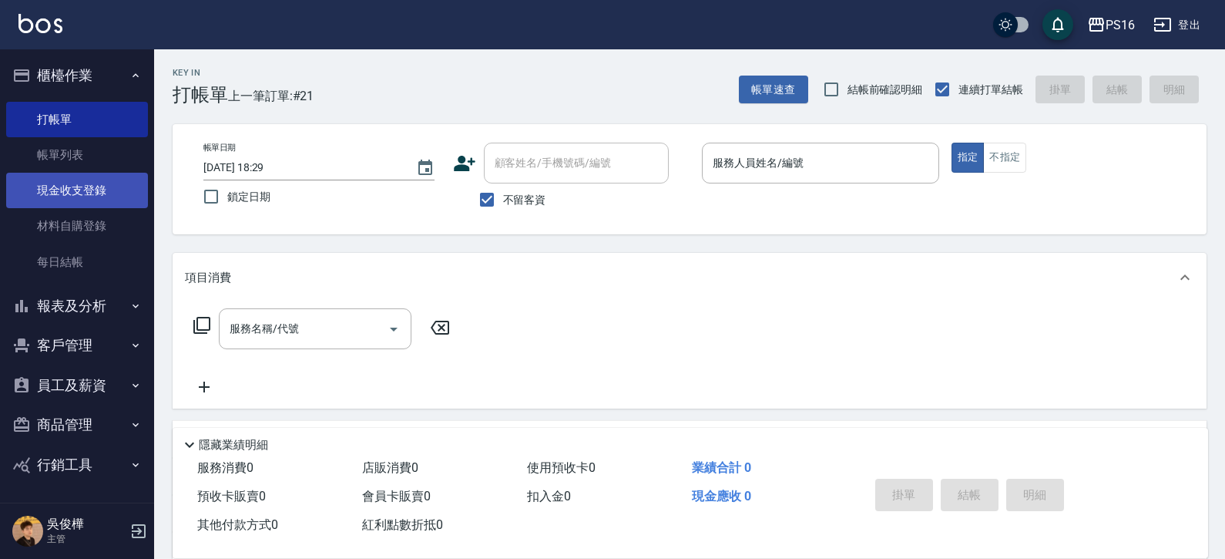
click at [113, 199] on link "現金收支登錄" at bounding box center [77, 190] width 142 height 35
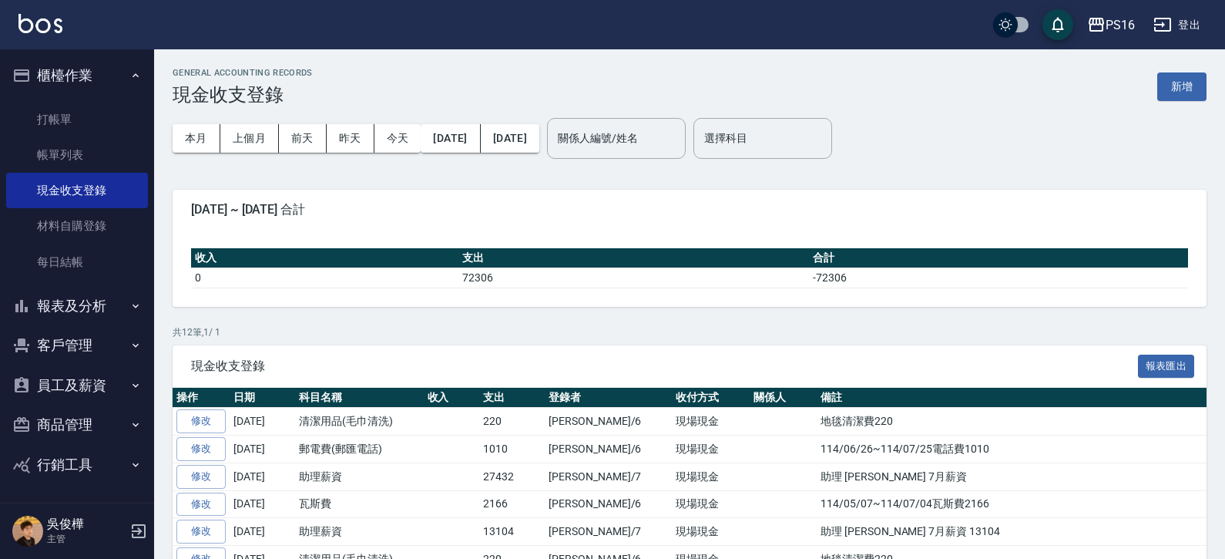
click at [1189, 84] on button "新增" at bounding box center [1181, 86] width 49 height 29
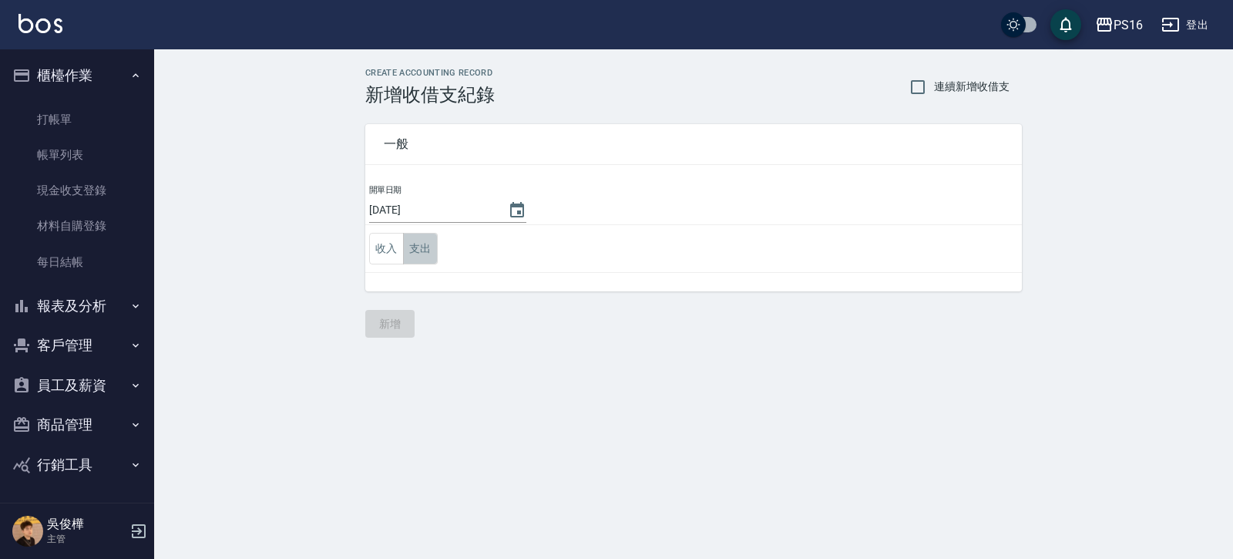
click at [435, 252] on button "支出" at bounding box center [420, 249] width 35 height 32
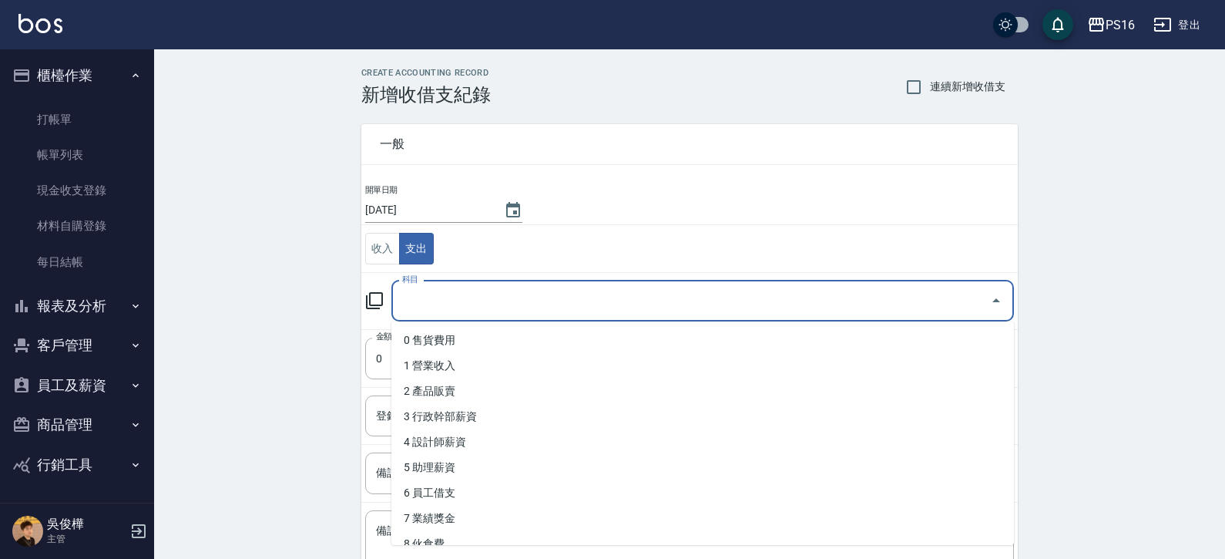
click at [850, 302] on input "科目" at bounding box center [691, 300] width 586 height 27
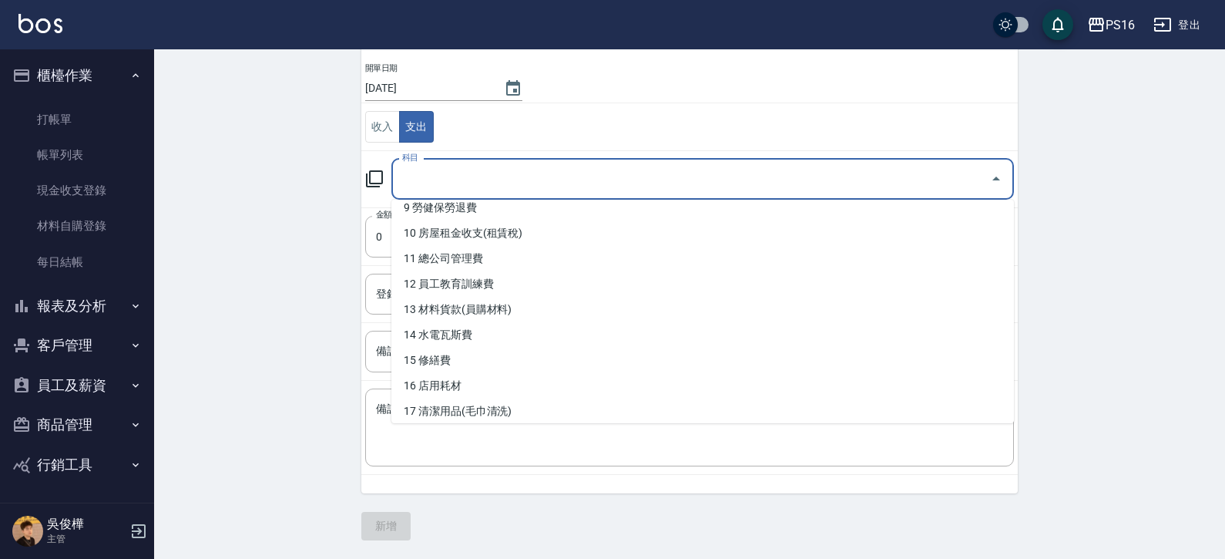
scroll to position [250, 0]
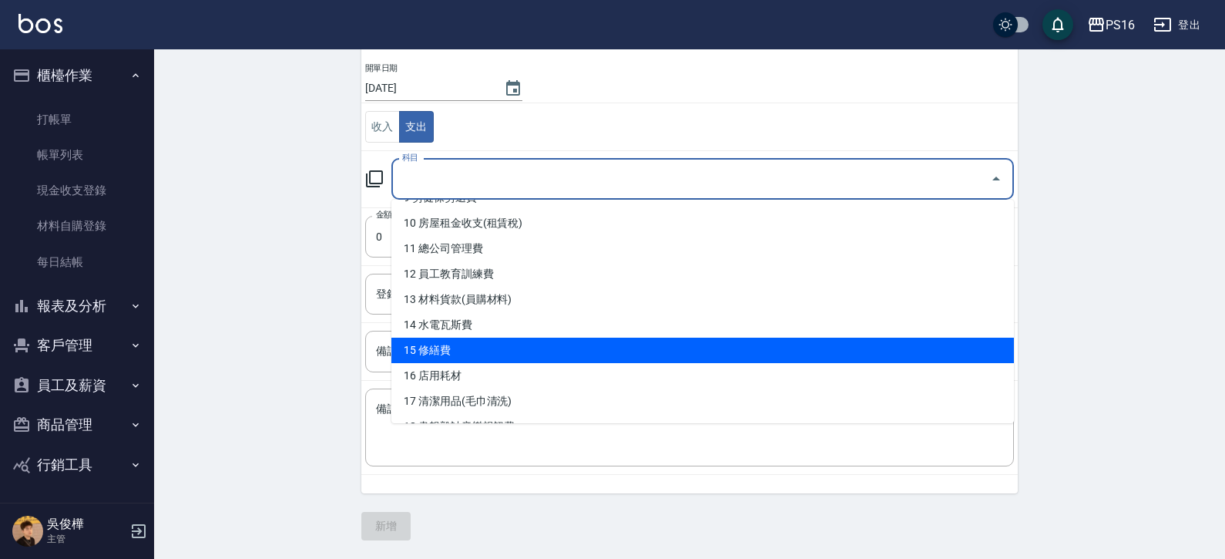
click at [626, 357] on li "15 修繕費" at bounding box center [702, 349] width 622 height 25
type input "15 修繕費"
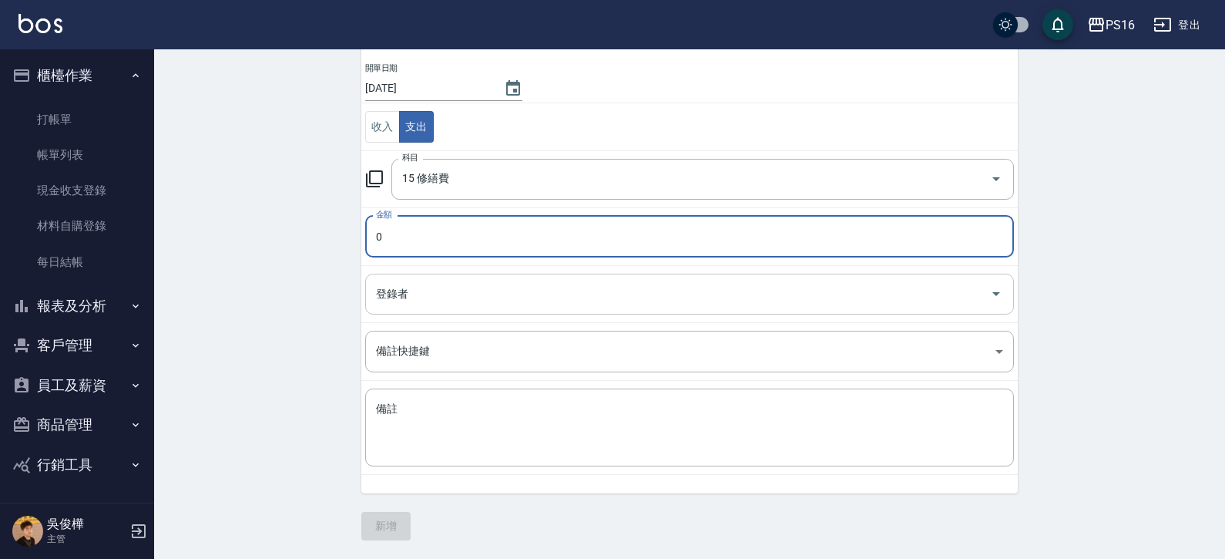
click at [569, 293] on input "登錄者" at bounding box center [678, 293] width 612 height 27
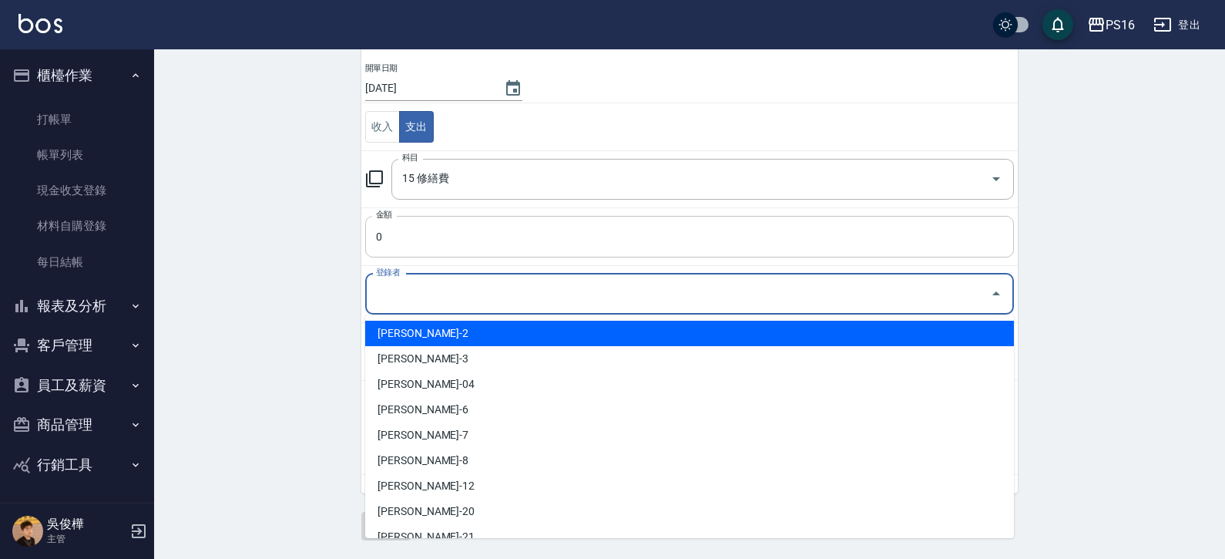
click at [568, 237] on input "0" at bounding box center [689, 237] width 649 height 42
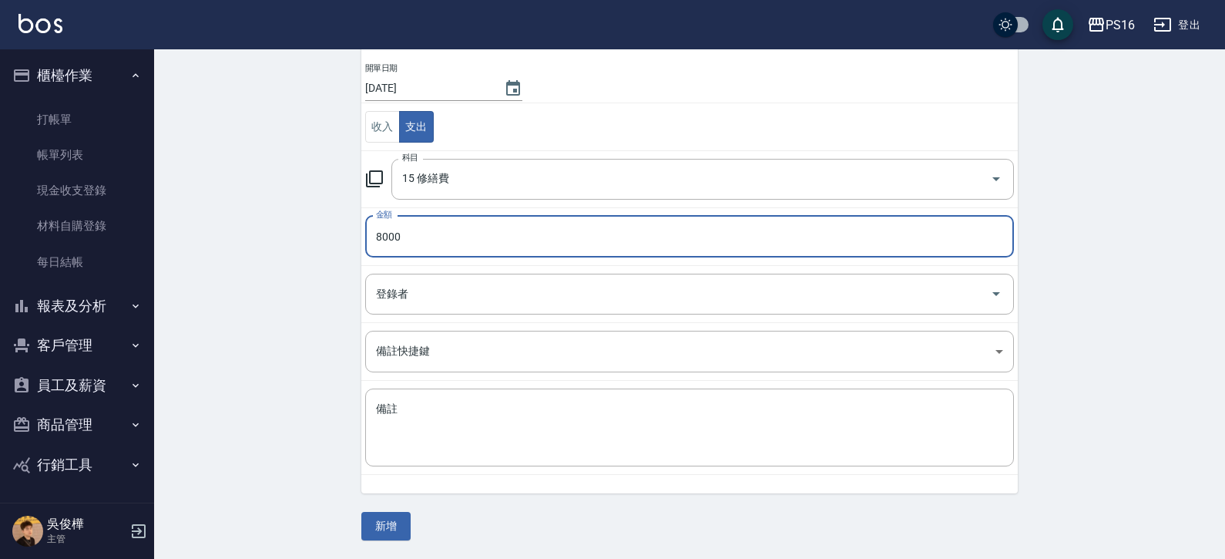
type input "8000"
click at [525, 270] on td "登錄者 登錄者" at bounding box center [689, 293] width 656 height 57
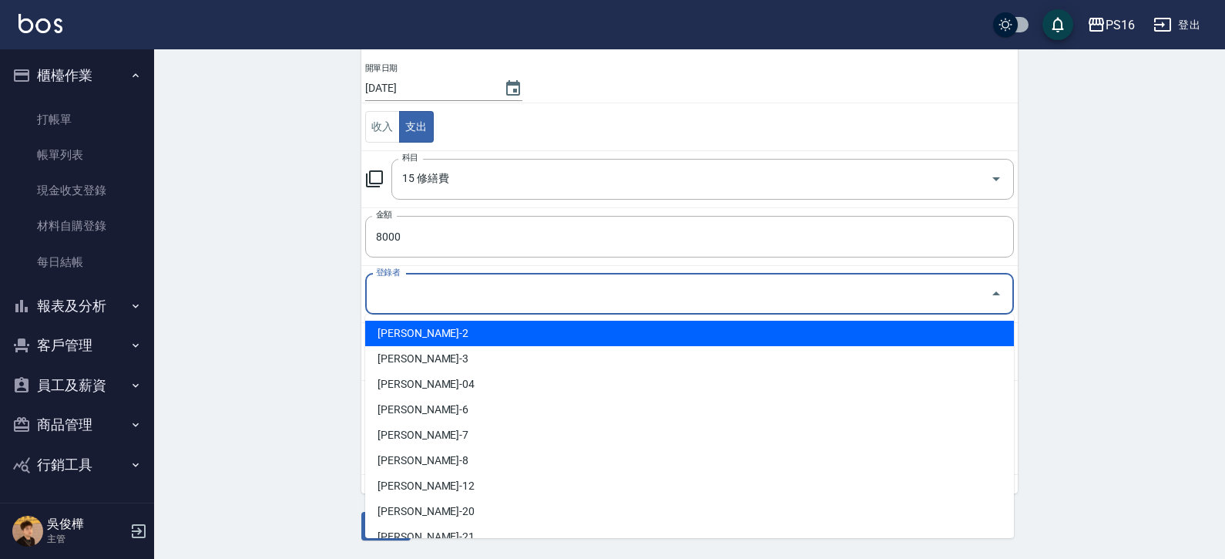
click at [522, 281] on input "登錄者" at bounding box center [678, 293] width 612 height 27
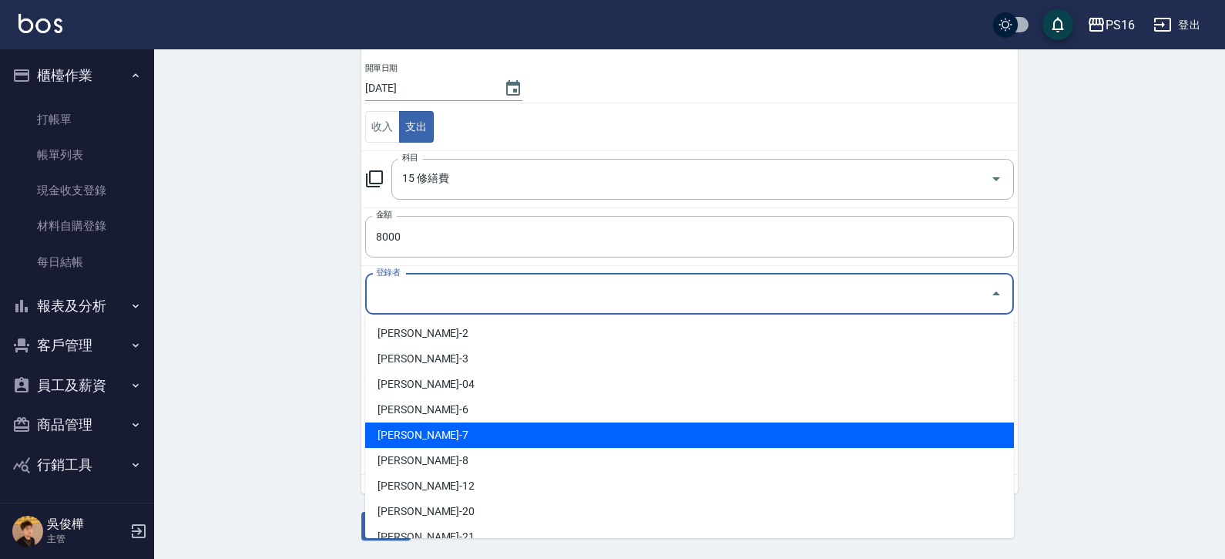
click at [470, 435] on li "[PERSON_NAME]-7" at bounding box center [689, 434] width 649 height 25
type input "[PERSON_NAME]-7"
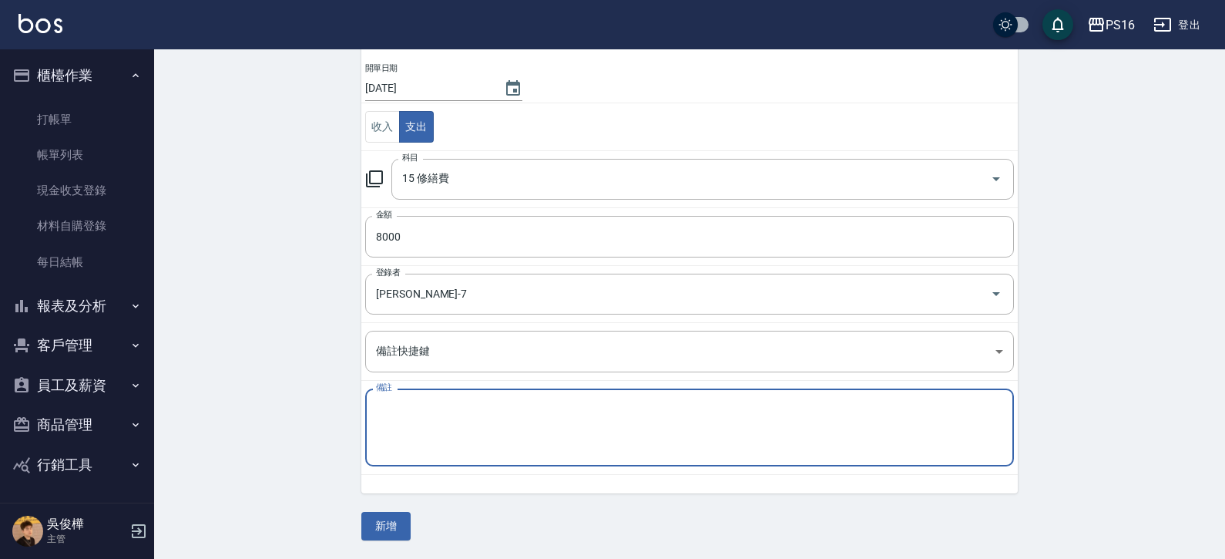
click at [465, 420] on textarea "備註" at bounding box center [689, 427] width 627 height 52
type textarea "e"
click at [514, 423] on textarea "鍋爐開關更換" at bounding box center [689, 427] width 627 height 52
type textarea "鍋爐開關更換"
click at [557, 511] on div "一般 開單日期 [DATE] 收入 支出 科目 15 修繕費 科目 金額 8000 金額 登錄者 [PERSON_NAME]-7 登錄者 備註快捷鍵 ​ 備註…" at bounding box center [689, 262] width 656 height 556
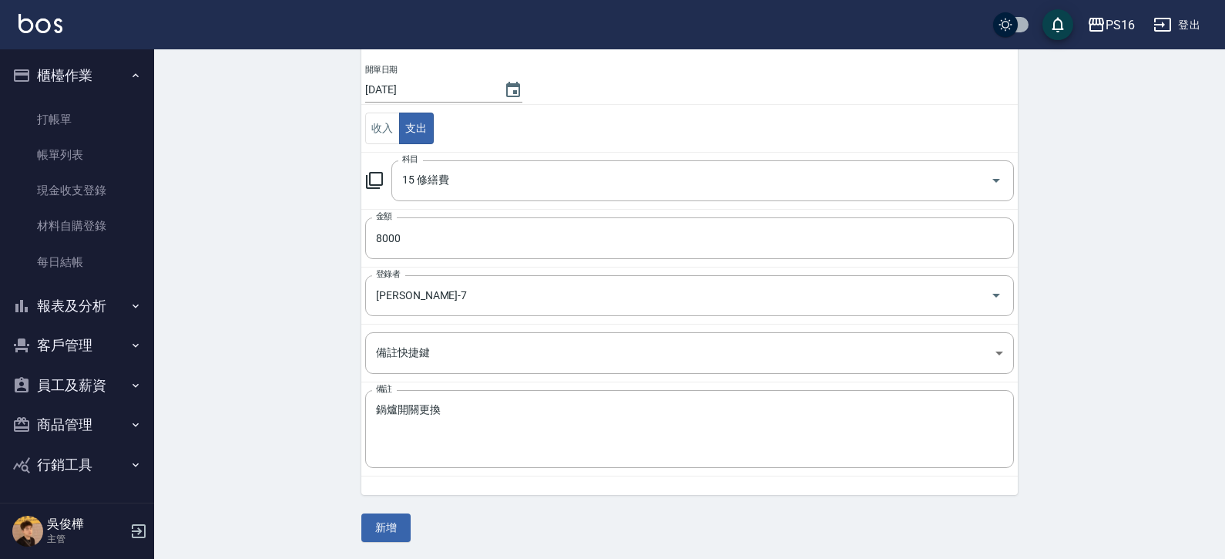
scroll to position [122, 0]
click at [391, 520] on button "新增" at bounding box center [385, 526] width 49 height 29
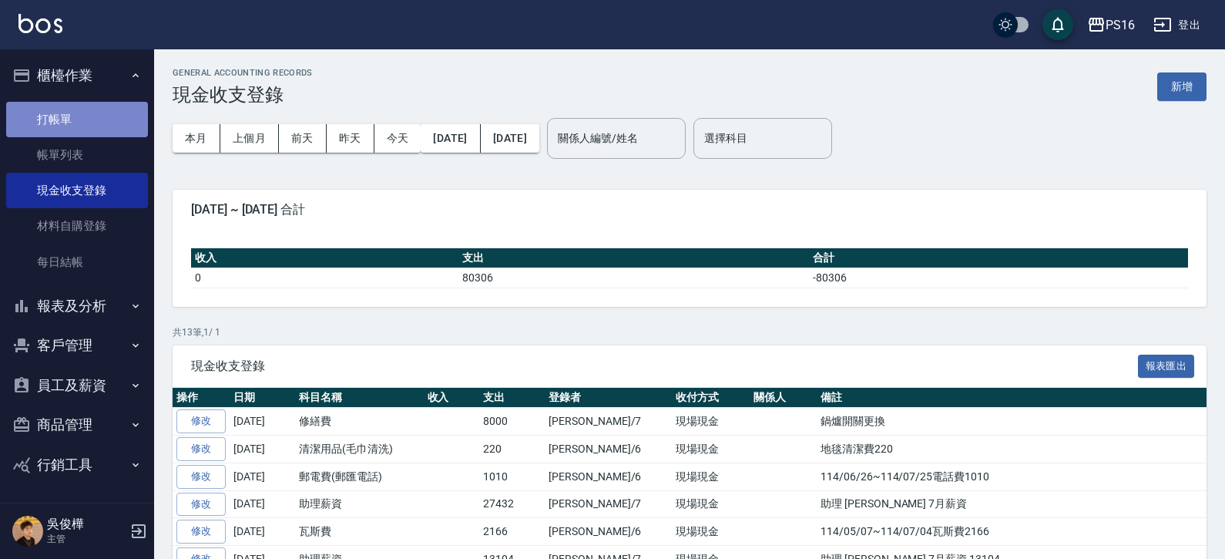
click at [97, 112] on link "打帳單" at bounding box center [77, 119] width 142 height 35
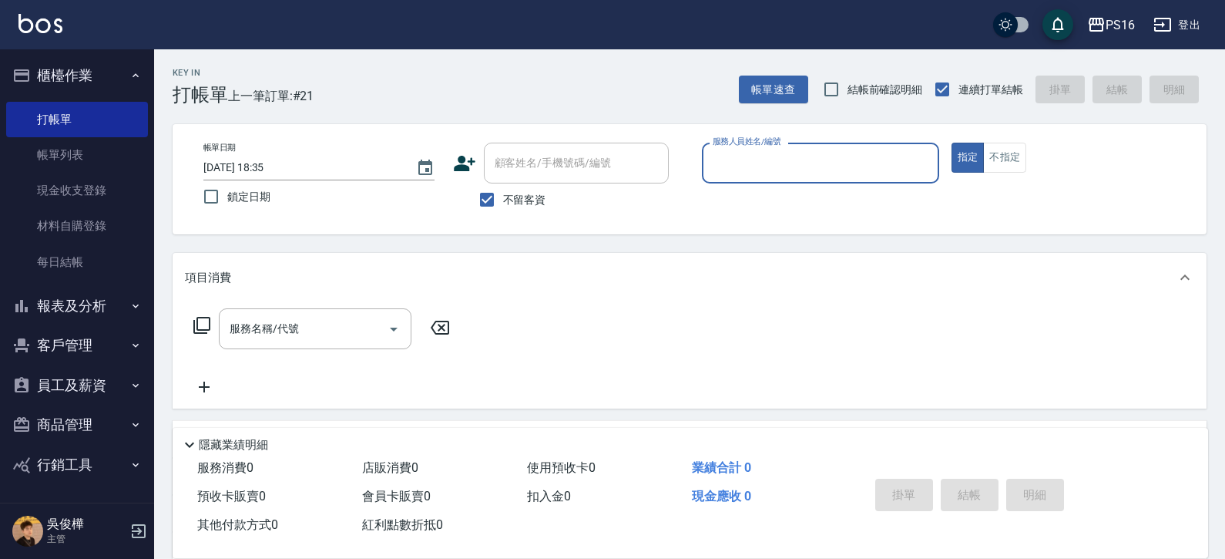
click at [742, 172] on input "服務人員姓名/編號" at bounding box center [820, 162] width 223 height 27
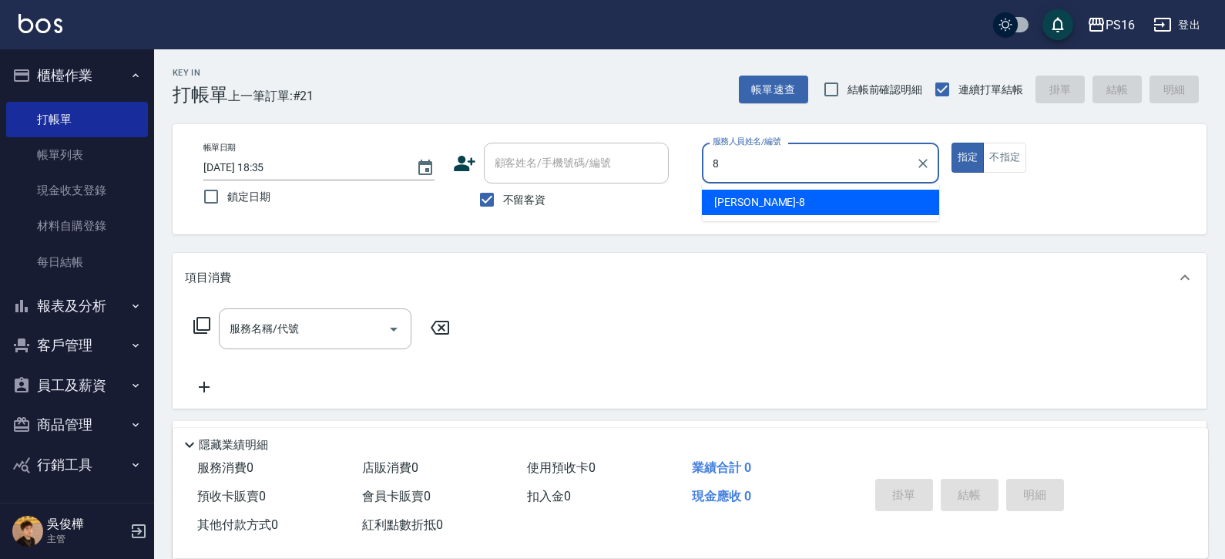
type input "[PERSON_NAME]-8"
type button "true"
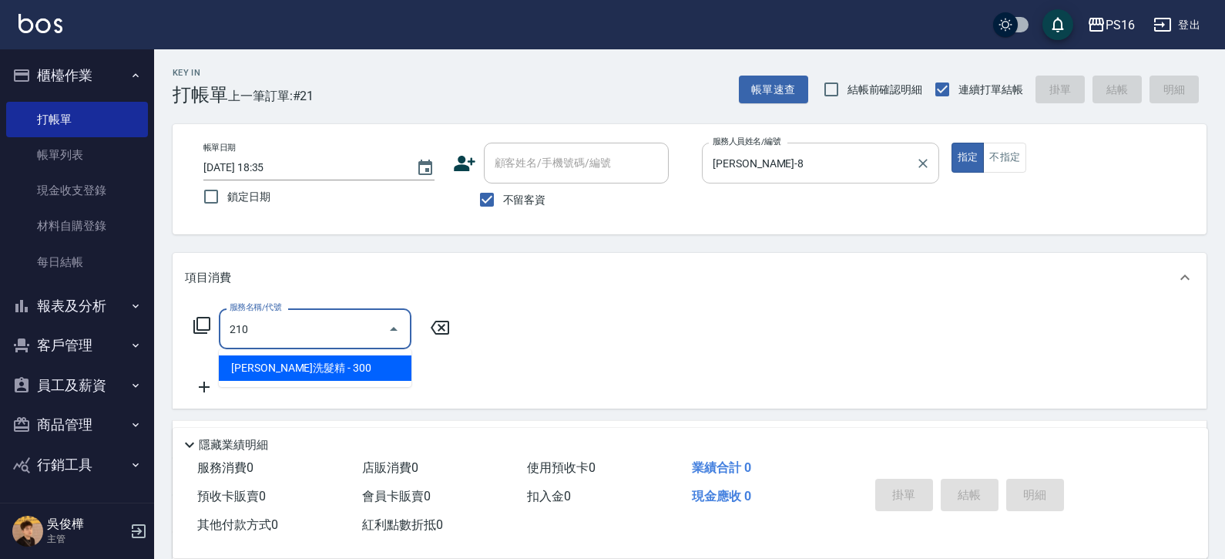
type input "歐娜洗髮精(210)"
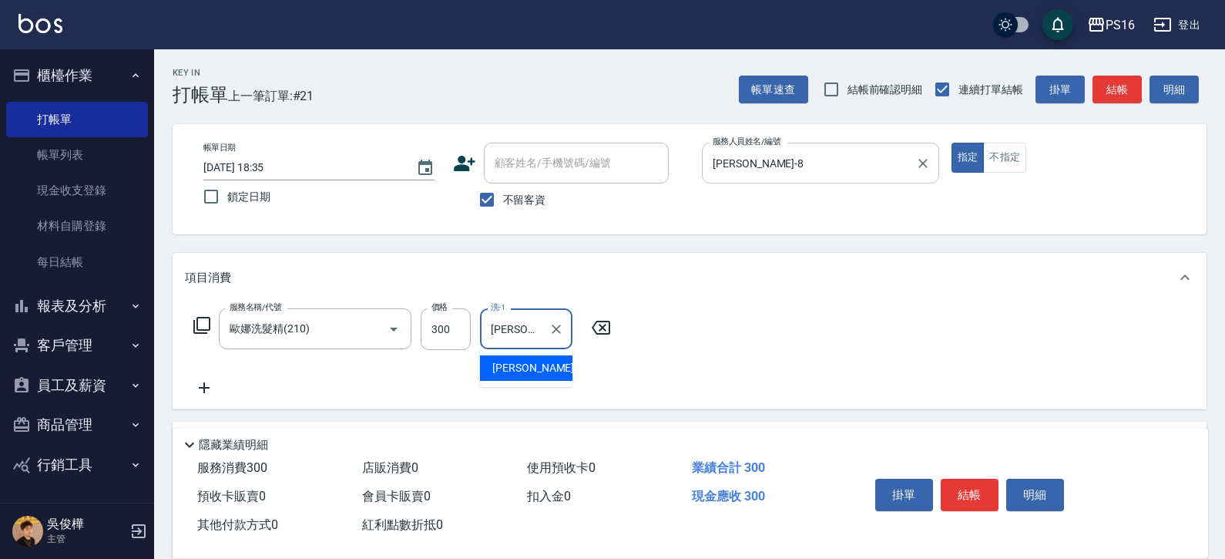
type input "[PERSON_NAME]-3"
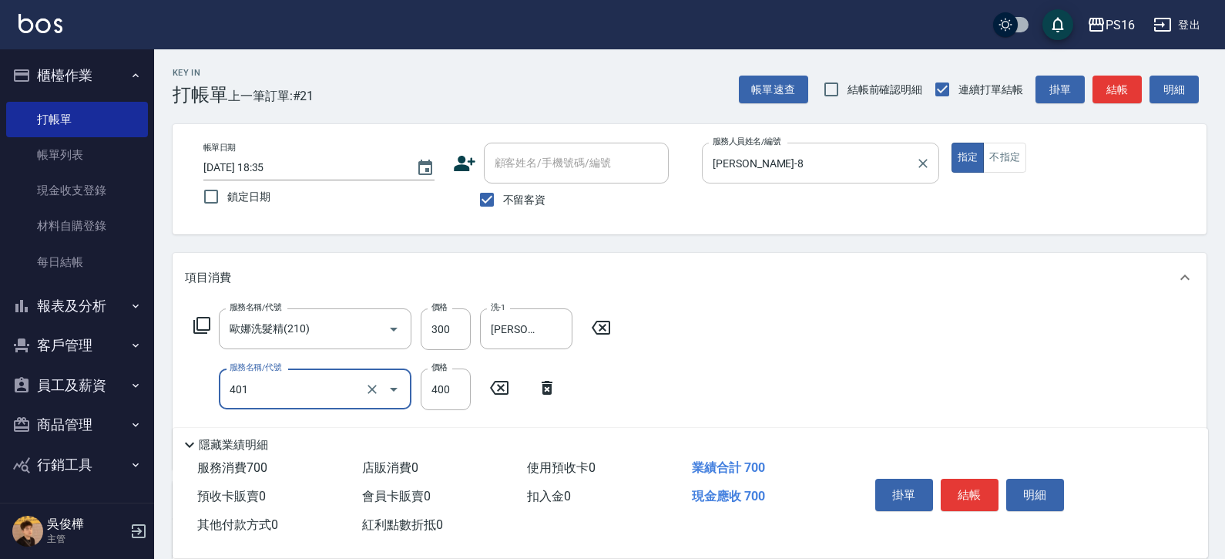
type input "剪髮(401)"
type input "250"
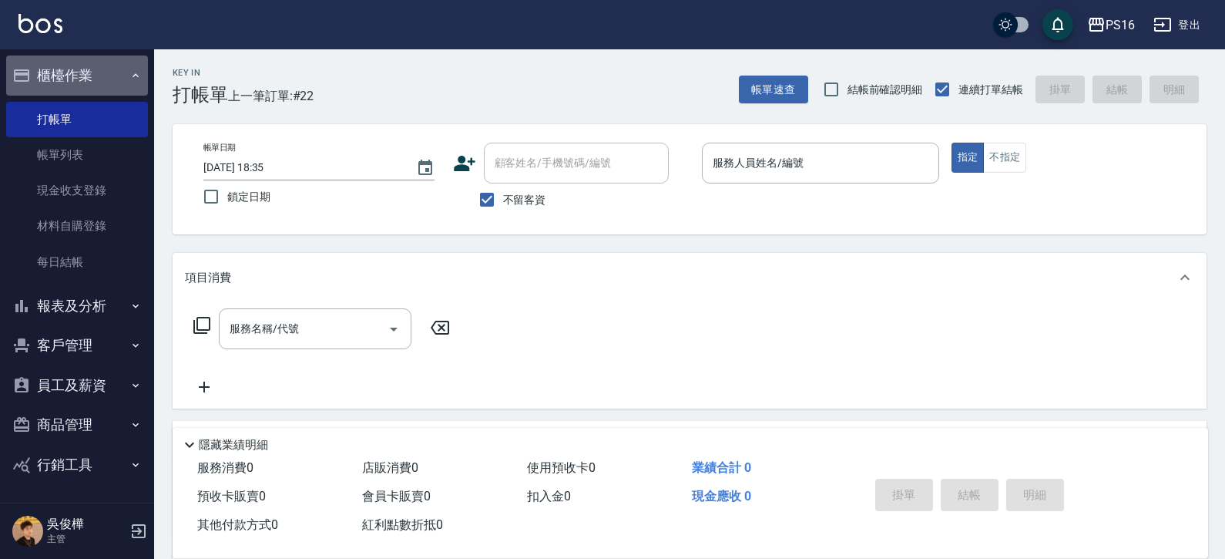
click at [138, 66] on button "櫃檯作業" at bounding box center [77, 75] width 142 height 40
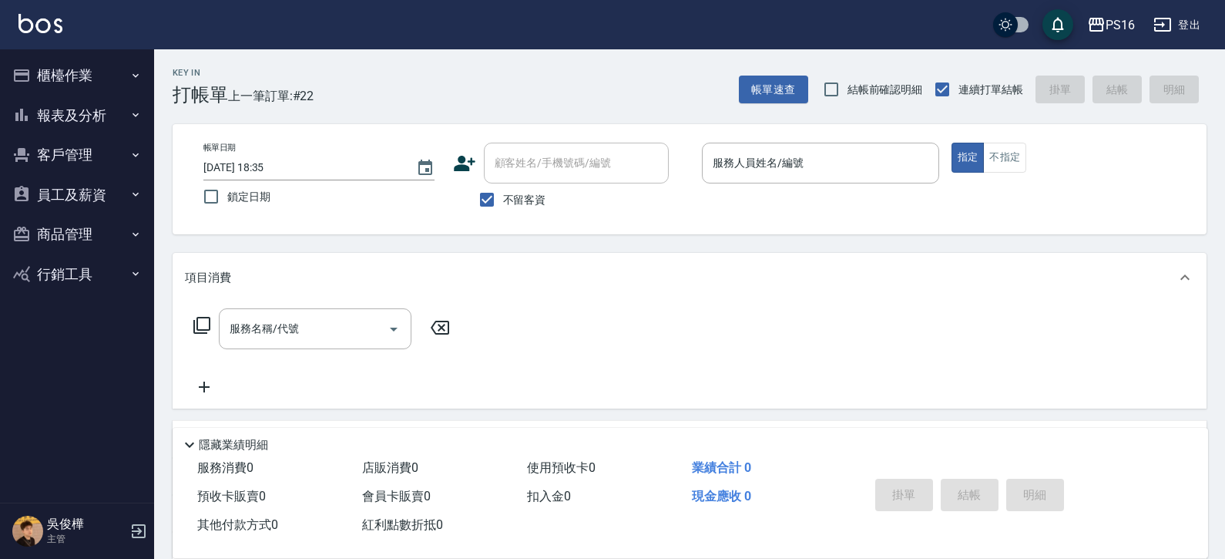
click at [115, 119] on button "報表及分析" at bounding box center [77, 116] width 142 height 40
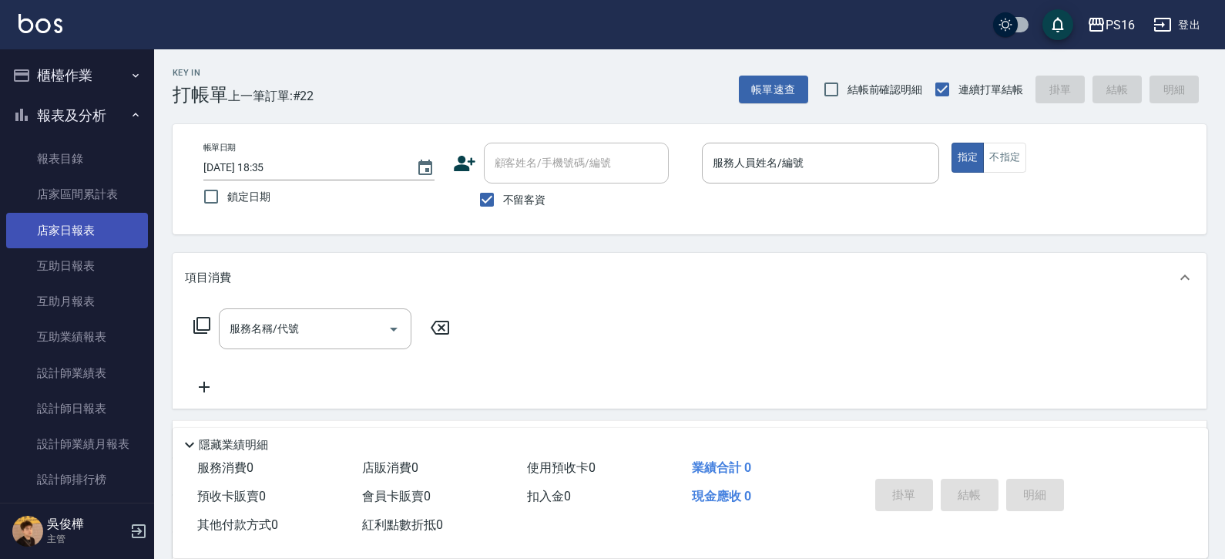
click at [110, 242] on link "店家日報表" at bounding box center [77, 230] width 142 height 35
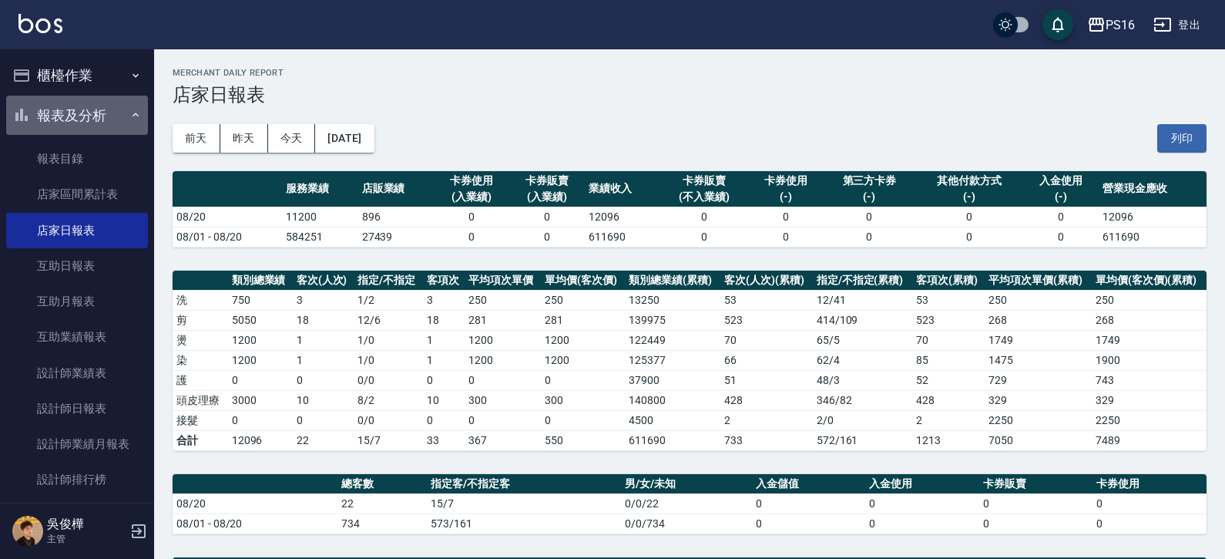
click at [117, 126] on button "報表及分析" at bounding box center [77, 116] width 142 height 40
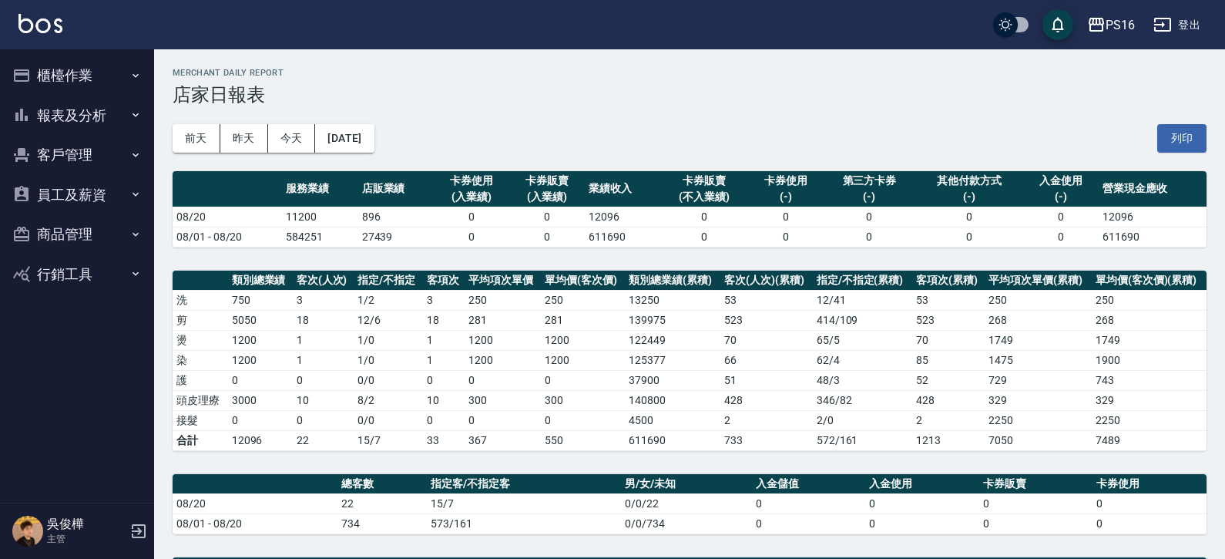
click at [118, 123] on button "報表及分析" at bounding box center [77, 116] width 142 height 40
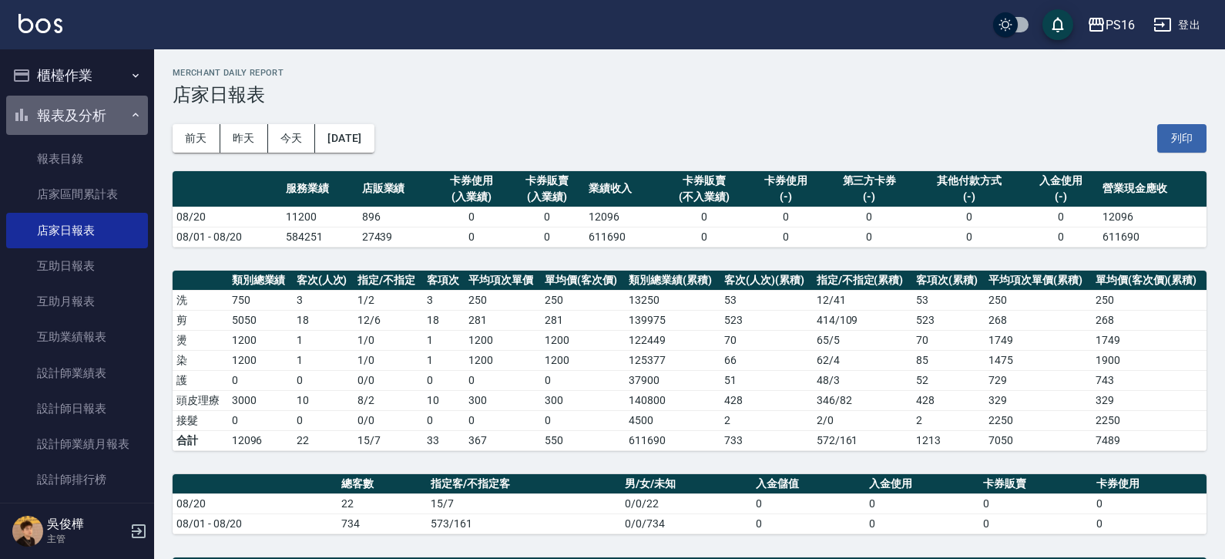
click at [107, 119] on button "報表及分析" at bounding box center [77, 116] width 142 height 40
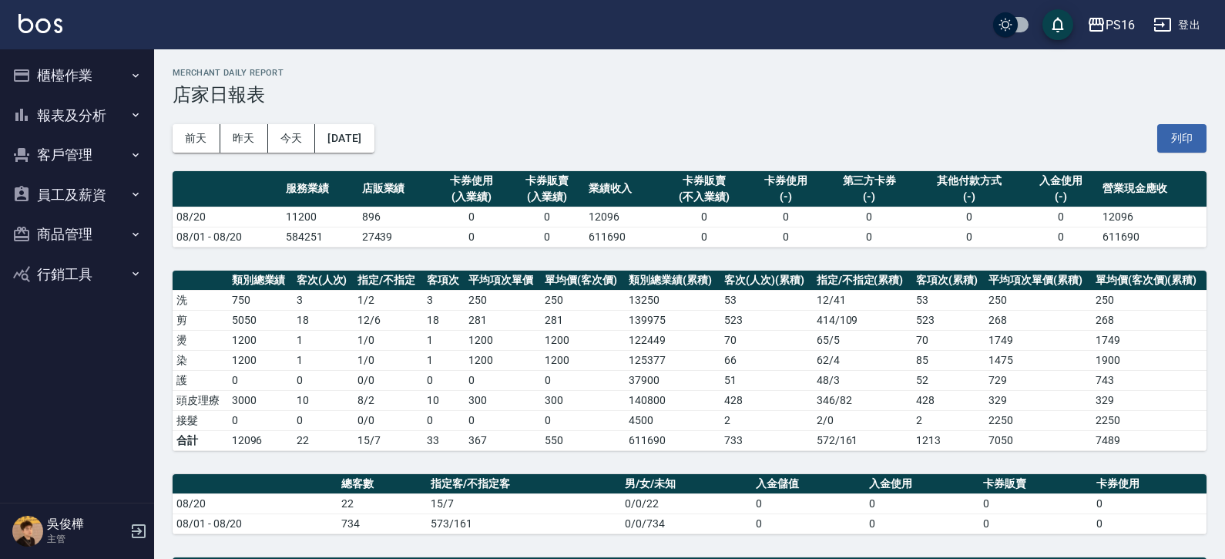
click at [119, 91] on button "櫃檯作業" at bounding box center [77, 75] width 142 height 40
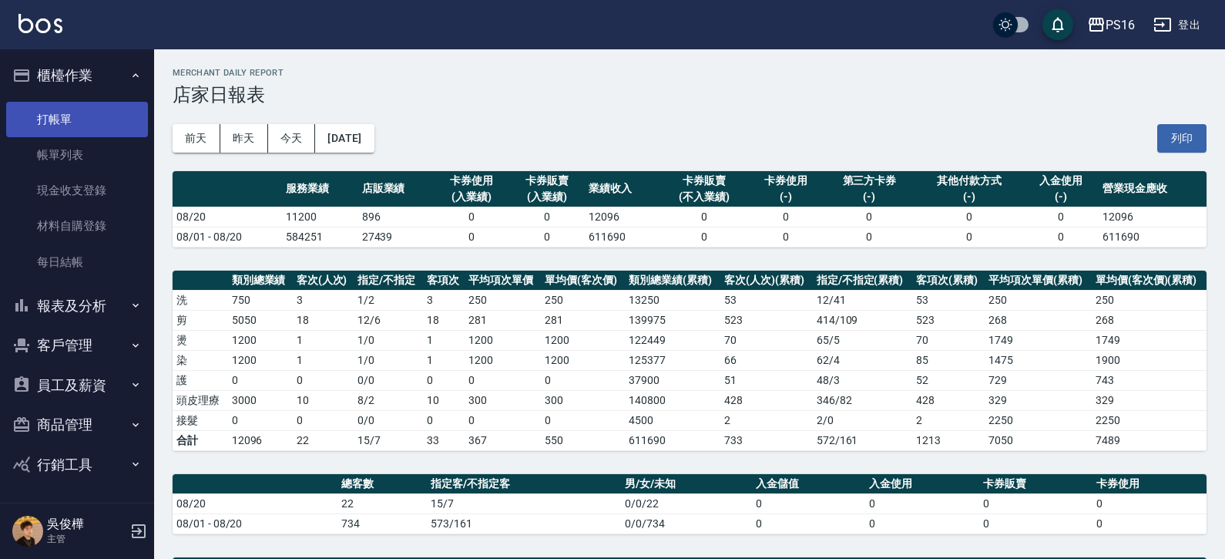
click at [106, 125] on link "打帳單" at bounding box center [77, 119] width 142 height 35
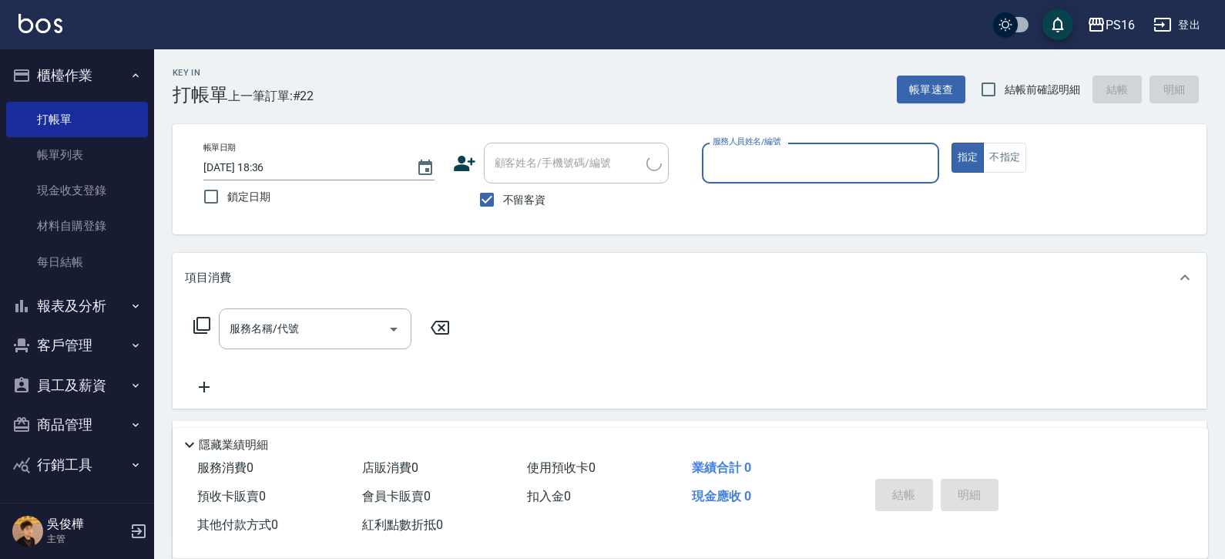
click at [125, 82] on button "櫃檯作業" at bounding box center [77, 75] width 142 height 40
